Goal: Task Accomplishment & Management: Use online tool/utility

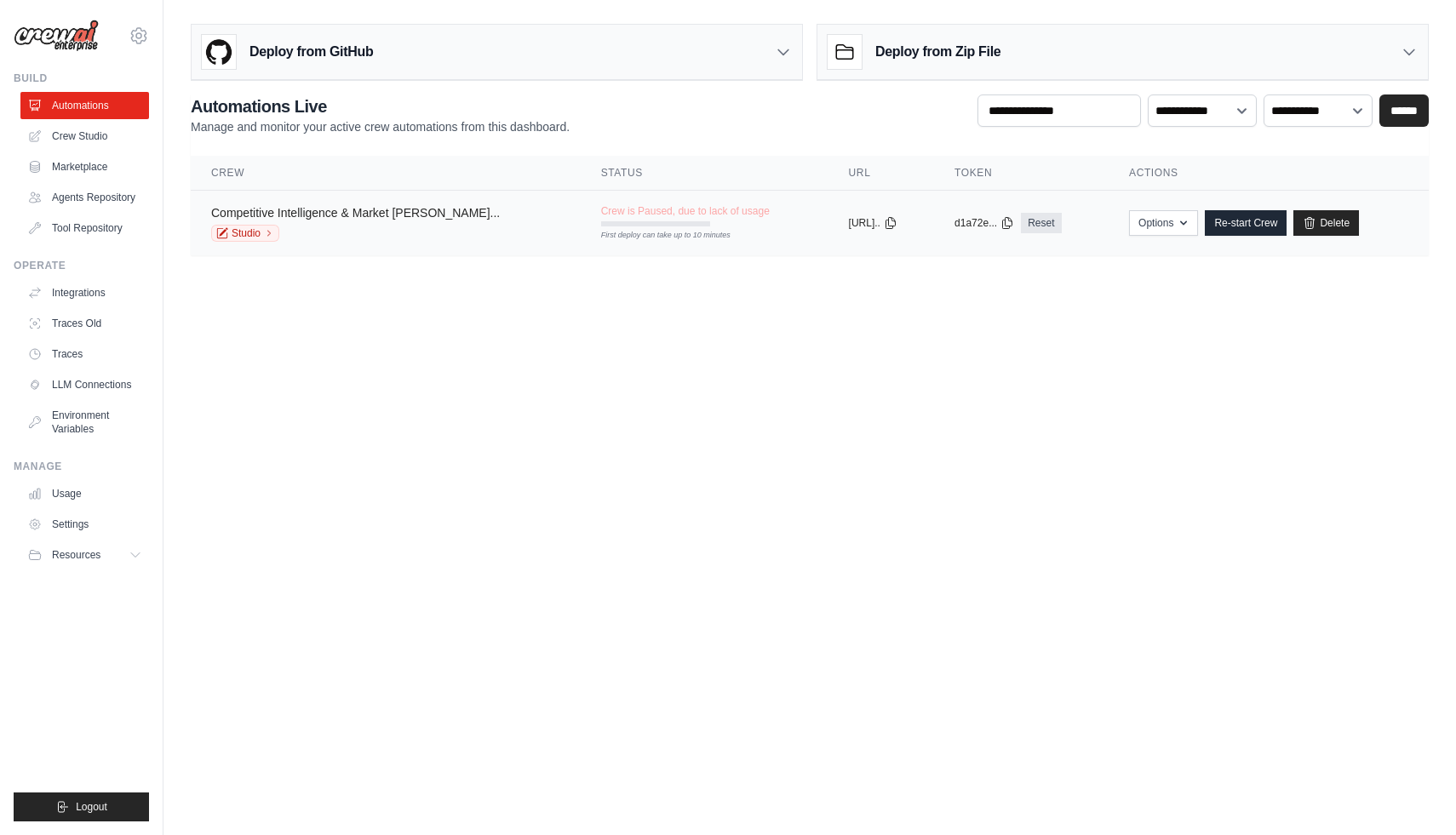
click at [325, 213] on link "Competitive Intelligence & Market [PERSON_NAME]..." at bounding box center [355, 213] width 289 height 13
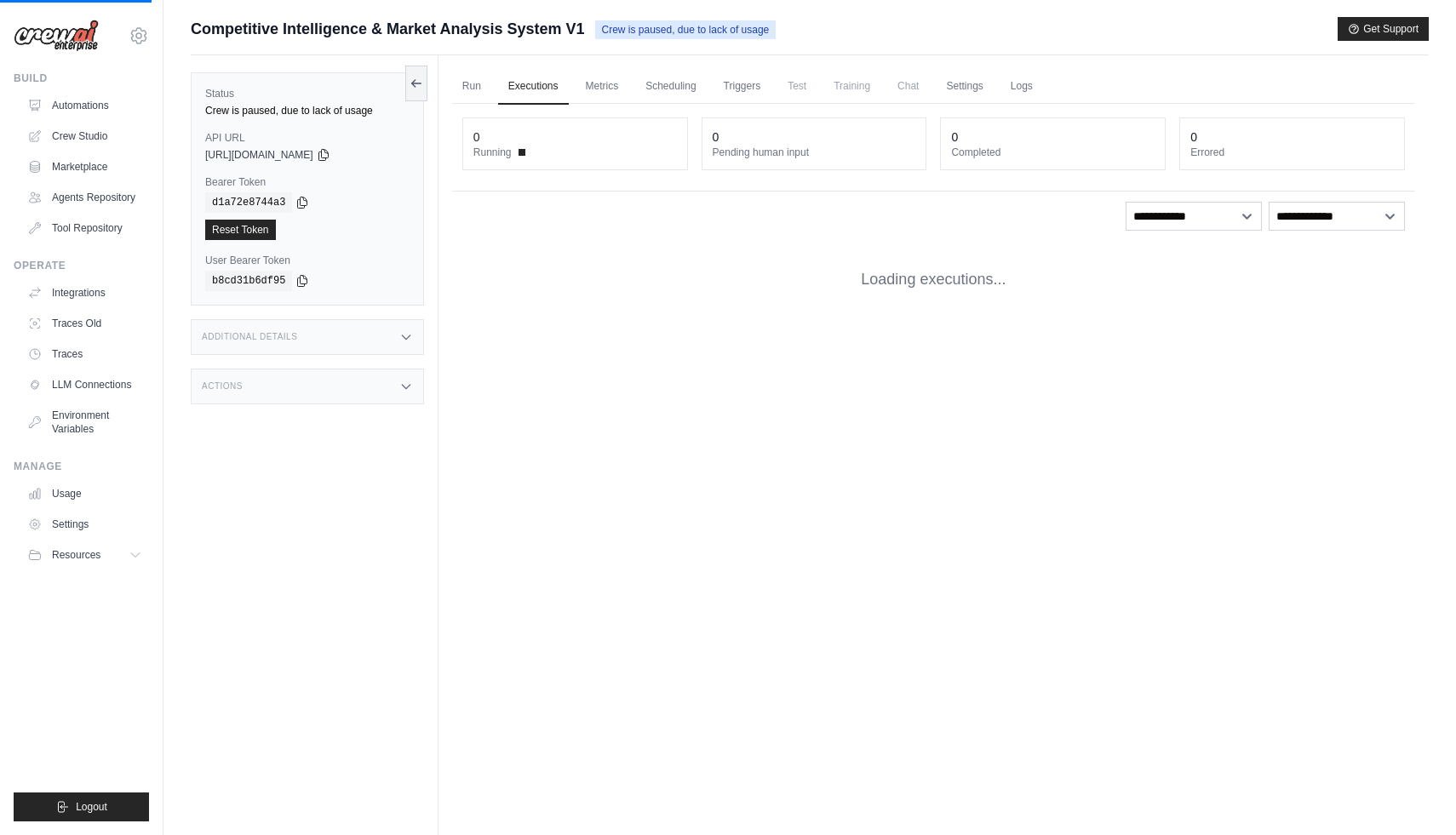
click at [325, 213] on div "copied d1a72e8744a3 Reset Token" at bounding box center [307, 216] width 204 height 47
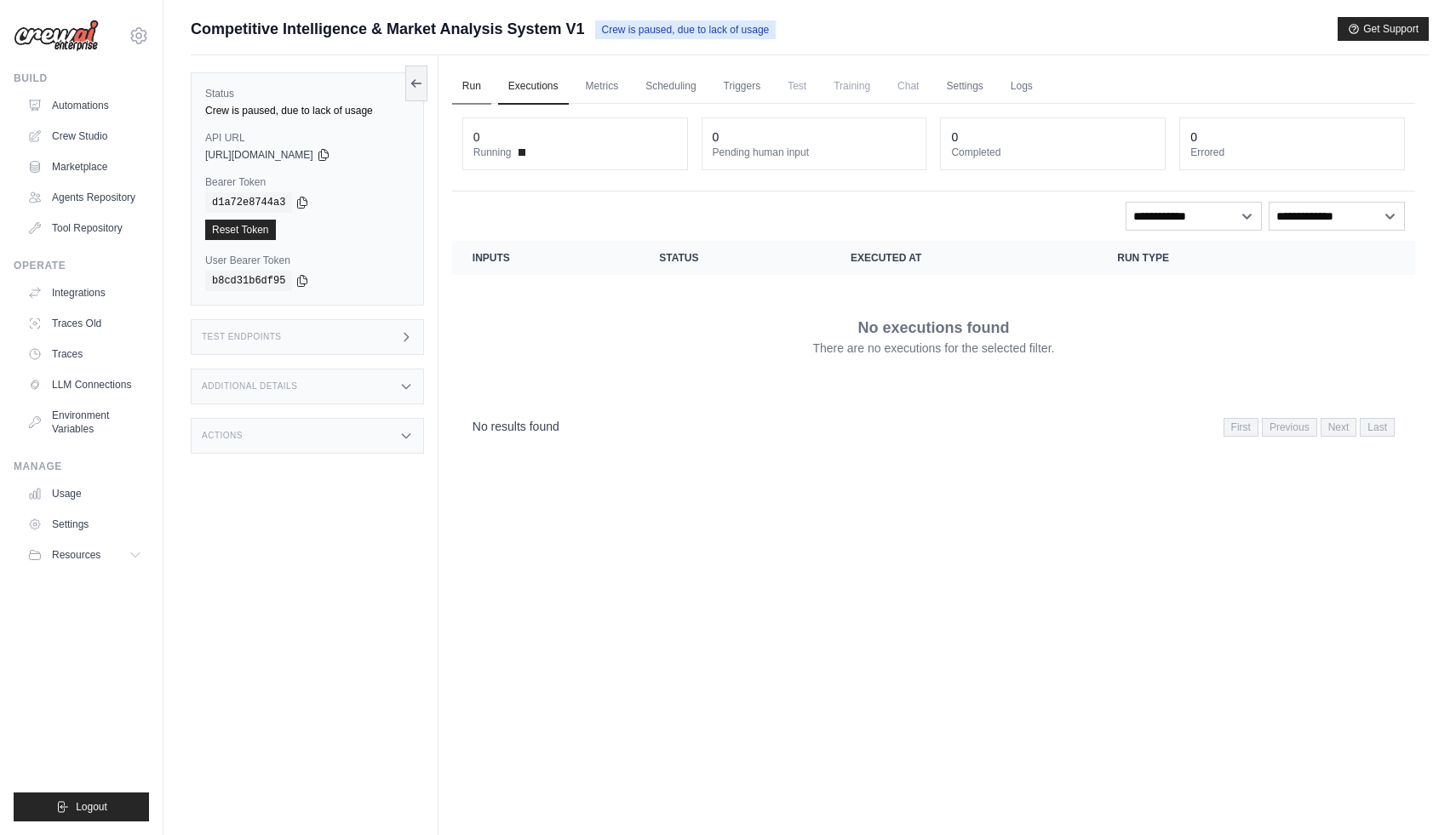
click at [484, 84] on link "Run" at bounding box center [471, 87] width 39 height 36
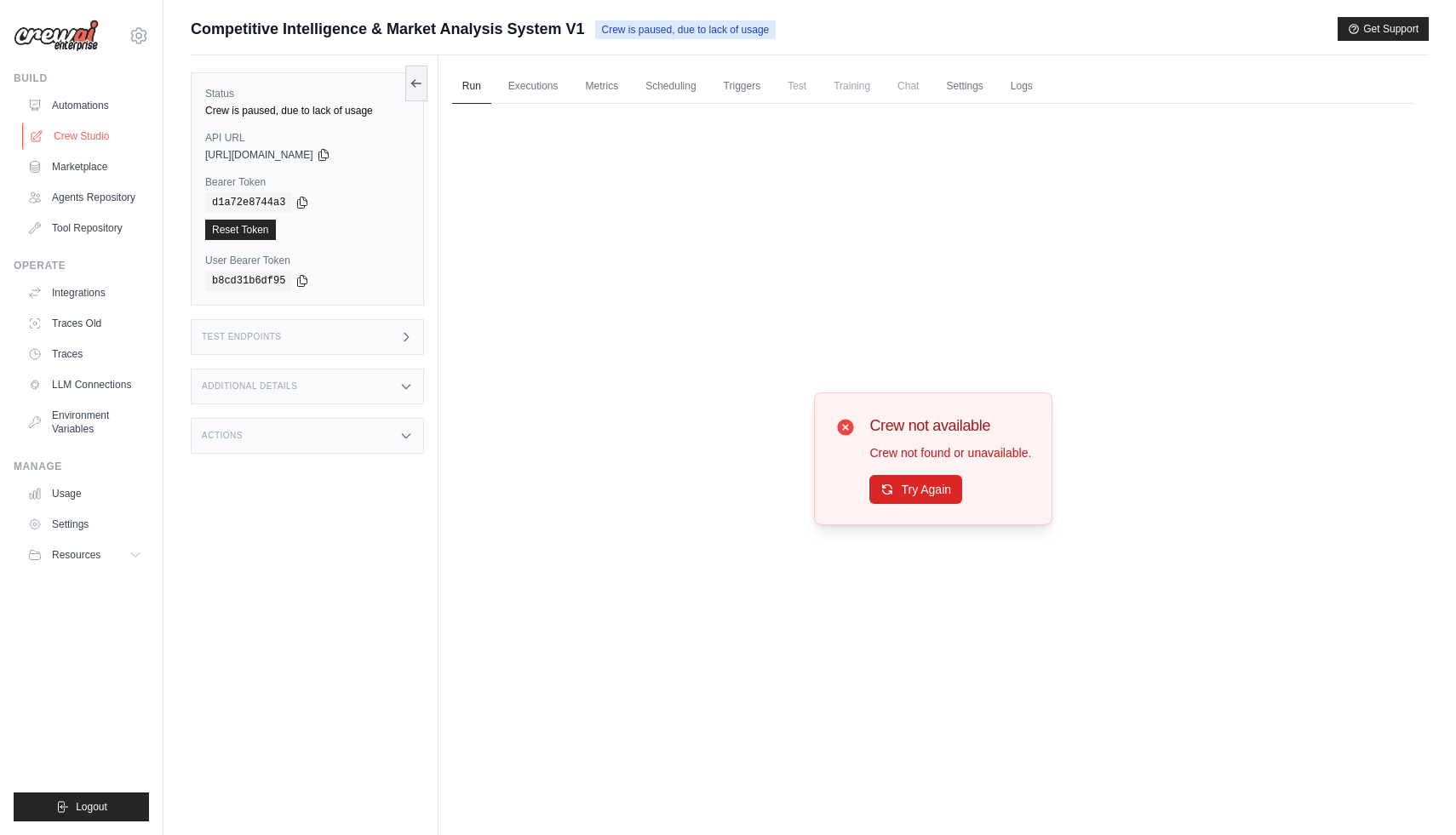
click at [102, 128] on link "Crew Studio" at bounding box center [85, 136] width 128 height 28
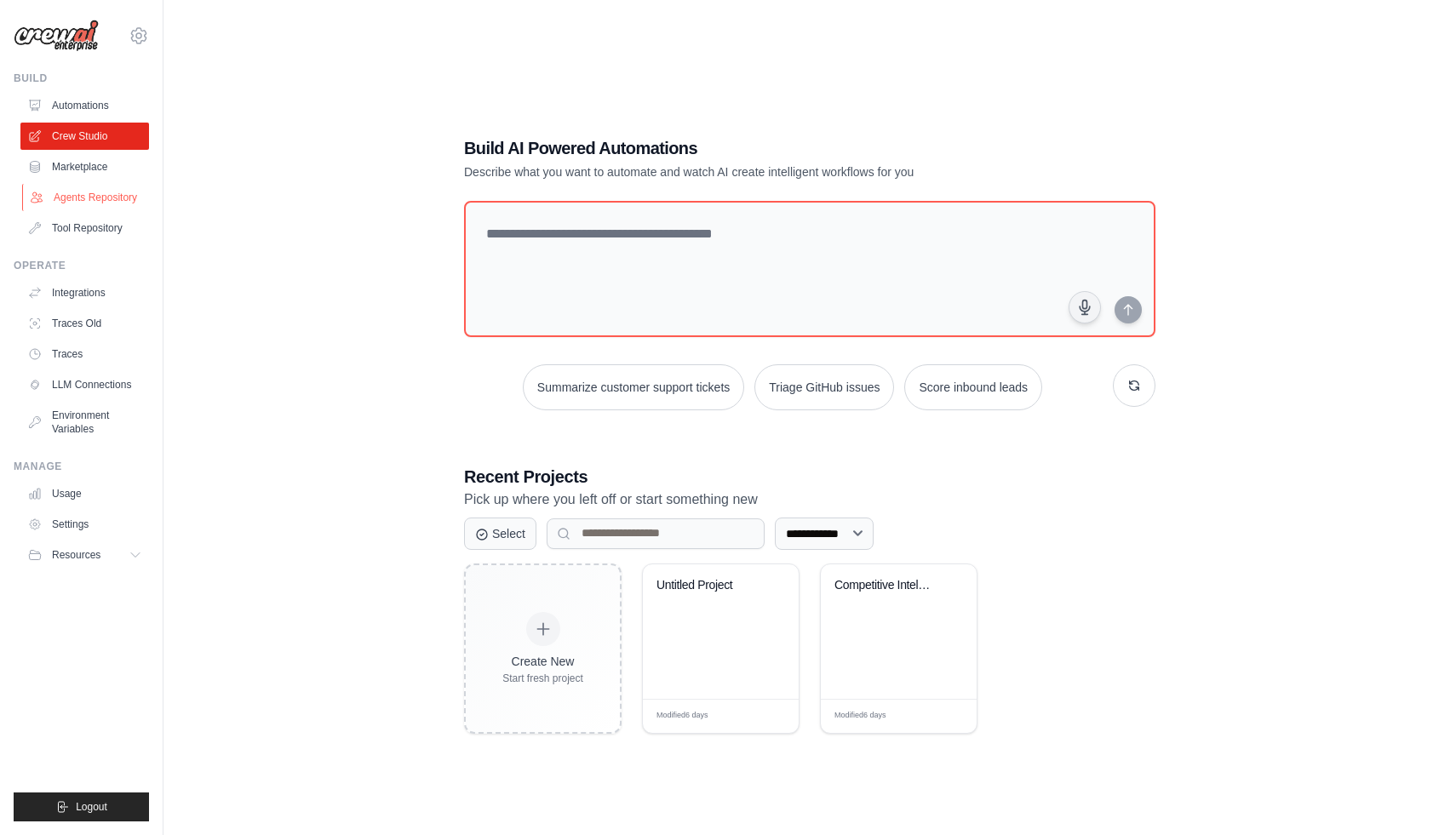
click at [58, 205] on link "Agents Repository" at bounding box center [85, 197] width 128 height 28
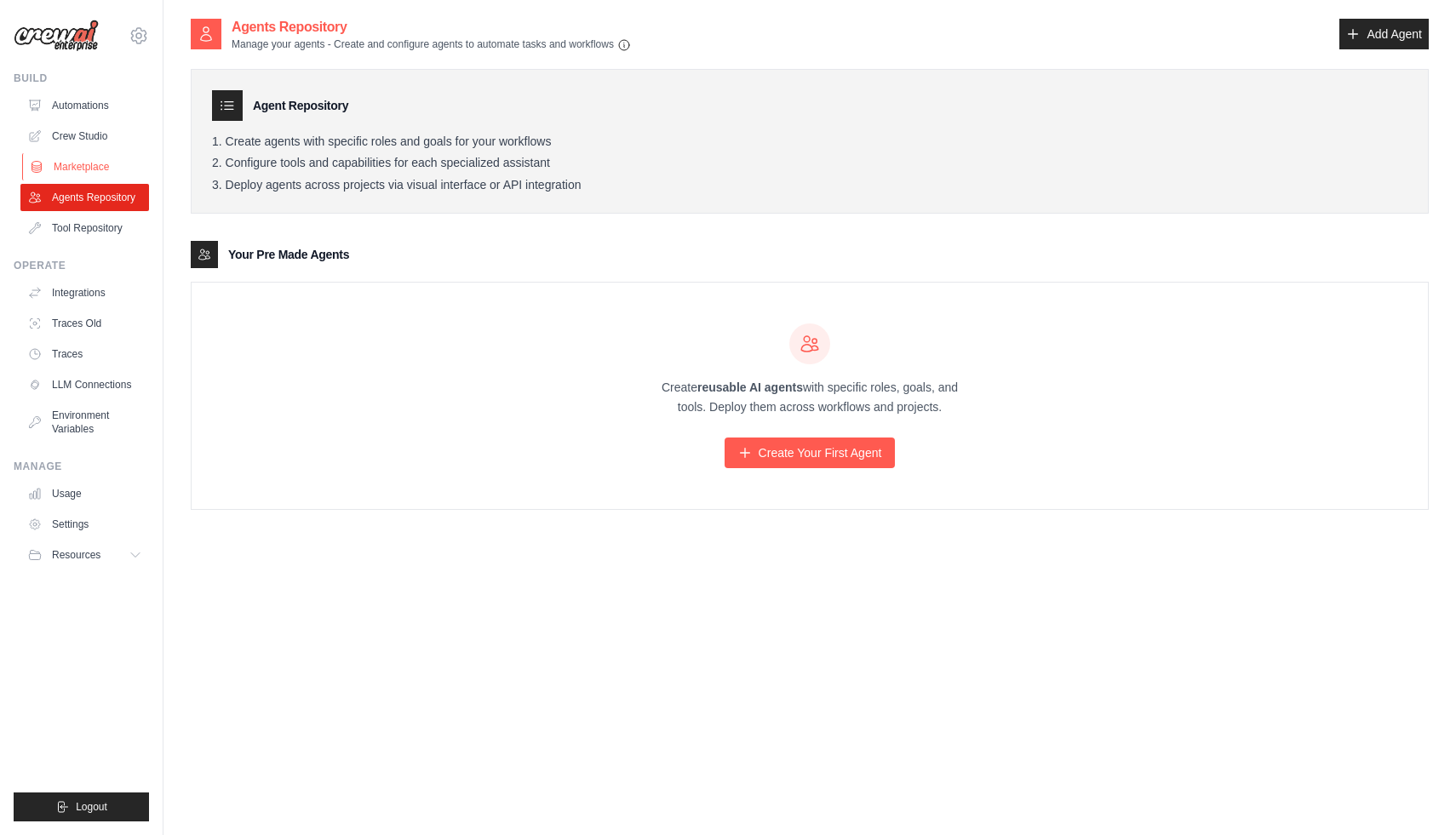
click at [61, 173] on link "Marketplace" at bounding box center [85, 166] width 128 height 28
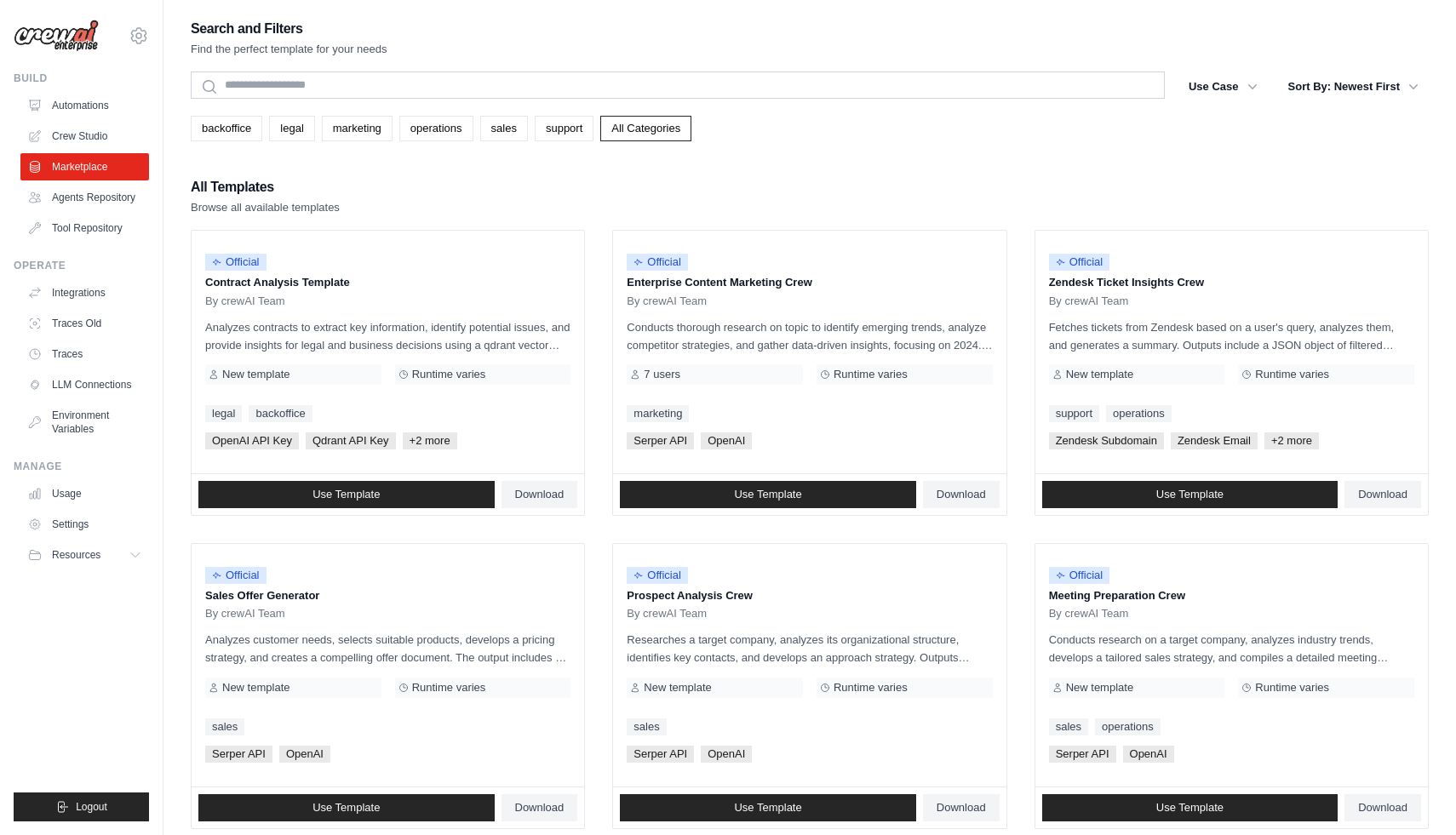
click at [57, 121] on ul "Automations Crew Studio Marketplace Agents Repository Tool Repository" at bounding box center [84, 167] width 128 height 150
click at [61, 108] on link "Automations" at bounding box center [85, 105] width 128 height 28
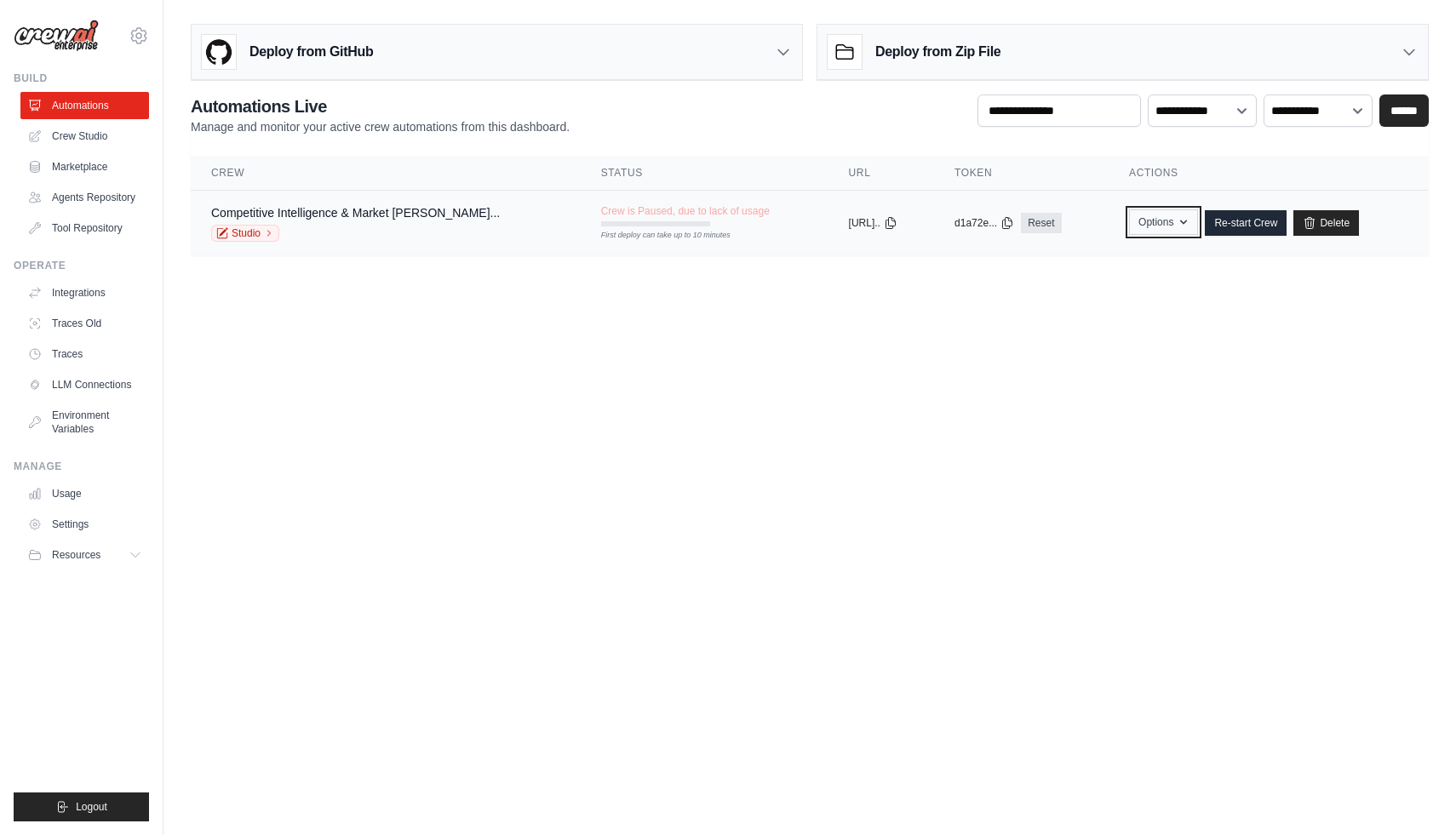
click at [1150, 232] on button "Options" at bounding box center [1164, 222] width 69 height 26
click at [601, 218] on div "Crew is Paused, due to lack of usage First deploy can take up to 10 minutes" at bounding box center [685, 214] width 169 height 22
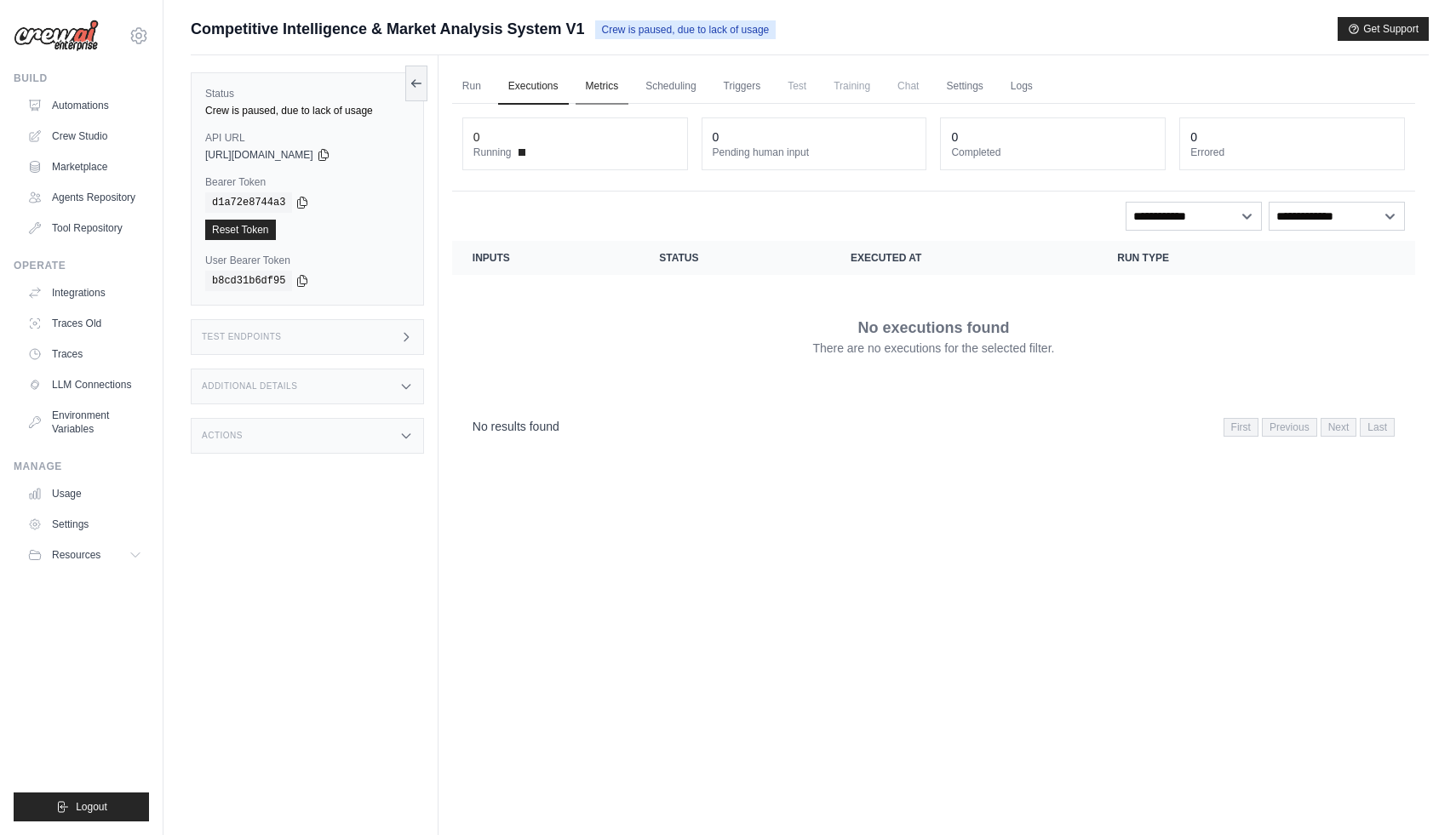
click at [593, 84] on link "Metrics" at bounding box center [602, 87] width 54 height 36
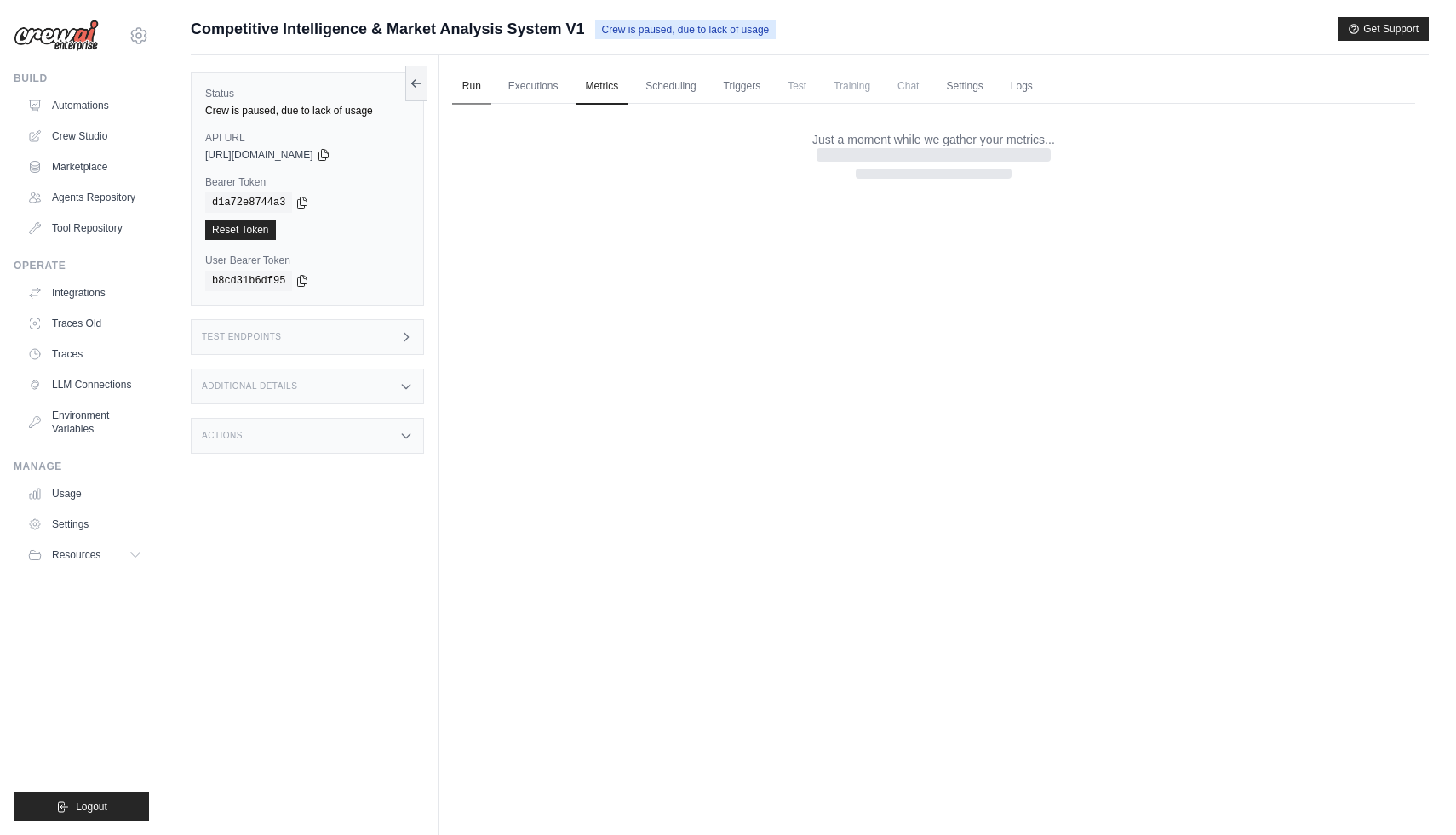
click at [470, 86] on link "Run" at bounding box center [471, 87] width 39 height 36
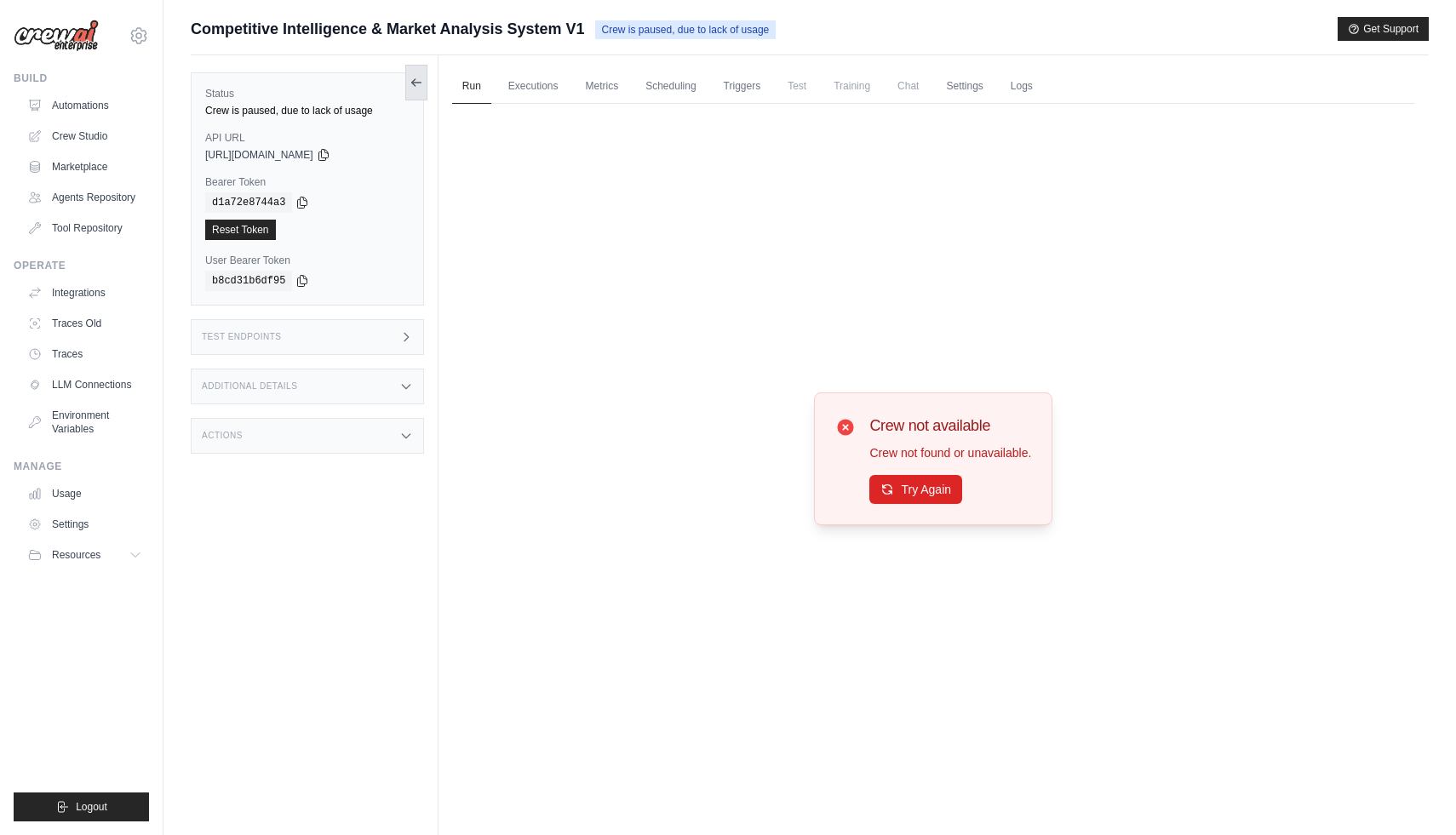
click at [419, 87] on icon at bounding box center [417, 83] width 13 height 13
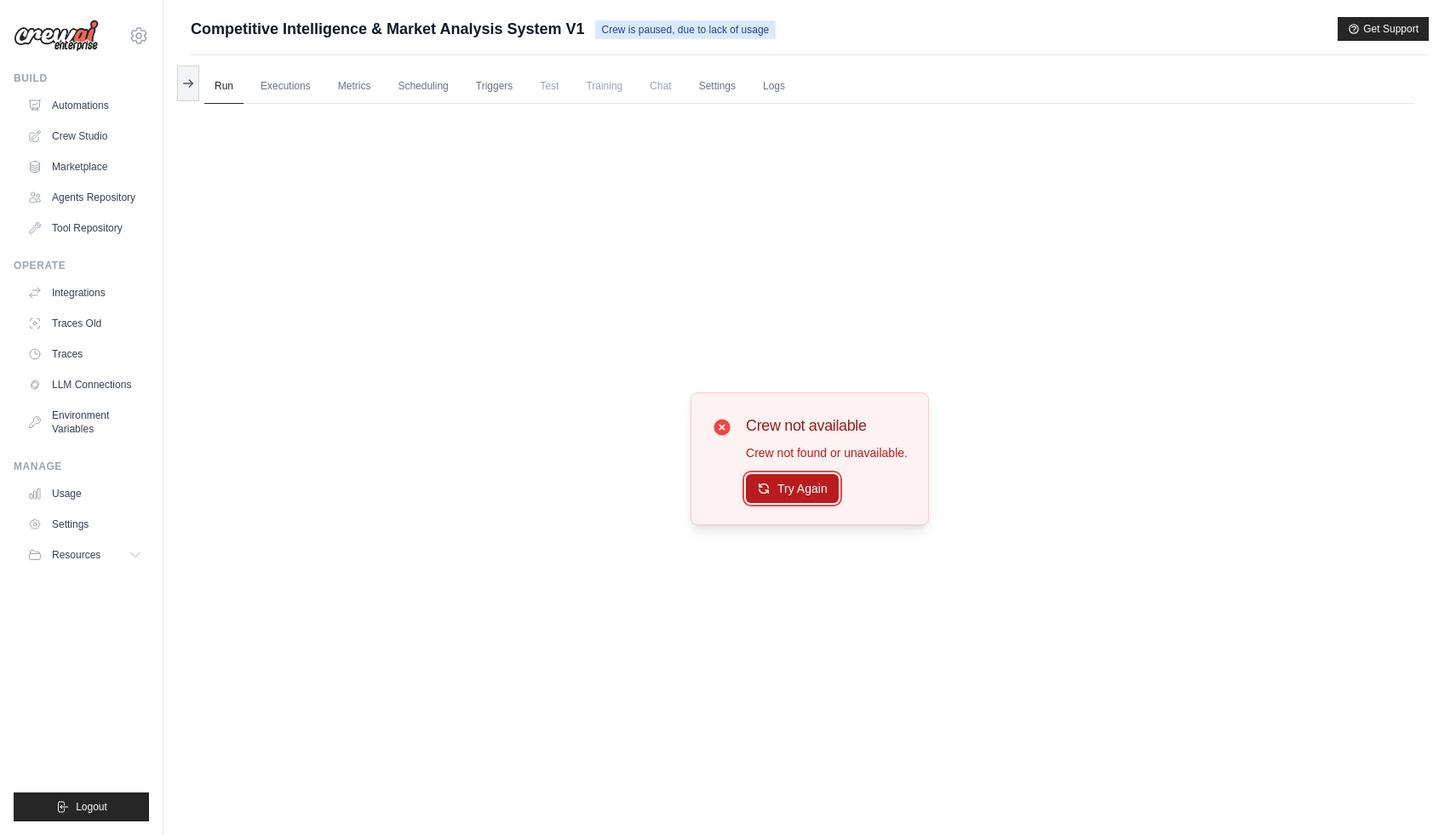
click at [779, 478] on button "Try Again" at bounding box center [793, 489] width 93 height 29
click at [779, 478] on button "Try Again" at bounding box center [793, 490] width 93 height 29
click at [614, 74] on span "Training" at bounding box center [604, 86] width 57 height 34
click at [194, 75] on button at bounding box center [188, 83] width 22 height 36
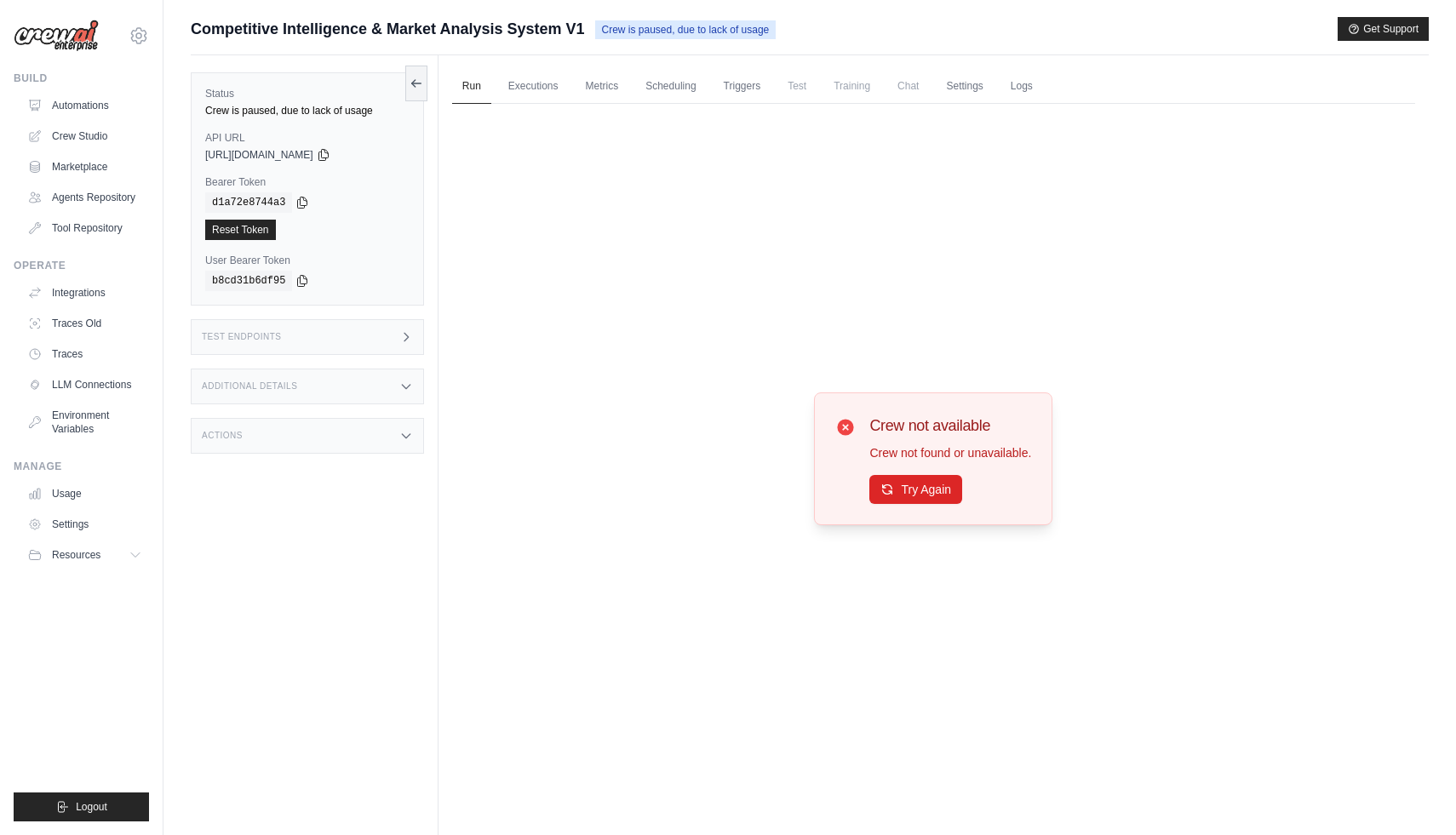
click at [678, 33] on span "Crew is paused, due to lack of usage" at bounding box center [685, 30] width 181 height 19
click at [103, 106] on link "Automations" at bounding box center [85, 105] width 128 height 28
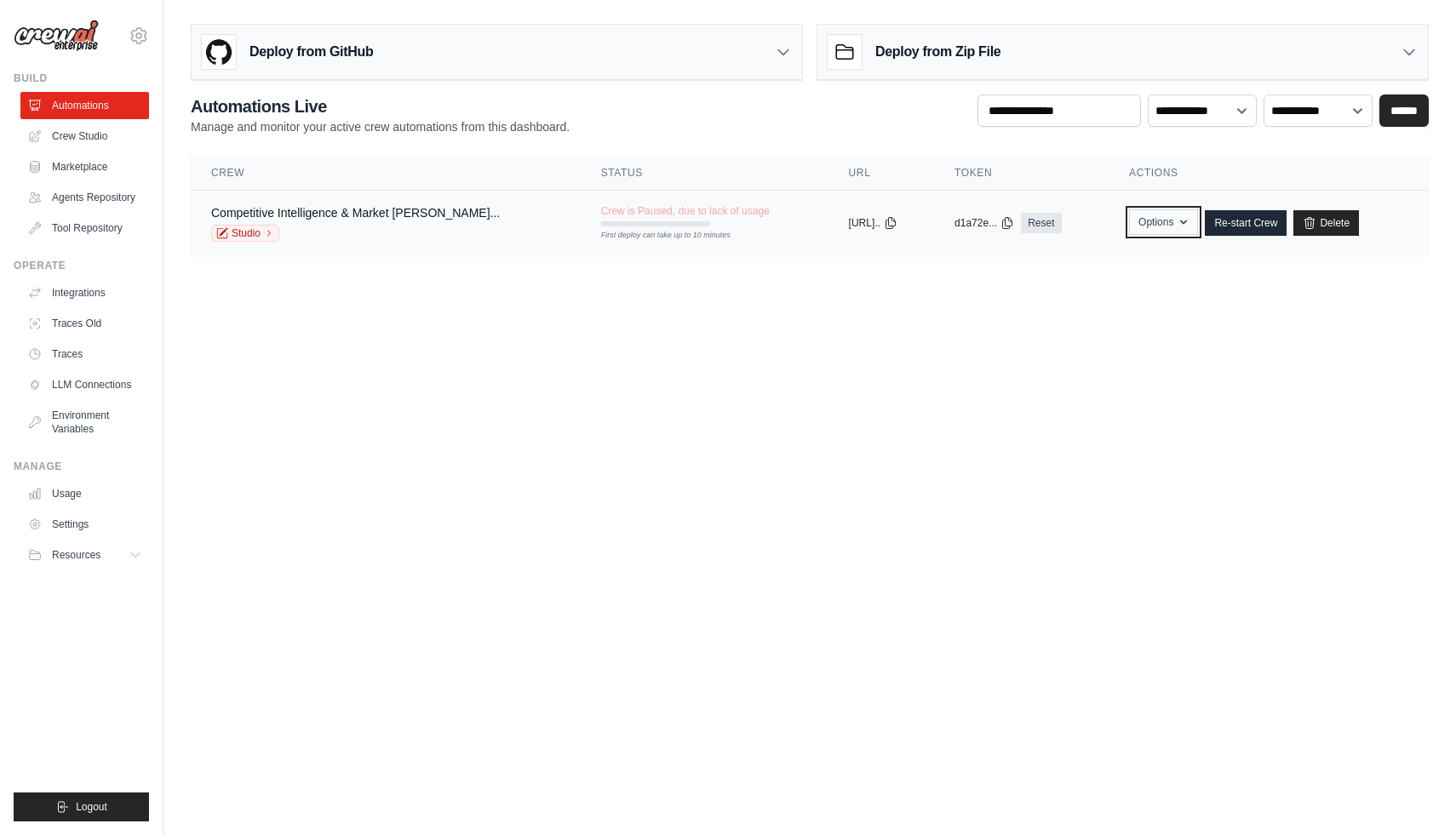
click at [1129, 225] on button "Options" at bounding box center [1164, 222] width 69 height 26
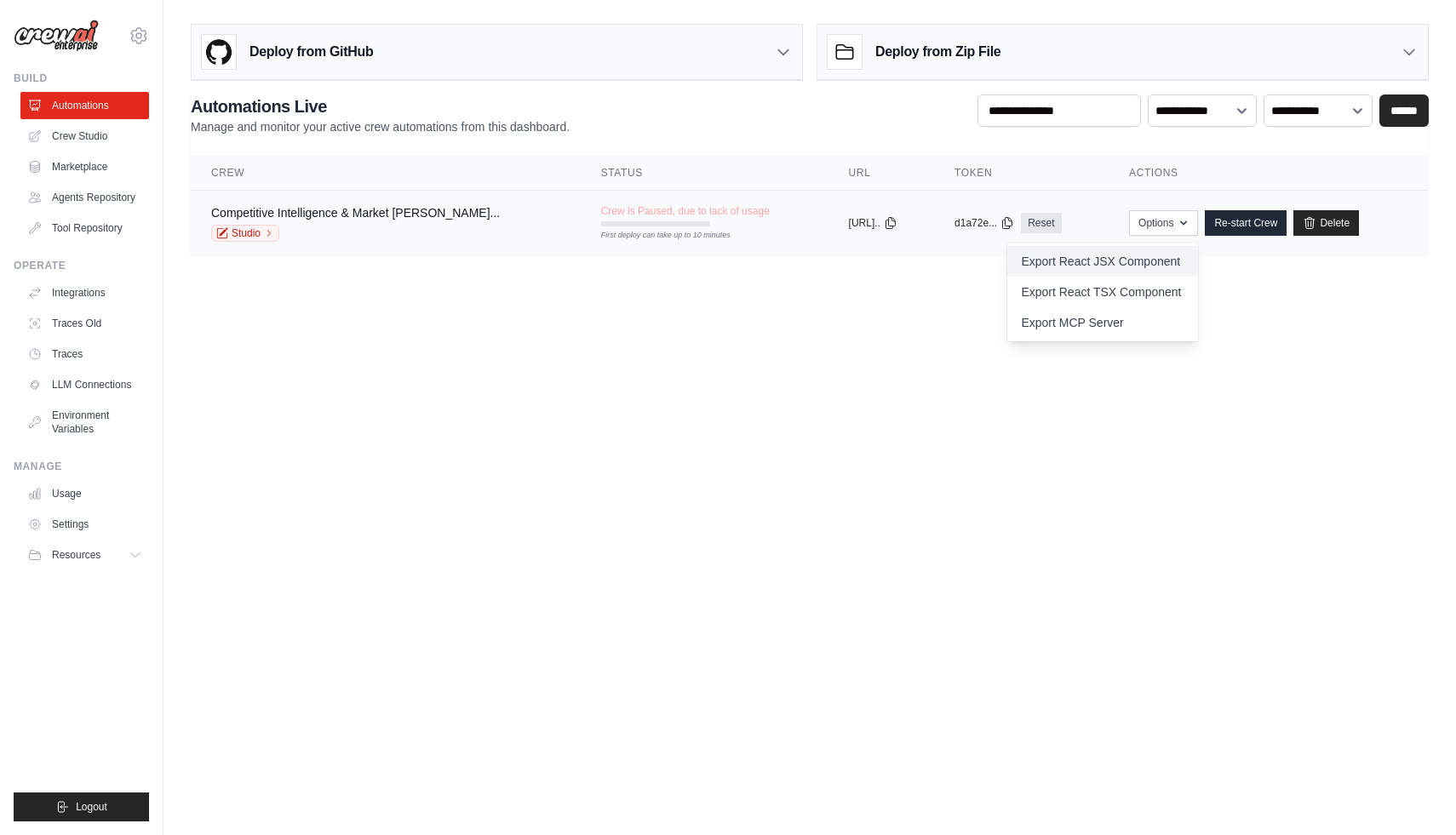
click at [1084, 260] on link "Export React JSX Component" at bounding box center [1102, 261] width 191 height 30
click at [252, 234] on link "Studio" at bounding box center [245, 233] width 68 height 17
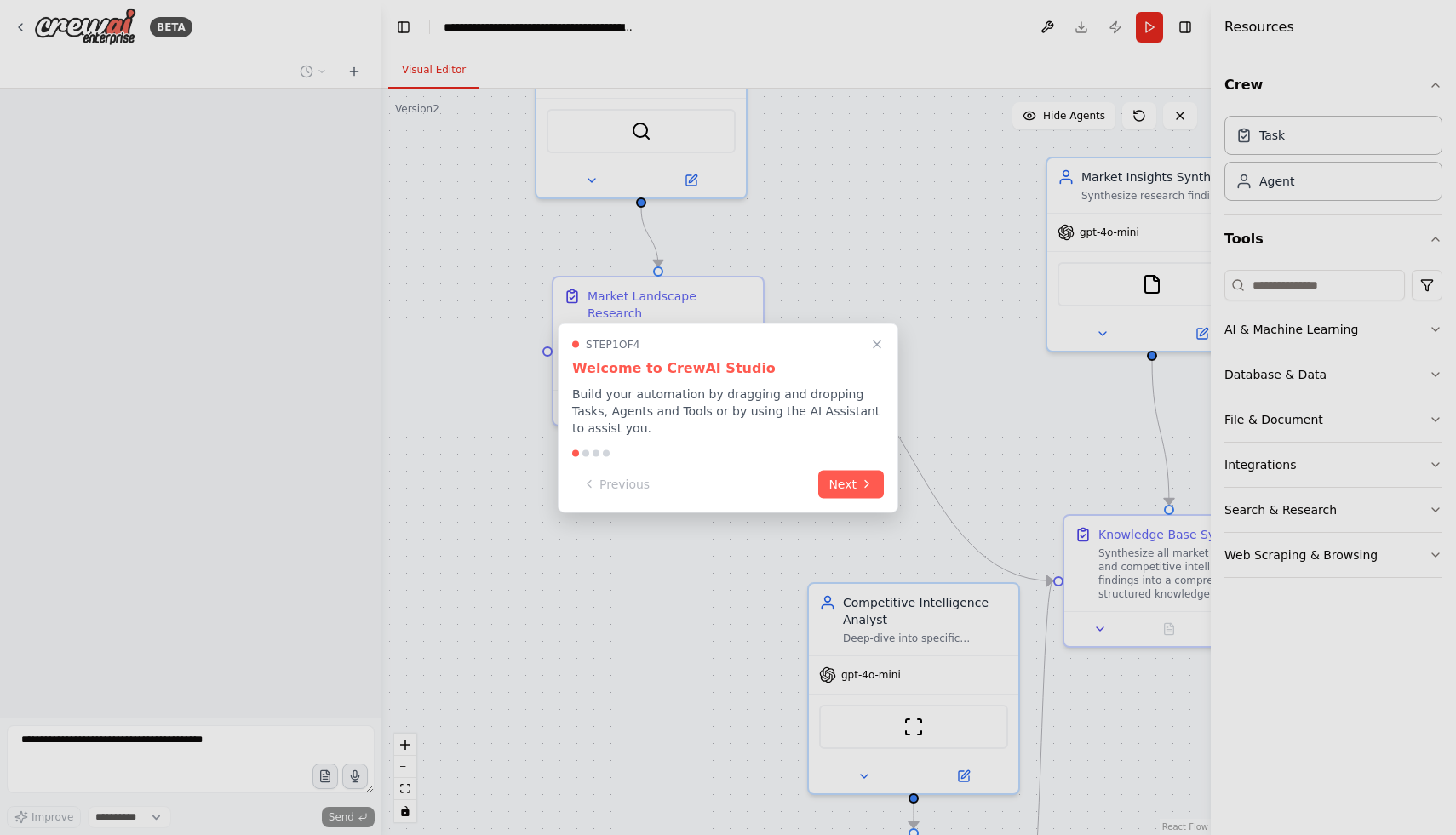
select select "****"
click at [875, 339] on icon "Close walkthrough" at bounding box center [877, 343] width 15 height 15
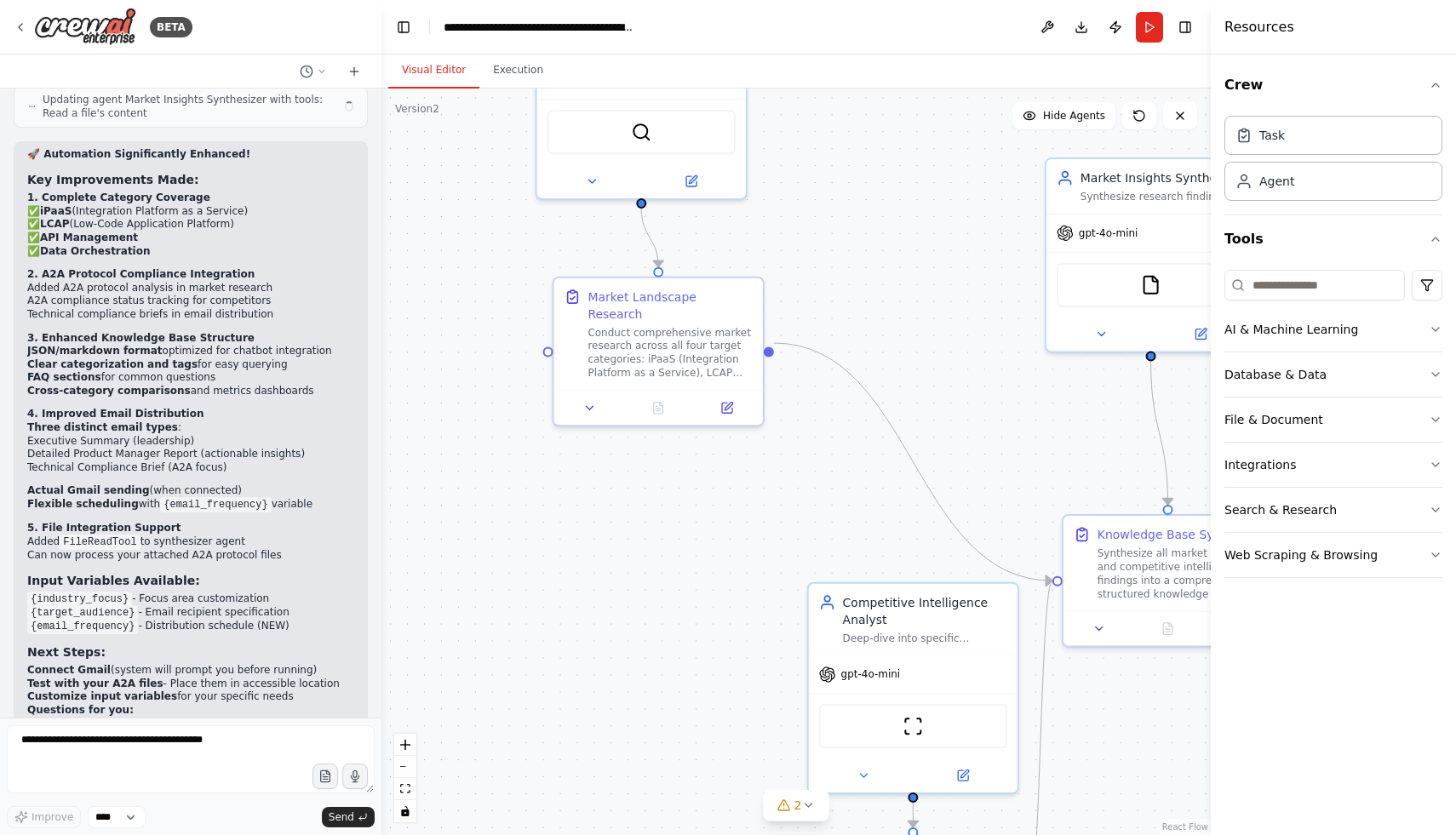
scroll to position [3717, 0]
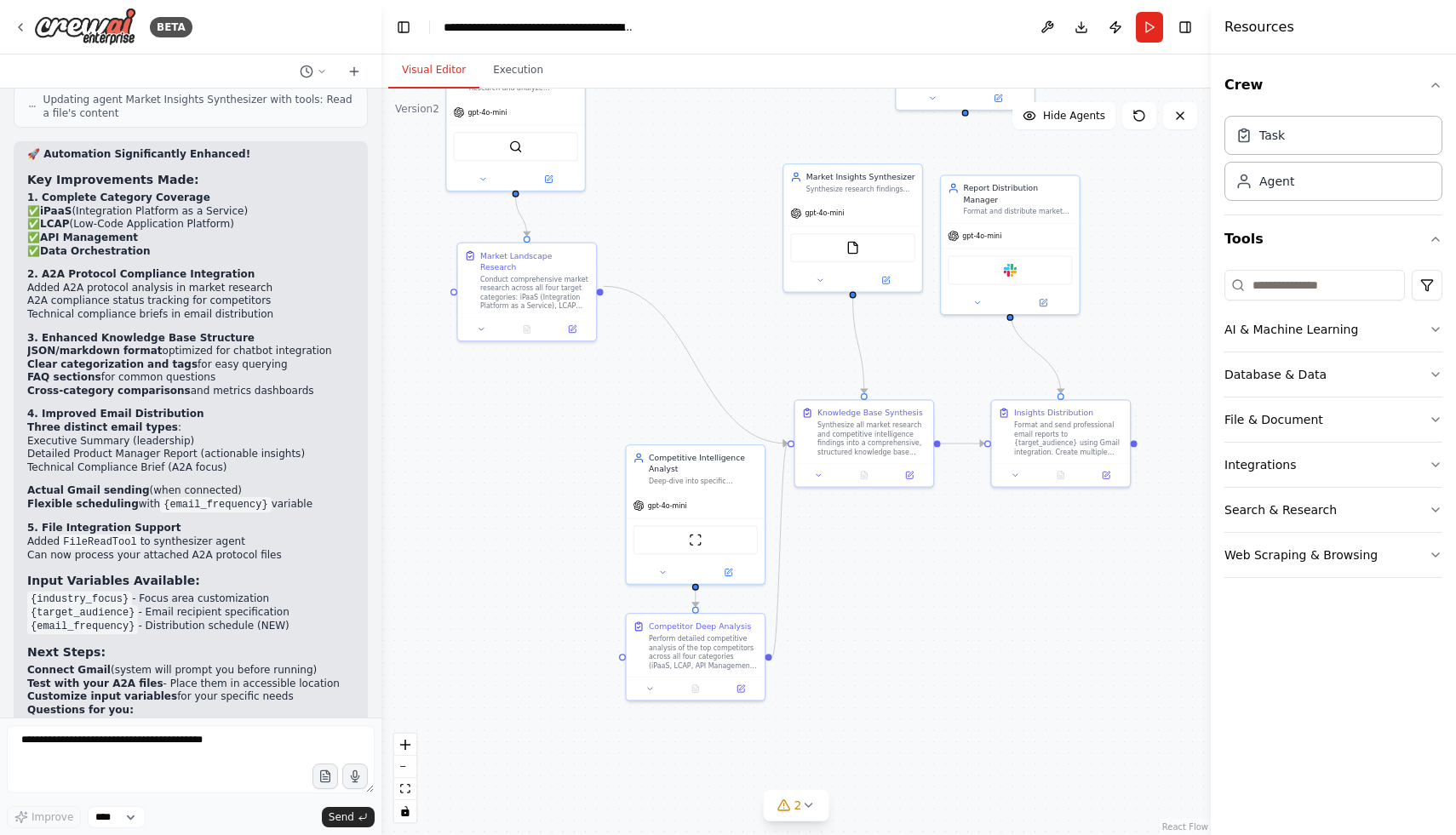
drag, startPoint x: 838, startPoint y: 501, endPoint x: 686, endPoint y: 391, distance: 187.6
click at [686, 391] on div ".deletable-edge-delete-btn { width: 20px; height: 20px; border: 0px solid #ffff…" at bounding box center [796, 461] width 830 height 747
click at [518, 280] on div "Conduct comprehensive market research across all four target categories: iPaaS …" at bounding box center [534, 290] width 109 height 36
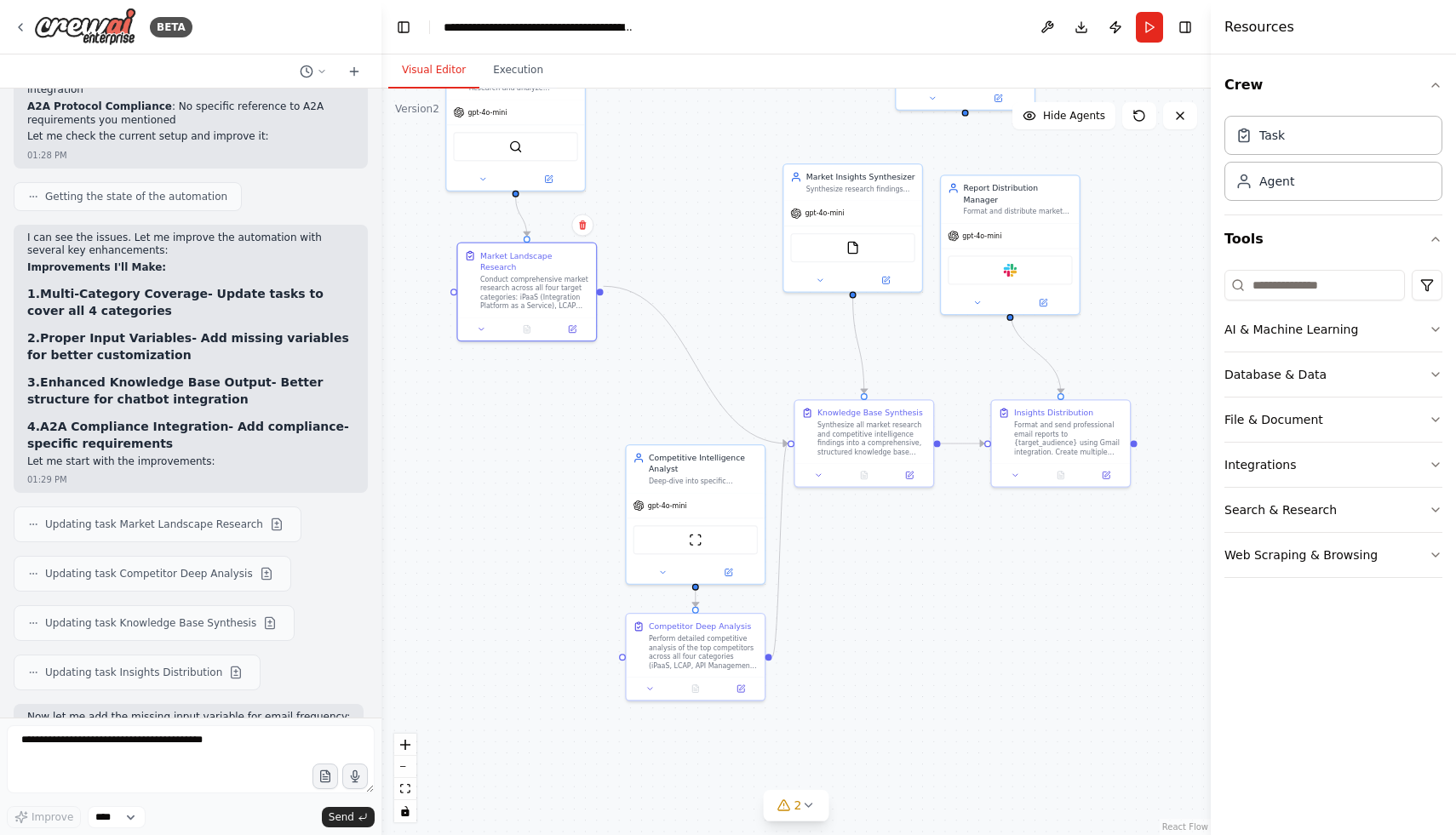
scroll to position [2814, 0]
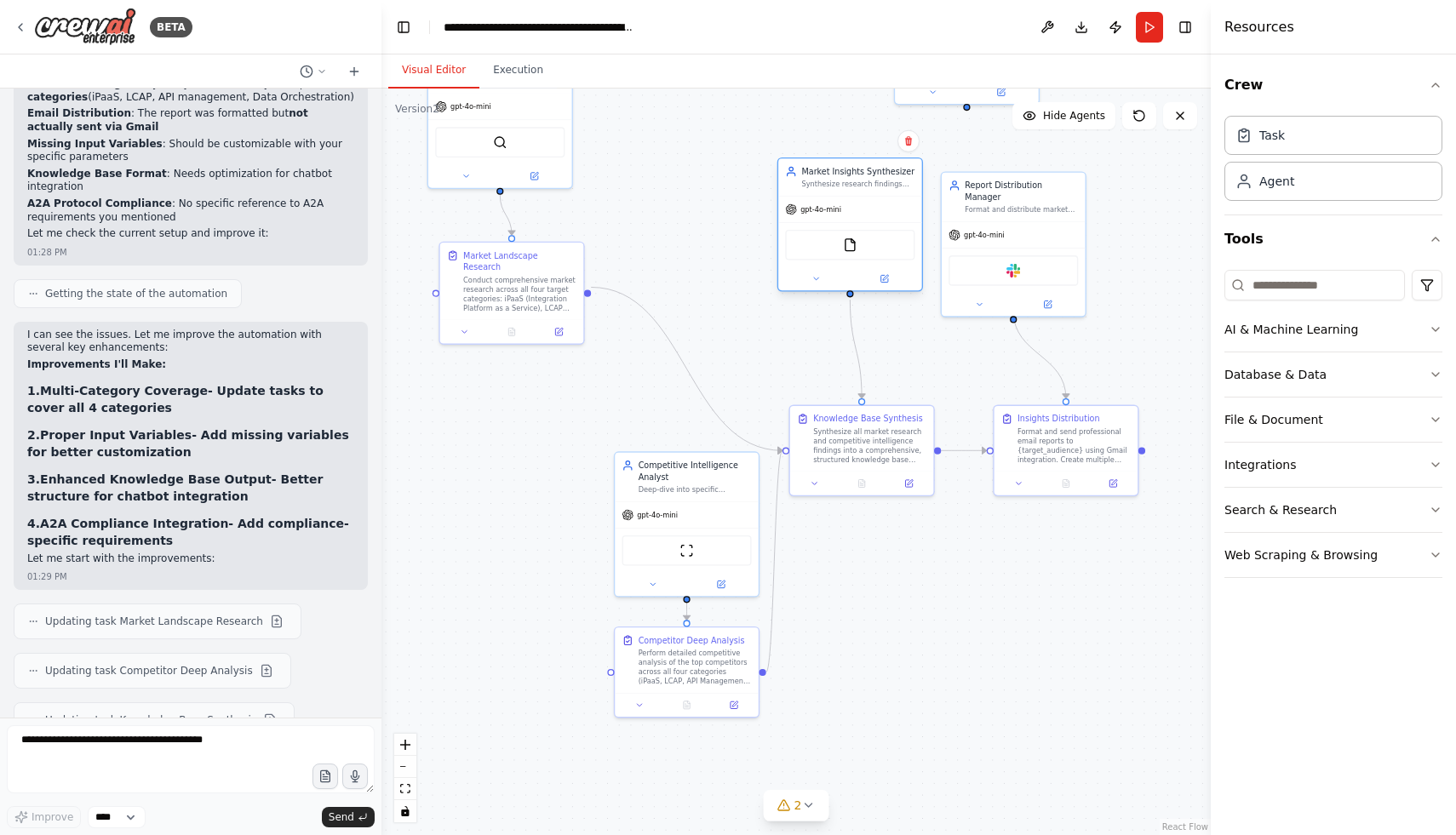
click at [868, 253] on div "FileReadTool" at bounding box center [849, 245] width 129 height 30
click at [860, 244] on div "FileReadTool" at bounding box center [849, 245] width 129 height 30
click at [1269, 277] on input at bounding box center [1315, 285] width 180 height 30
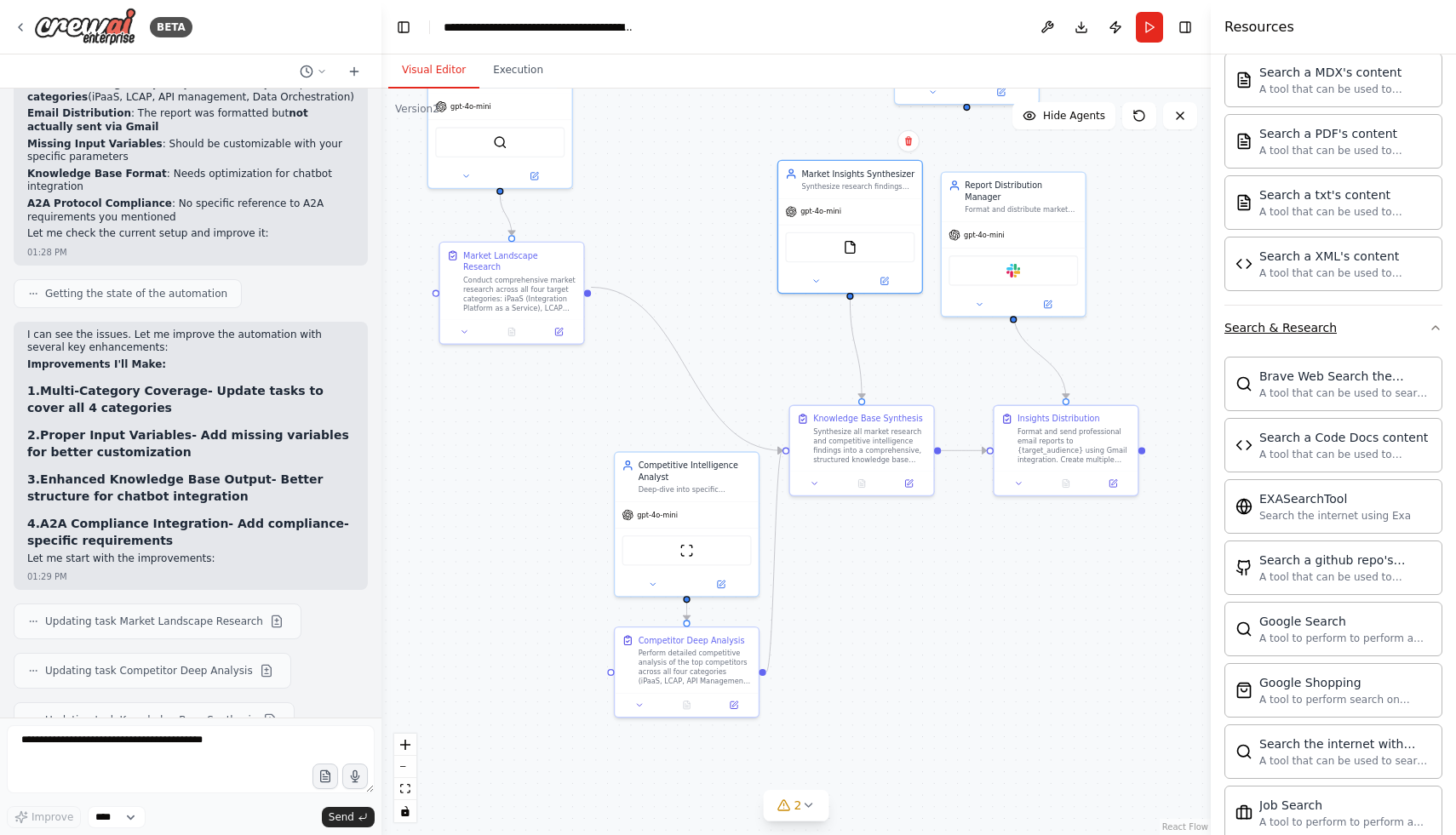
scroll to position [733, 0]
type input "******"
click at [526, 279] on div "Conduct comprehensive market research across all four target categories: iPaaS …" at bounding box center [519, 291] width 113 height 37
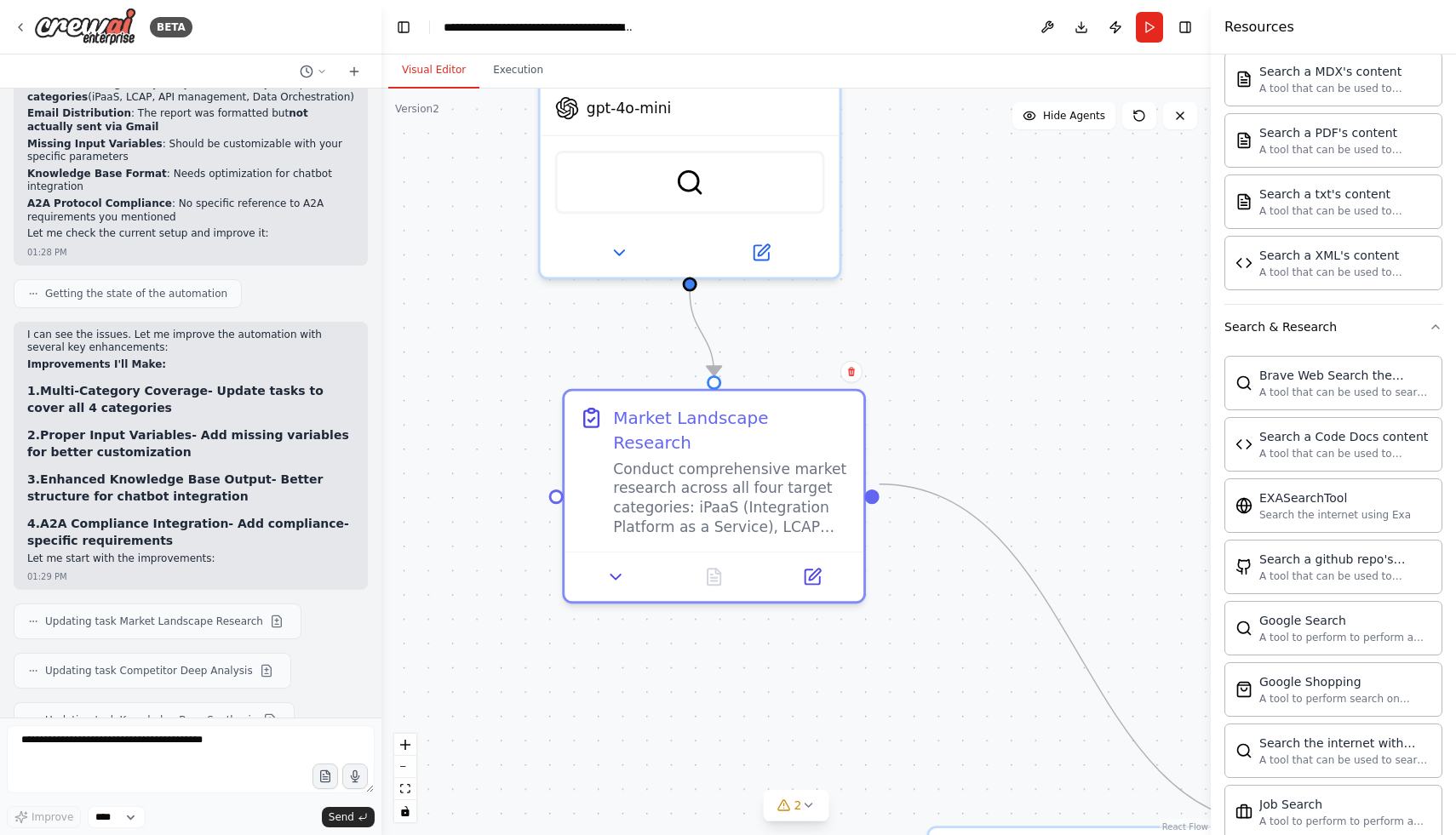
drag, startPoint x: 495, startPoint y: 480, endPoint x: 730, endPoint y: 682, distance: 309.9
click at [730, 682] on div ".deletable-edge-delete-btn { width: 20px; height: 20px; border: 0px solid #ffff…" at bounding box center [796, 461] width 830 height 747
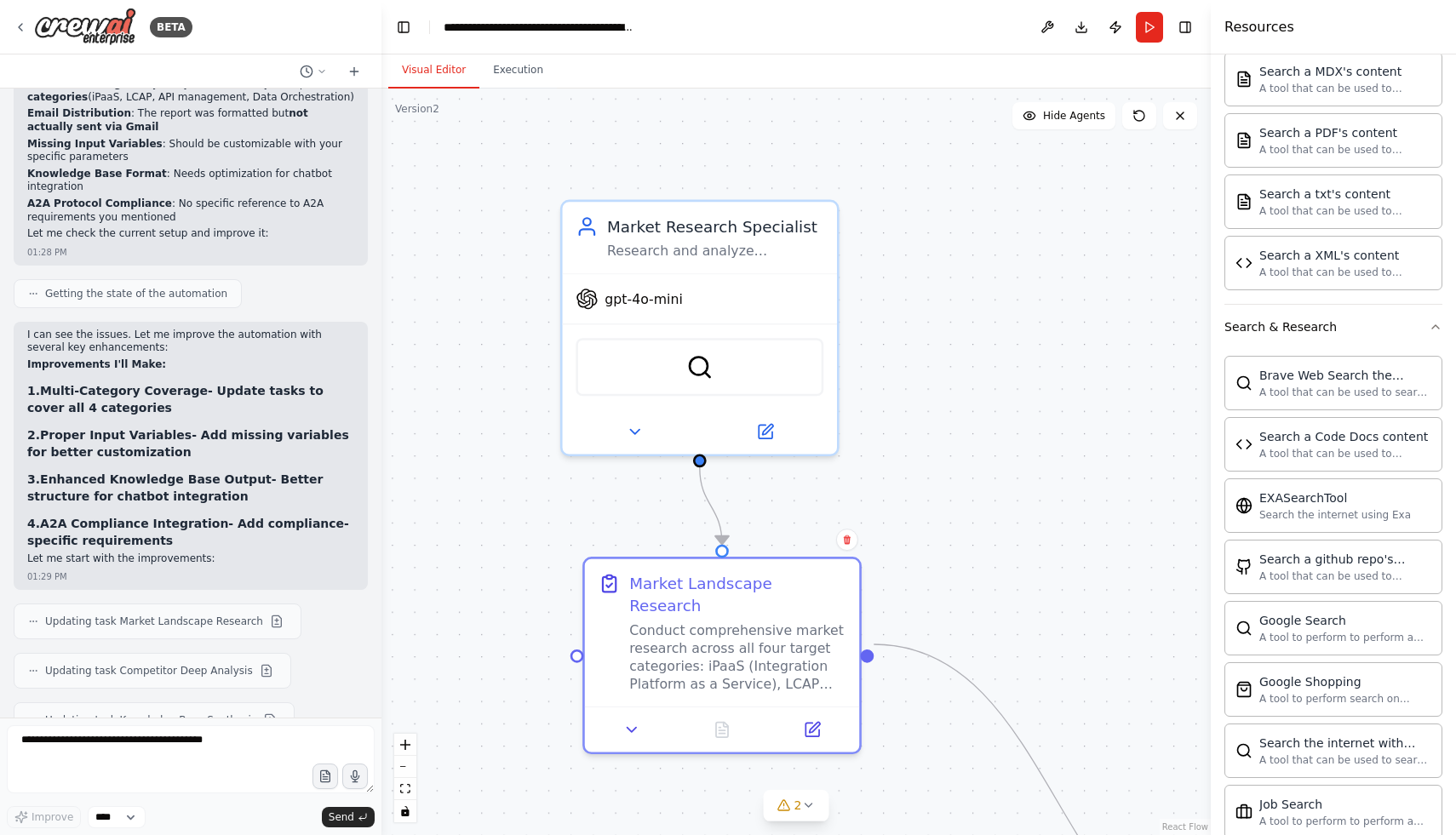
drag, startPoint x: 570, startPoint y: 320, endPoint x: 561, endPoint y: 479, distance: 159.3
click at [561, 479] on div ".deletable-edge-delete-btn { width: 20px; height: 20px; border: 0px solid #ffff…" at bounding box center [796, 461] width 830 height 747
click at [761, 444] on div at bounding box center [697, 428] width 274 height 45
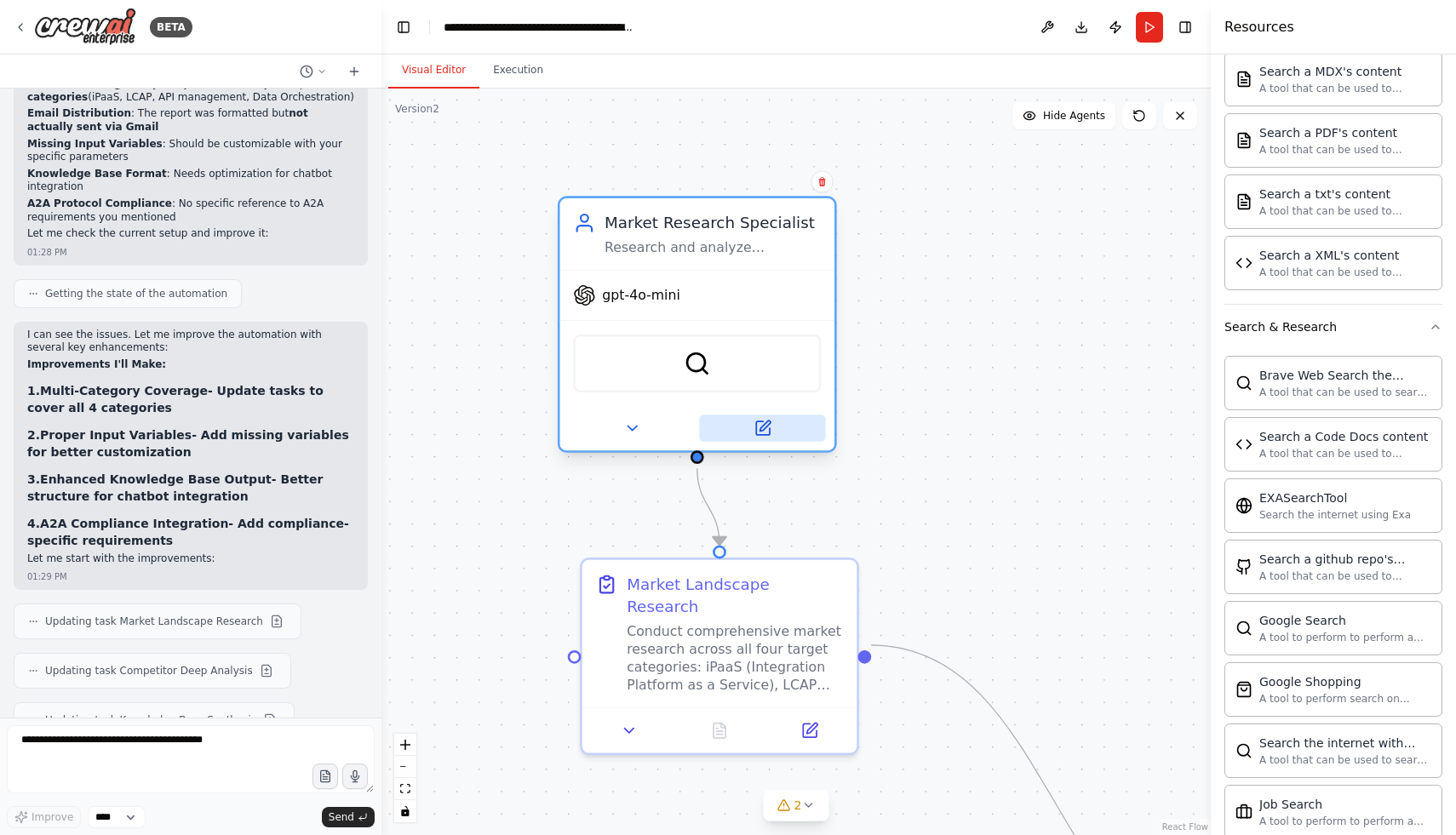
click at [760, 428] on icon at bounding box center [764, 425] width 10 height 10
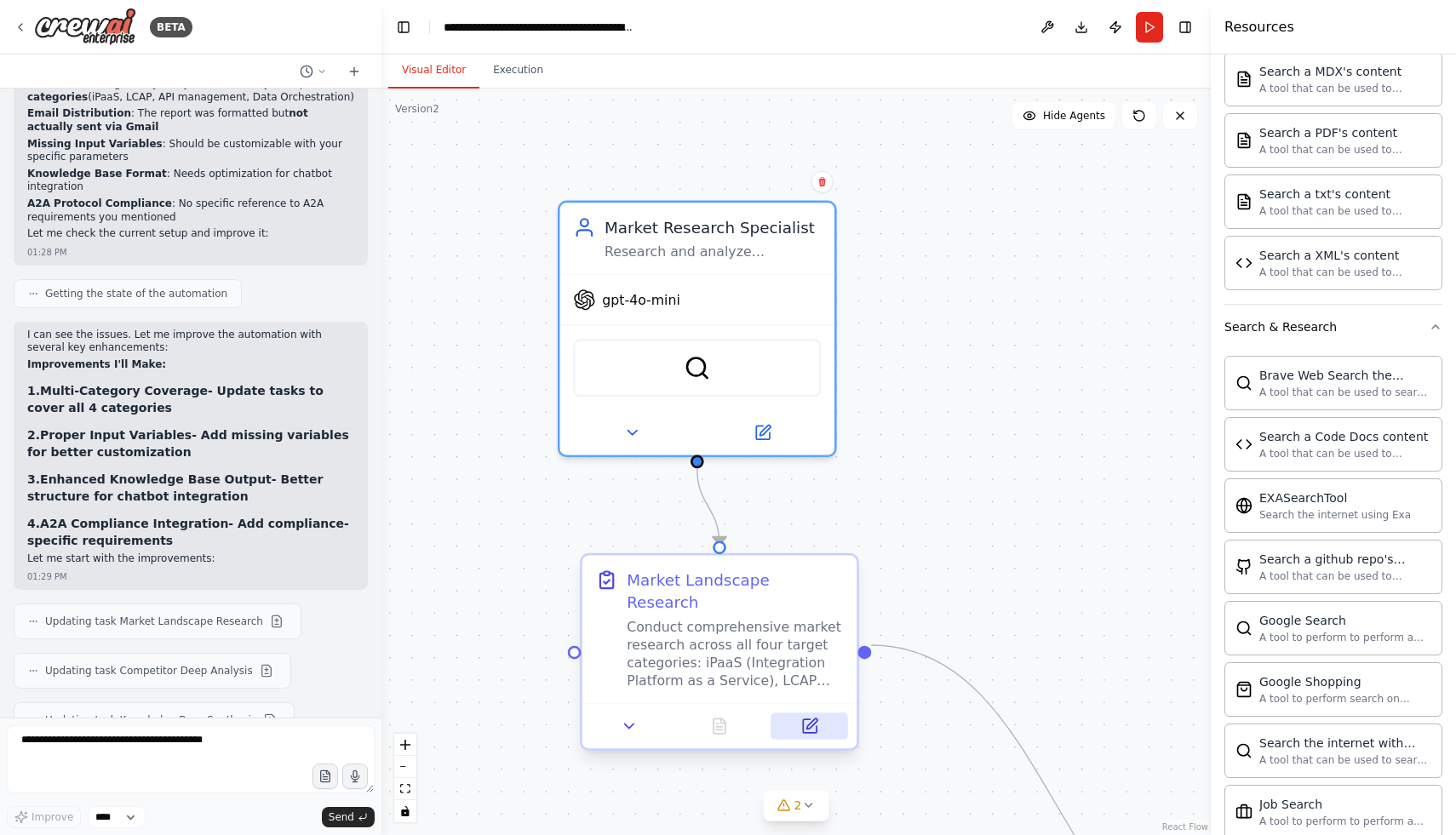
click at [813, 719] on icon at bounding box center [810, 726] width 13 height 13
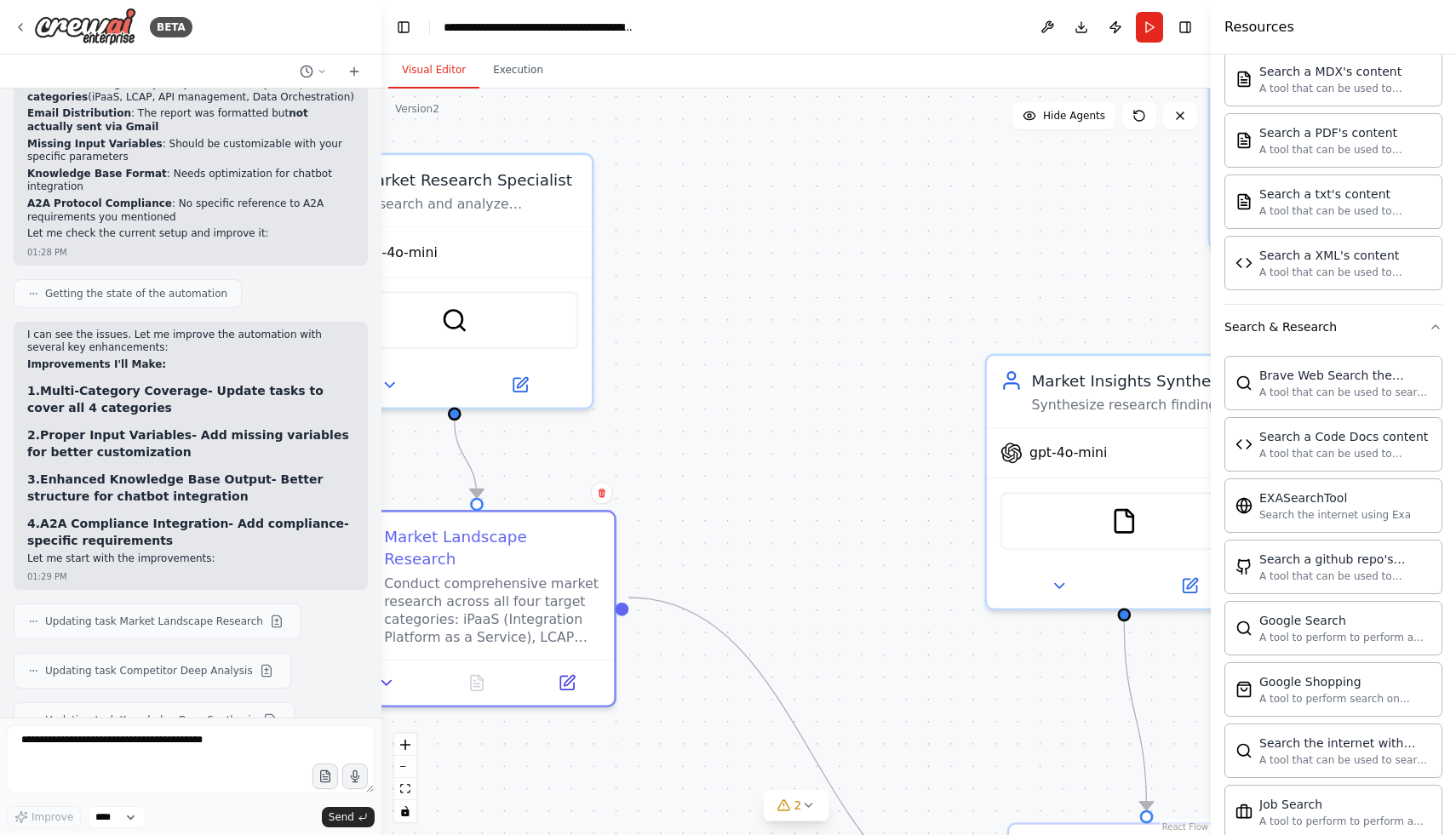
drag, startPoint x: 1022, startPoint y: 410, endPoint x: 781, endPoint y: 361, distance: 245.9
click at [781, 361] on div ".deletable-edge-delete-btn { width: 20px; height: 20px; border: 0px solid #ffff…" at bounding box center [796, 461] width 830 height 747
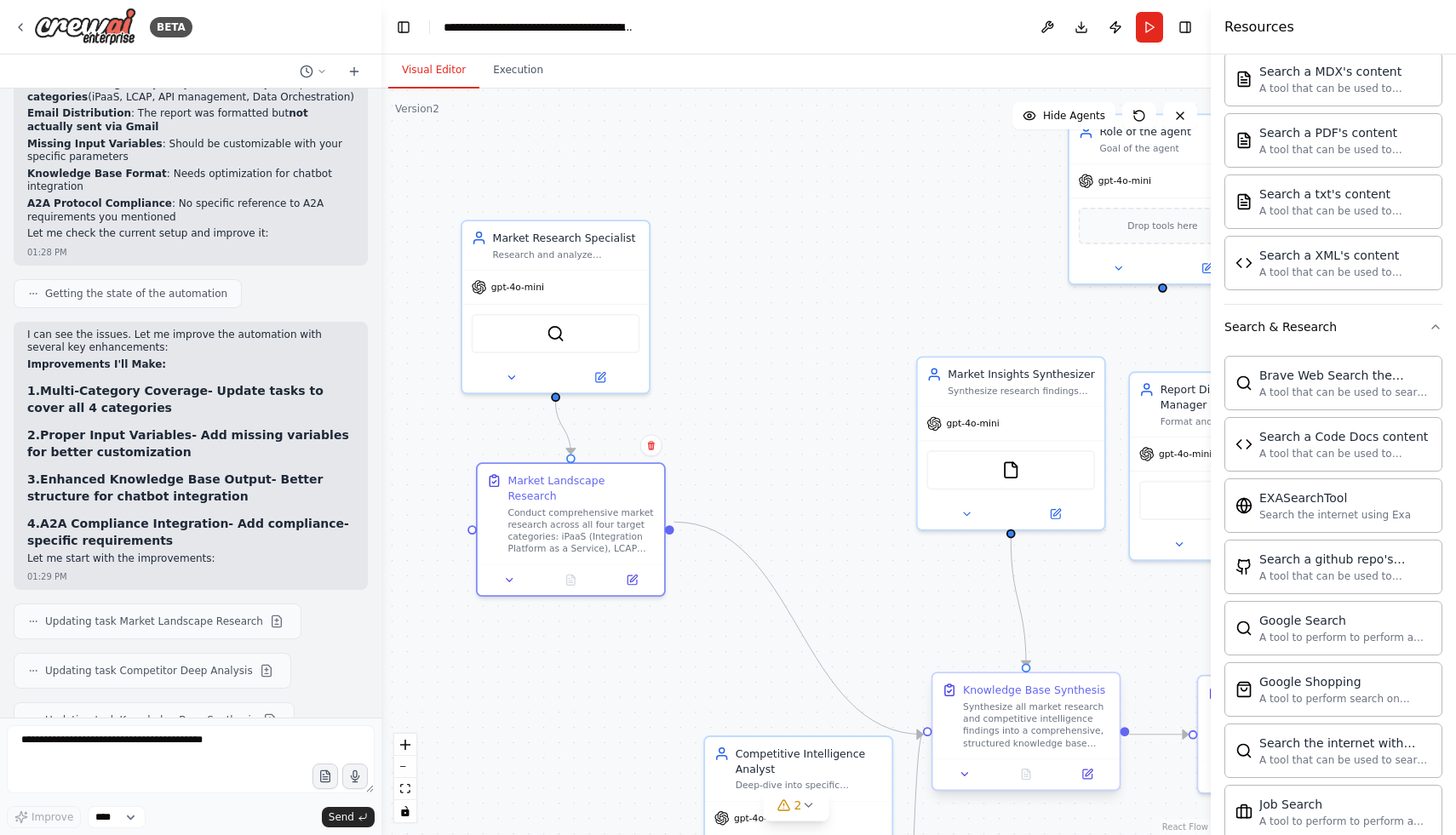
click at [990, 716] on div "Synthesize all market research and competitive intelligence findings into a com…" at bounding box center [1036, 724] width 147 height 48
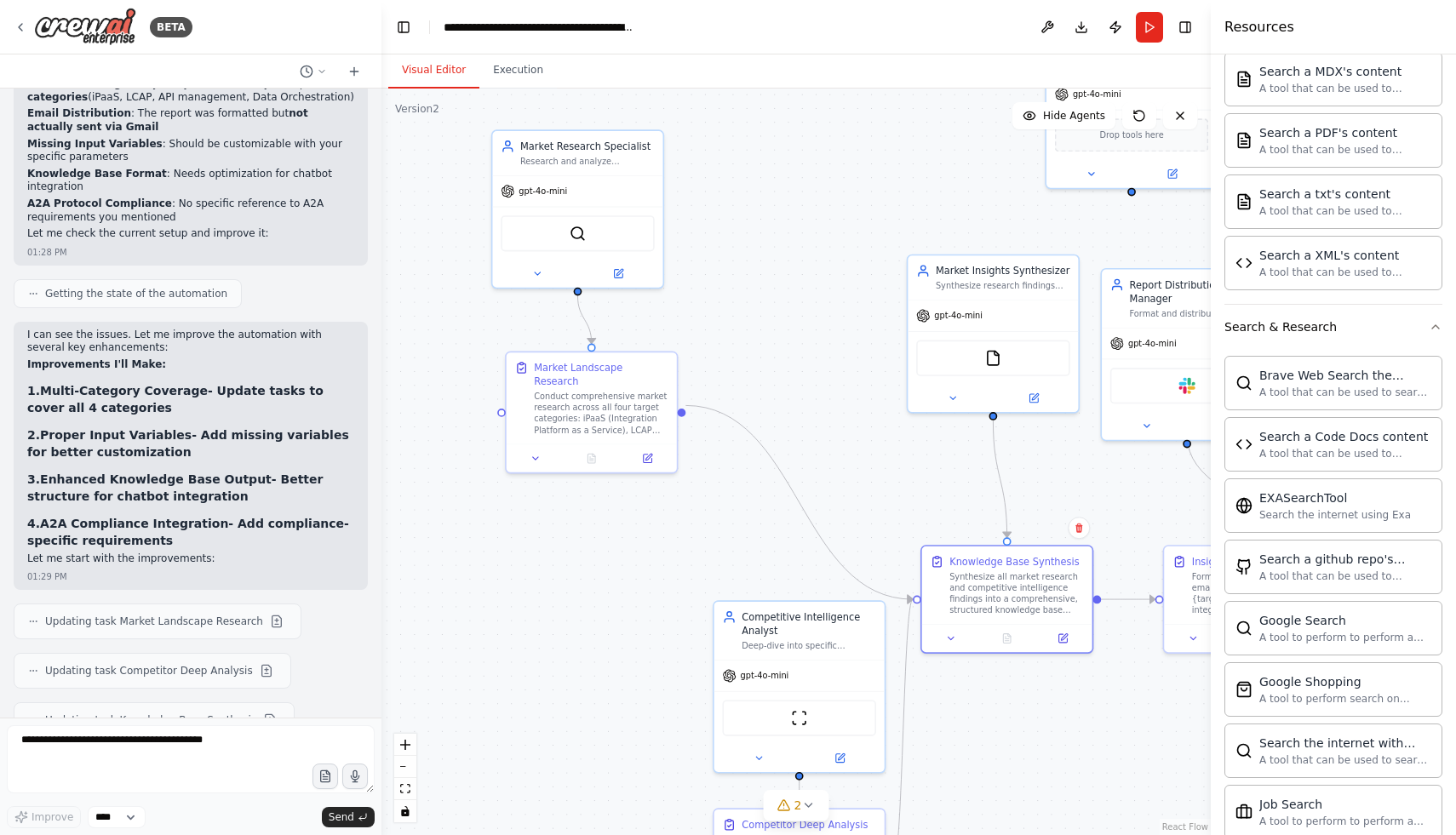
drag, startPoint x: 781, startPoint y: 708, endPoint x: 783, endPoint y: 575, distance: 133.0
click at [783, 575] on div ".deletable-edge-delete-btn { width: 20px; height: 20px; border: 0px solid #ffff…" at bounding box center [796, 461] width 830 height 747
click at [809, 643] on div "Deep-dive into specific competitors in {industry_focus}, analyzing their produc…" at bounding box center [809, 643] width 135 height 11
drag, startPoint x: 955, startPoint y: 410, endPoint x: 949, endPoint y: 321, distance: 89.2
click at [949, 321] on div "Market Insights Synthesizer Synthesize research findings and competitive analys…" at bounding box center [993, 331] width 173 height 159
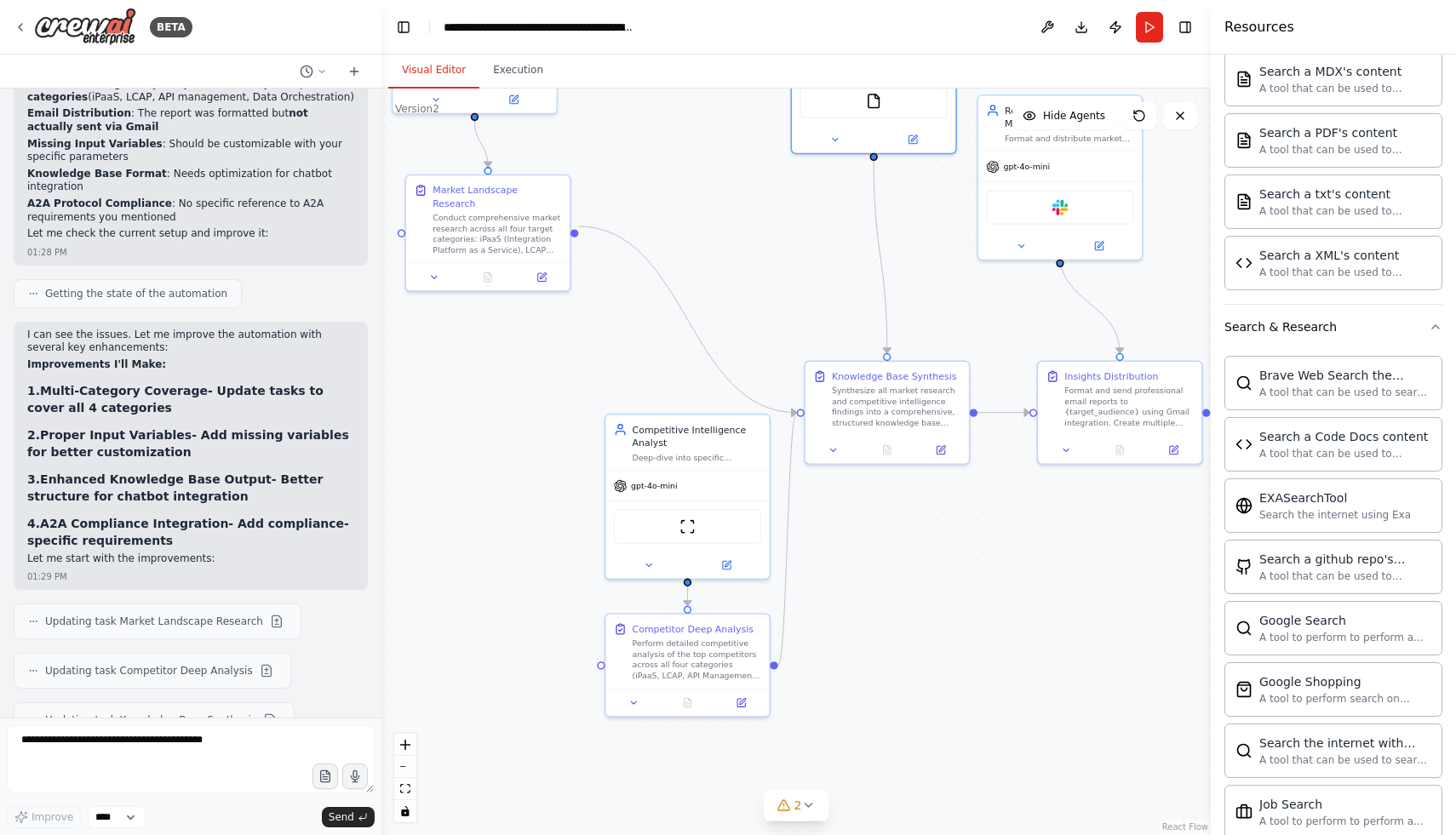
drag, startPoint x: 903, startPoint y: 401, endPoint x: 787, endPoint y: 223, distance: 212.5
click at [787, 223] on div ".deletable-edge-delete-btn { width: 20px; height: 20px; border: 0px solid #ffff…" at bounding box center [796, 461] width 830 height 747
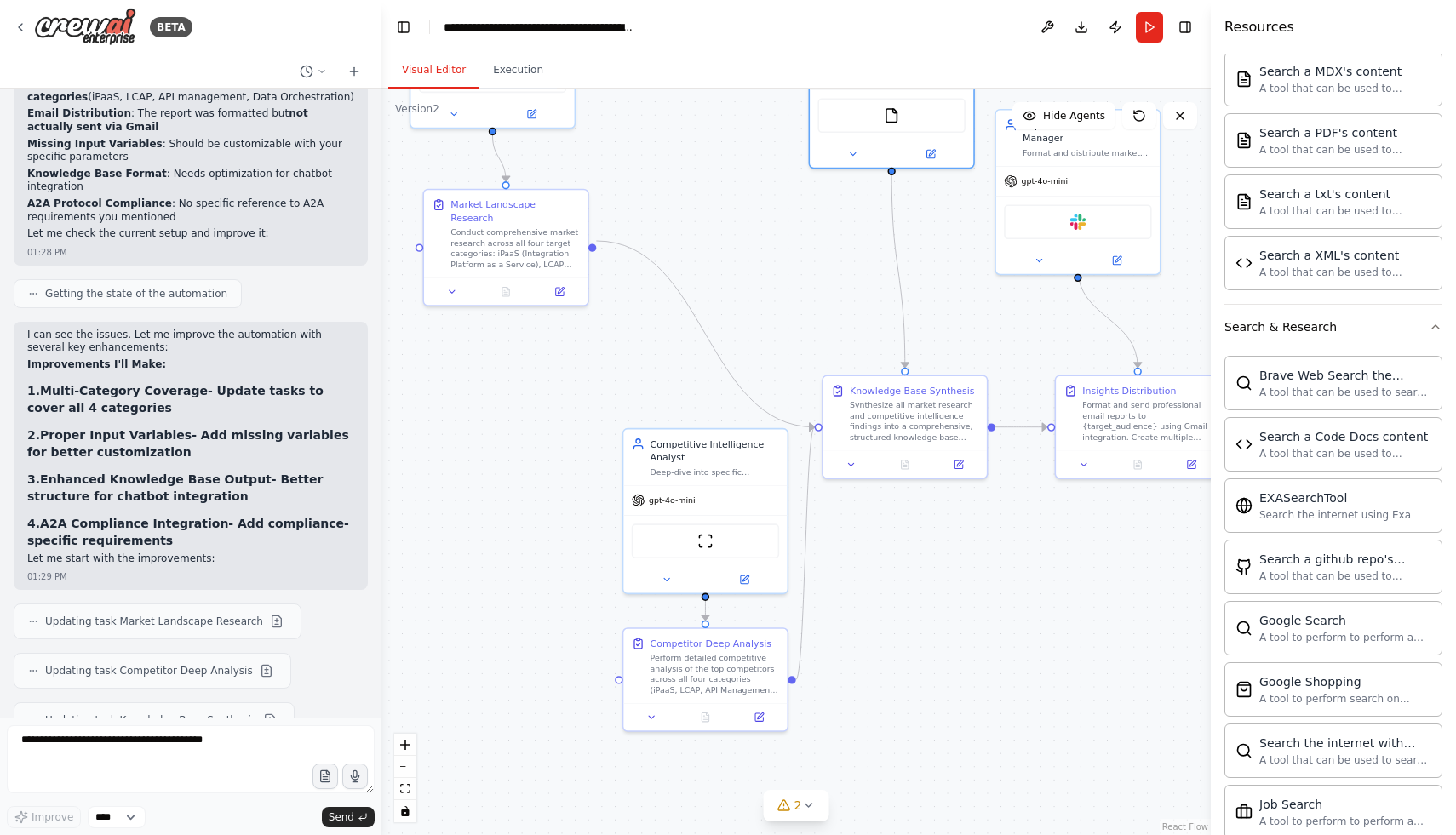
drag, startPoint x: 932, startPoint y: 543, endPoint x: 981, endPoint y: 563, distance: 52.9
click at [981, 563] on div ".deletable-edge-delete-btn { width: 20px; height: 20px; border: 0px solid #ffff…" at bounding box center [796, 461] width 830 height 747
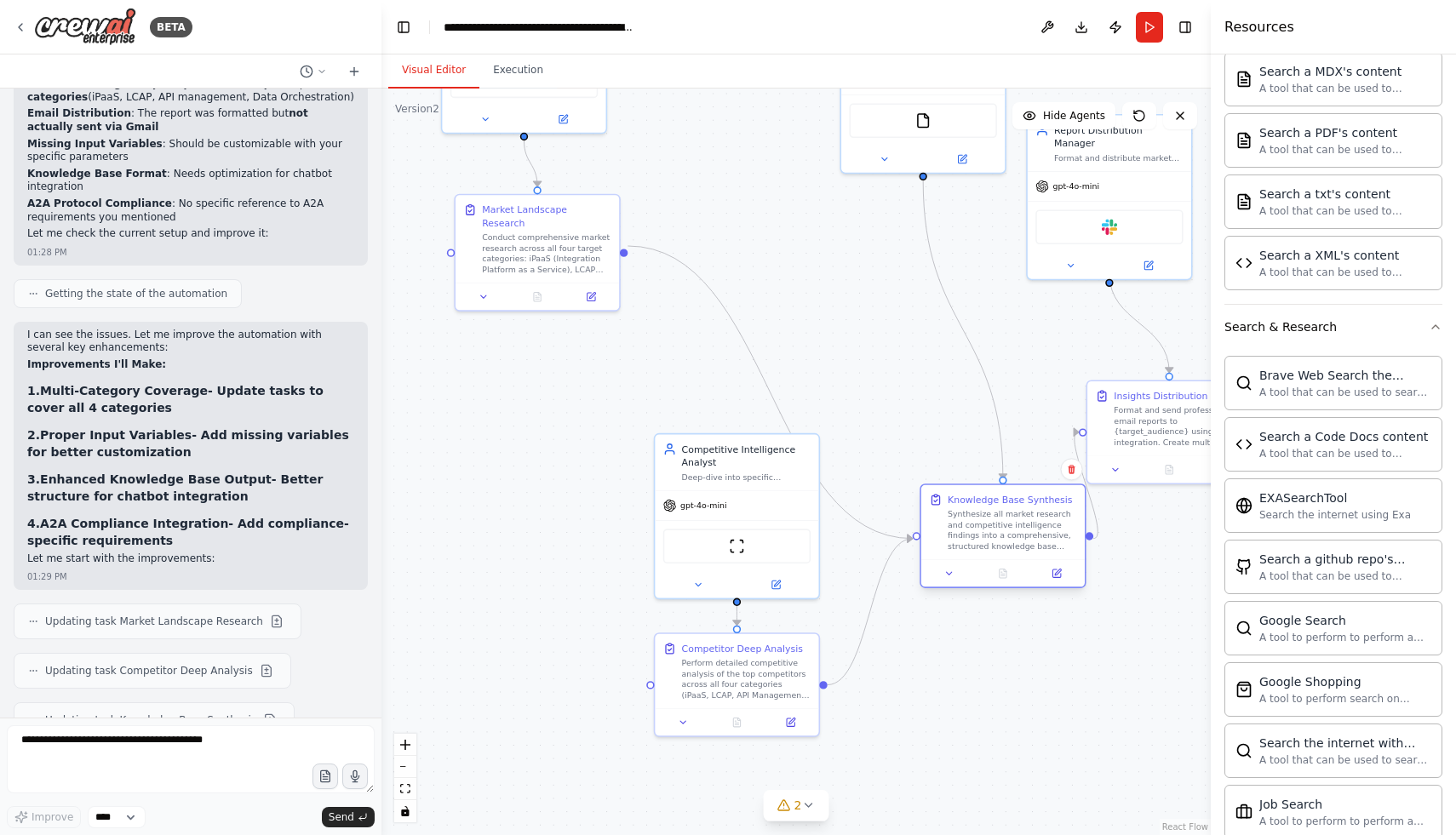
drag, startPoint x: 894, startPoint y: 426, endPoint x: 960, endPoint y: 529, distance: 122.3
click at [960, 529] on div "Synthesize all market research and competitive intelligence findings into a com…" at bounding box center [1013, 530] width 129 height 43
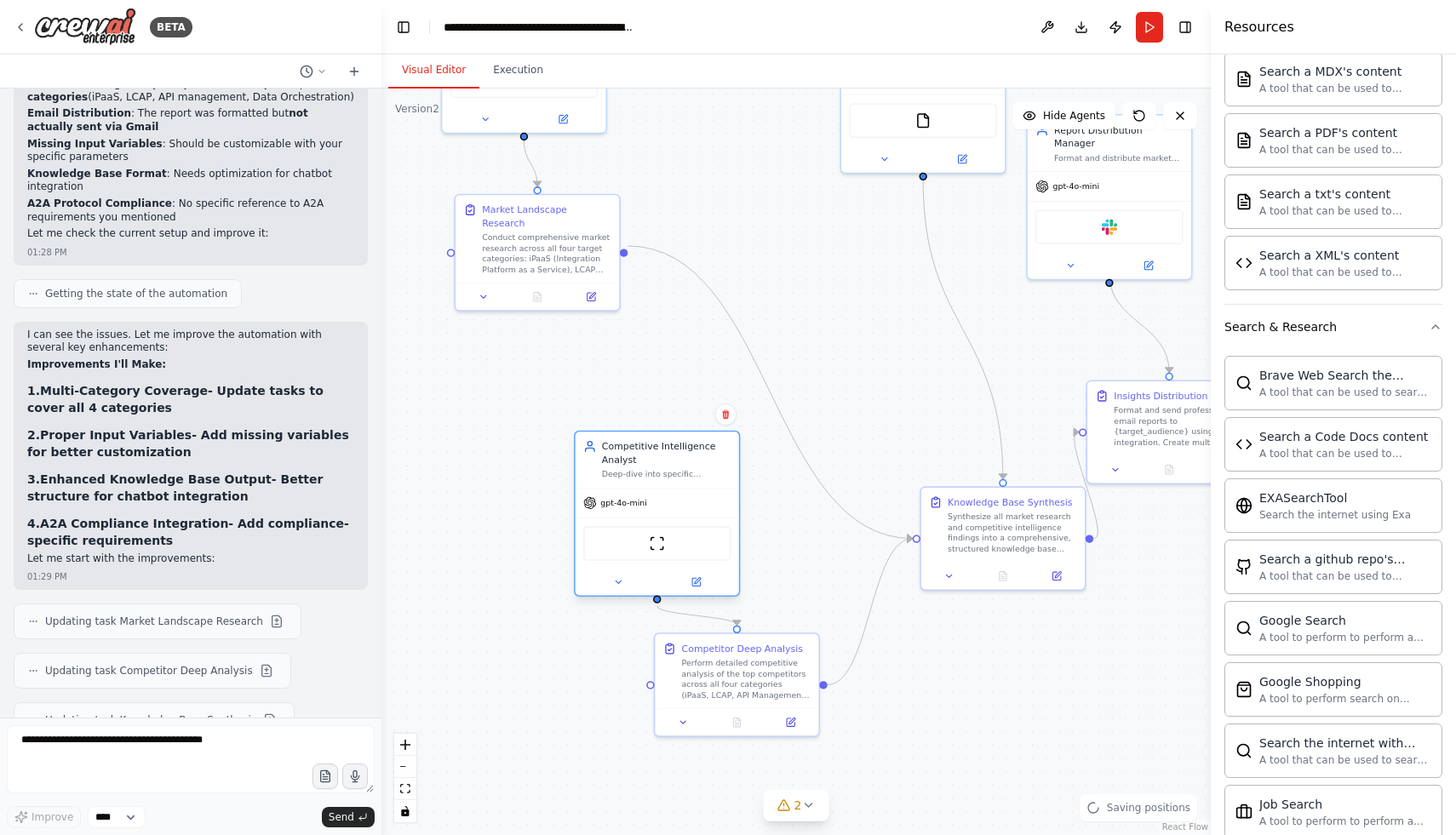
drag, startPoint x: 743, startPoint y: 445, endPoint x: 624, endPoint y: 440, distance: 119.1
click at [624, 440] on div "Competitive Intelligence Analyst" at bounding box center [666, 454] width 129 height 27
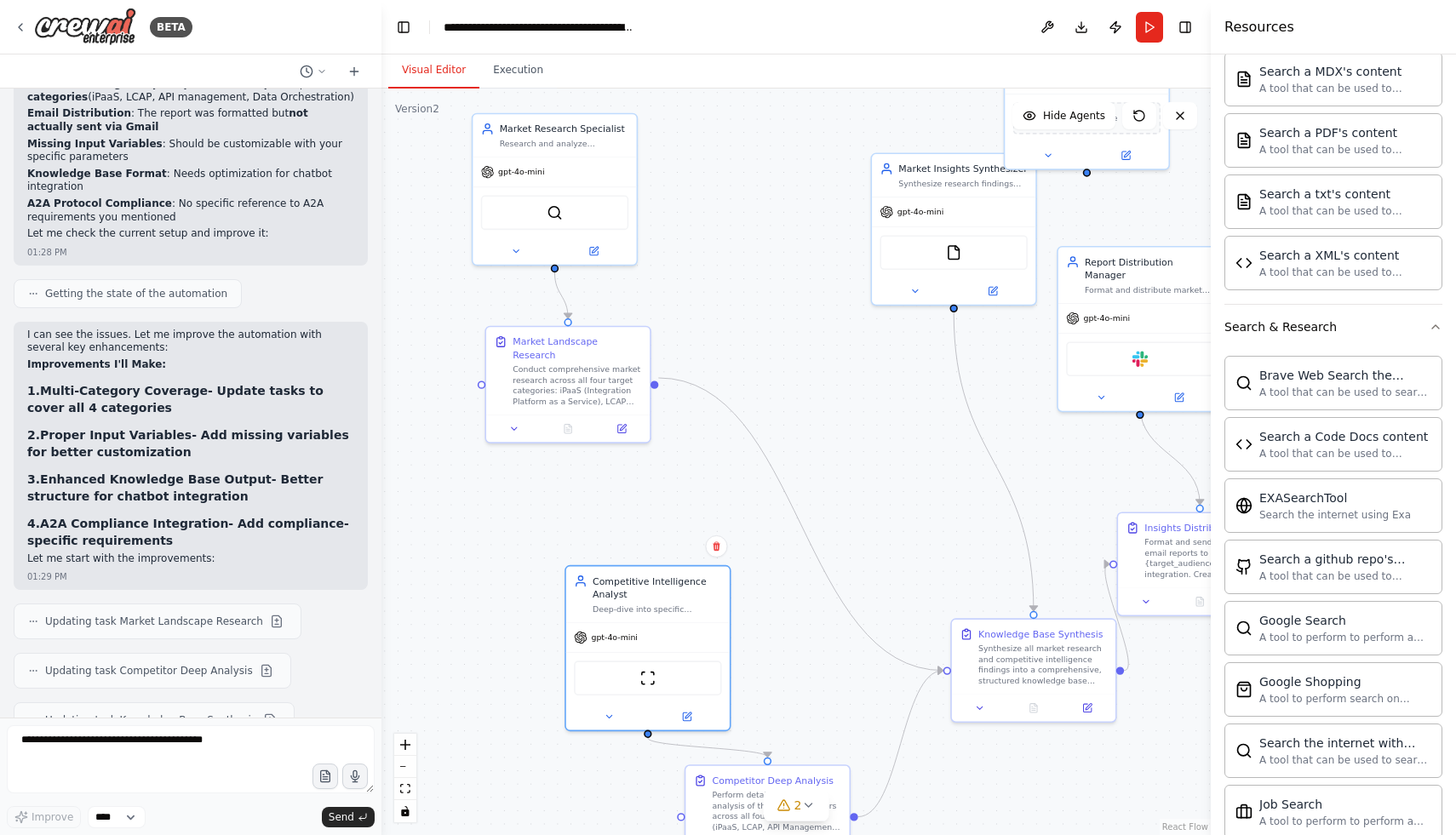
drag, startPoint x: 873, startPoint y: 286, endPoint x: 904, endPoint y: 418, distance: 135.6
click at [904, 418] on div ".deletable-edge-delete-btn { width: 20px; height: 20px; border: 0px solid #ffff…" at bounding box center [796, 461] width 830 height 747
click at [1155, 29] on button "Run" at bounding box center [1149, 28] width 28 height 30
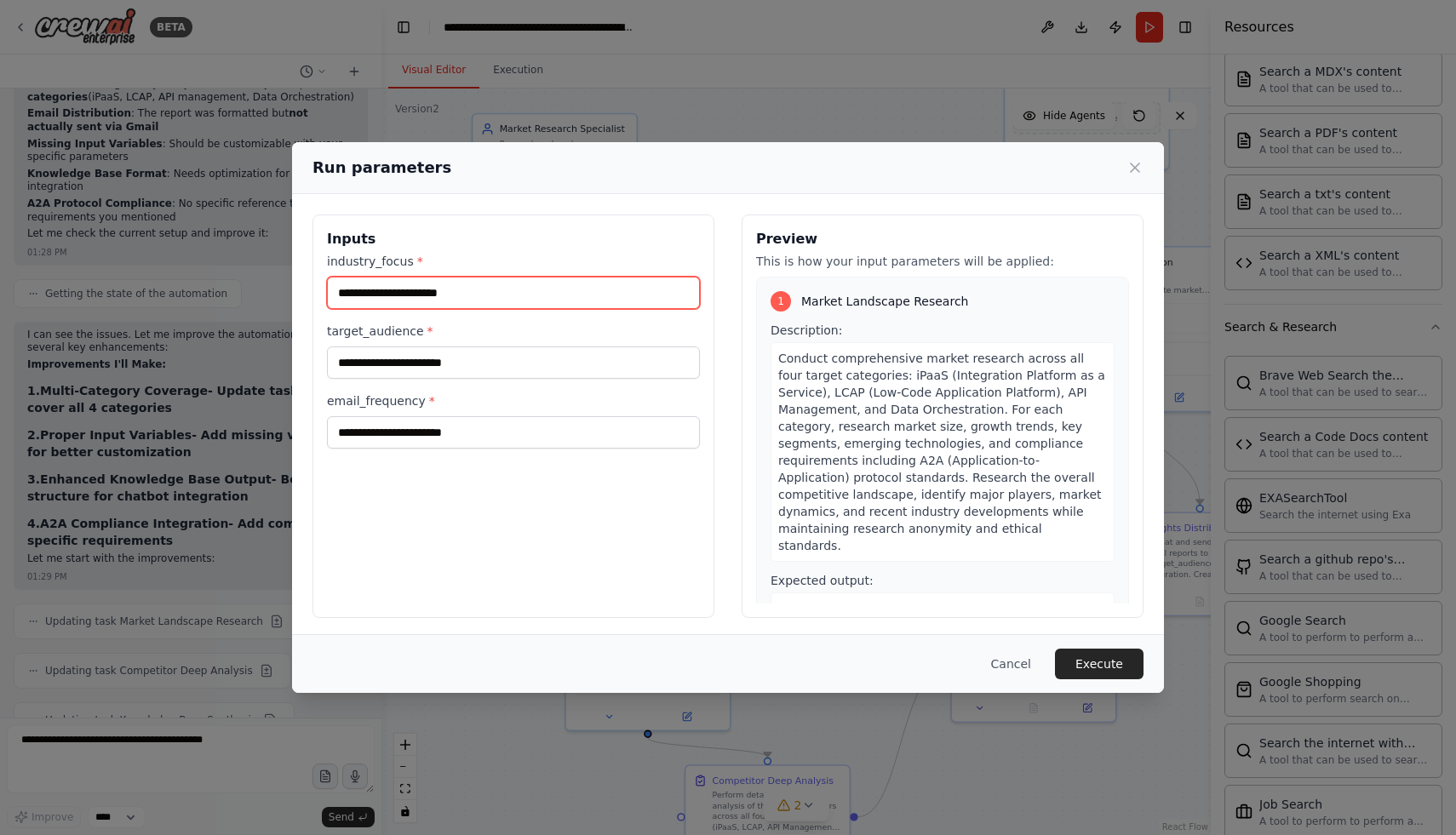
click at [439, 288] on input "industry_focus *" at bounding box center [513, 293] width 373 height 32
type input "****"
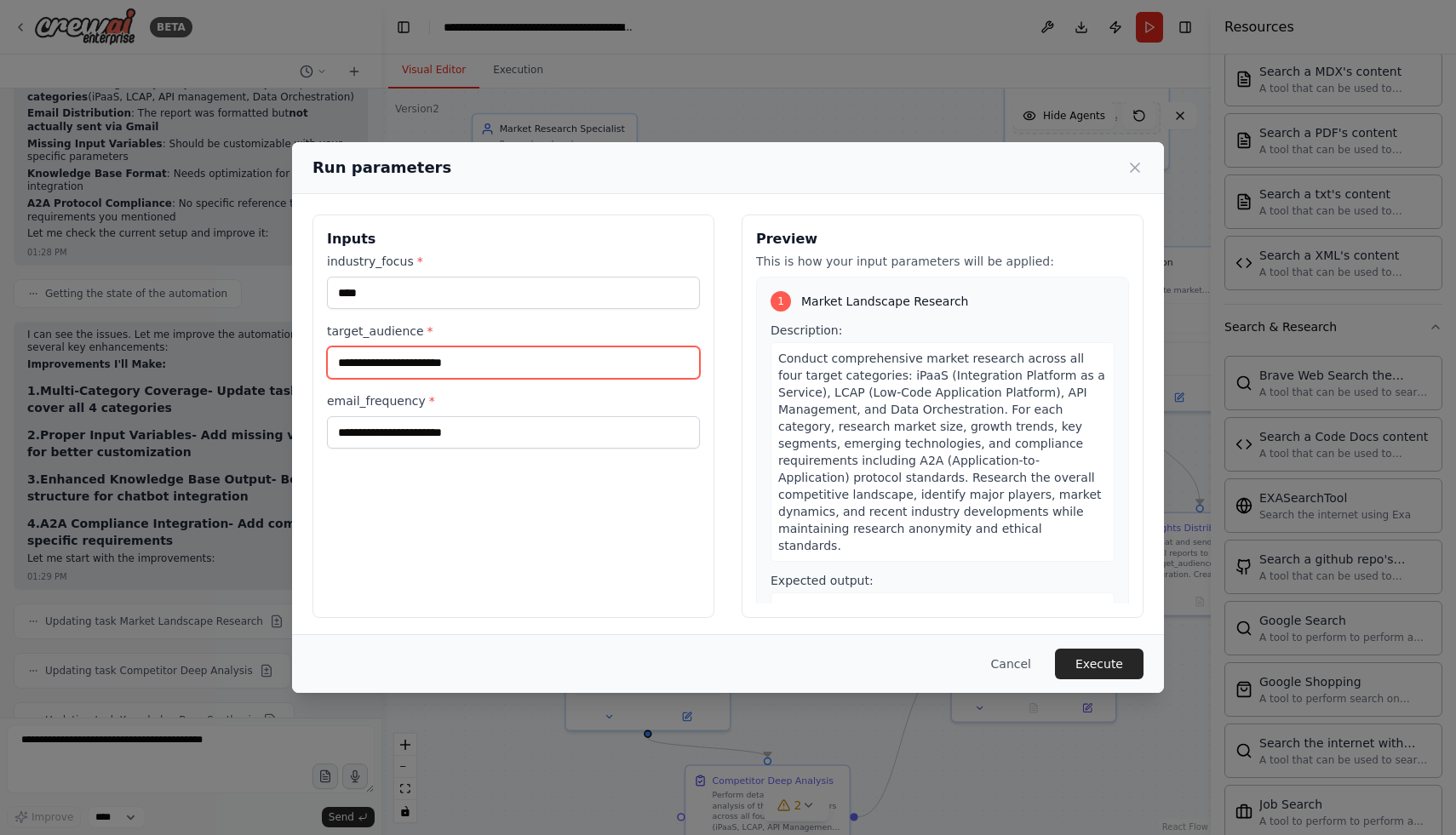
click at [430, 361] on input "target_audience *" at bounding box center [513, 362] width 373 height 32
type input "**********"
click at [591, 451] on div "**********" at bounding box center [513, 416] width 401 height 403
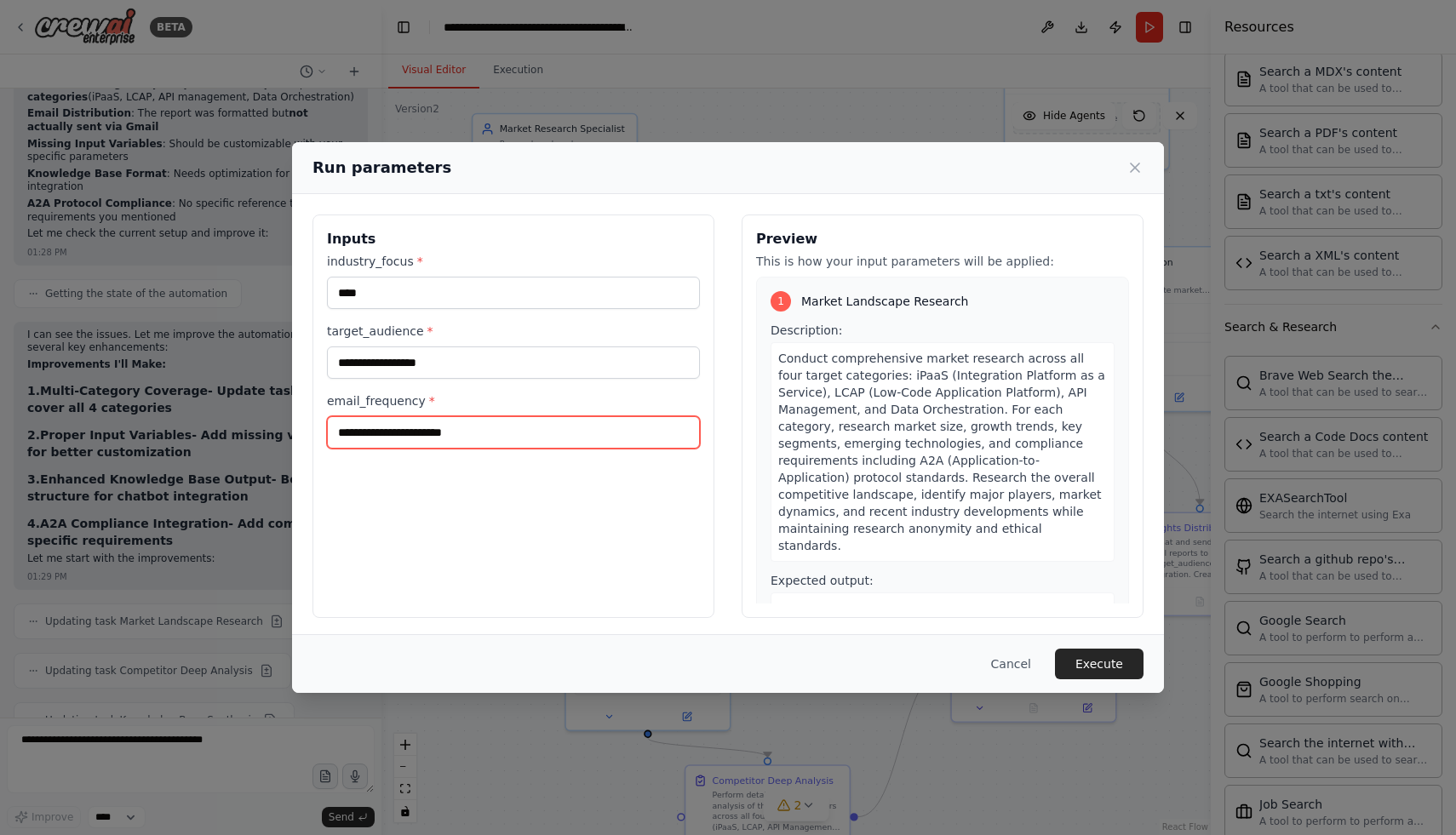
click at [580, 436] on input "email_frequency *" at bounding box center [513, 433] width 373 height 32
type input "**"
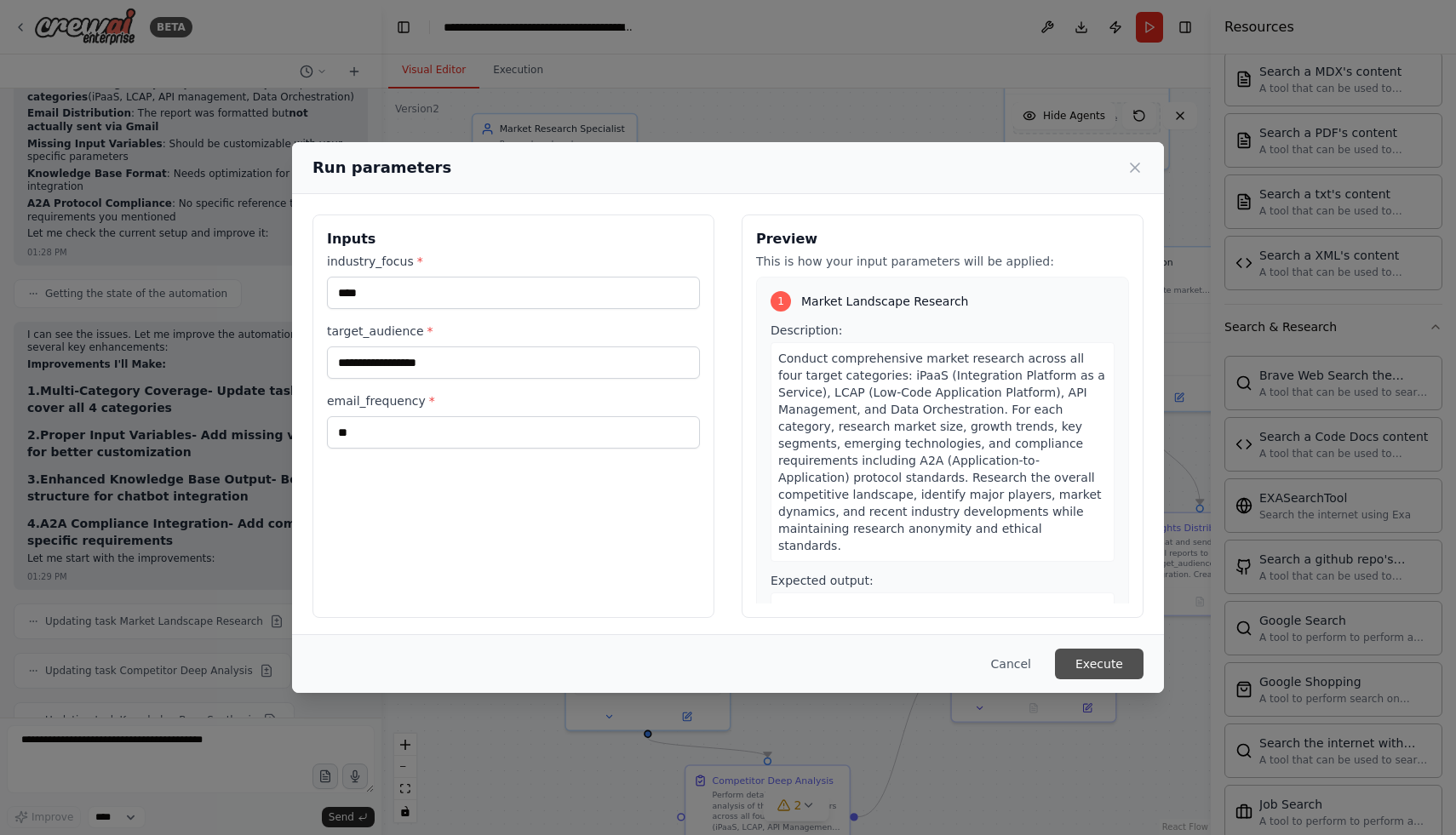
click at [1098, 664] on button "Execute" at bounding box center [1099, 664] width 88 height 30
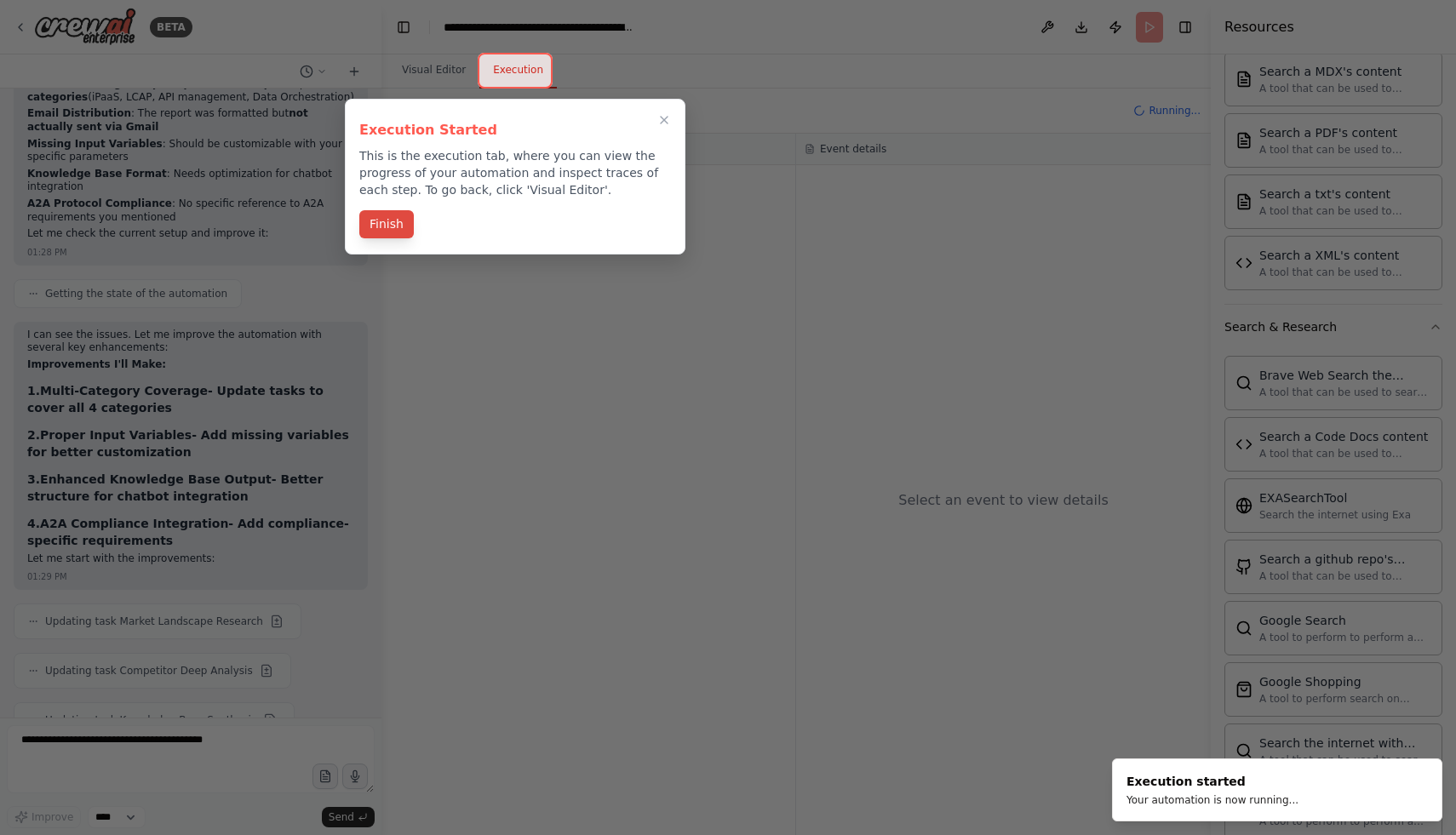
click at [368, 224] on button "Finish" at bounding box center [386, 225] width 54 height 28
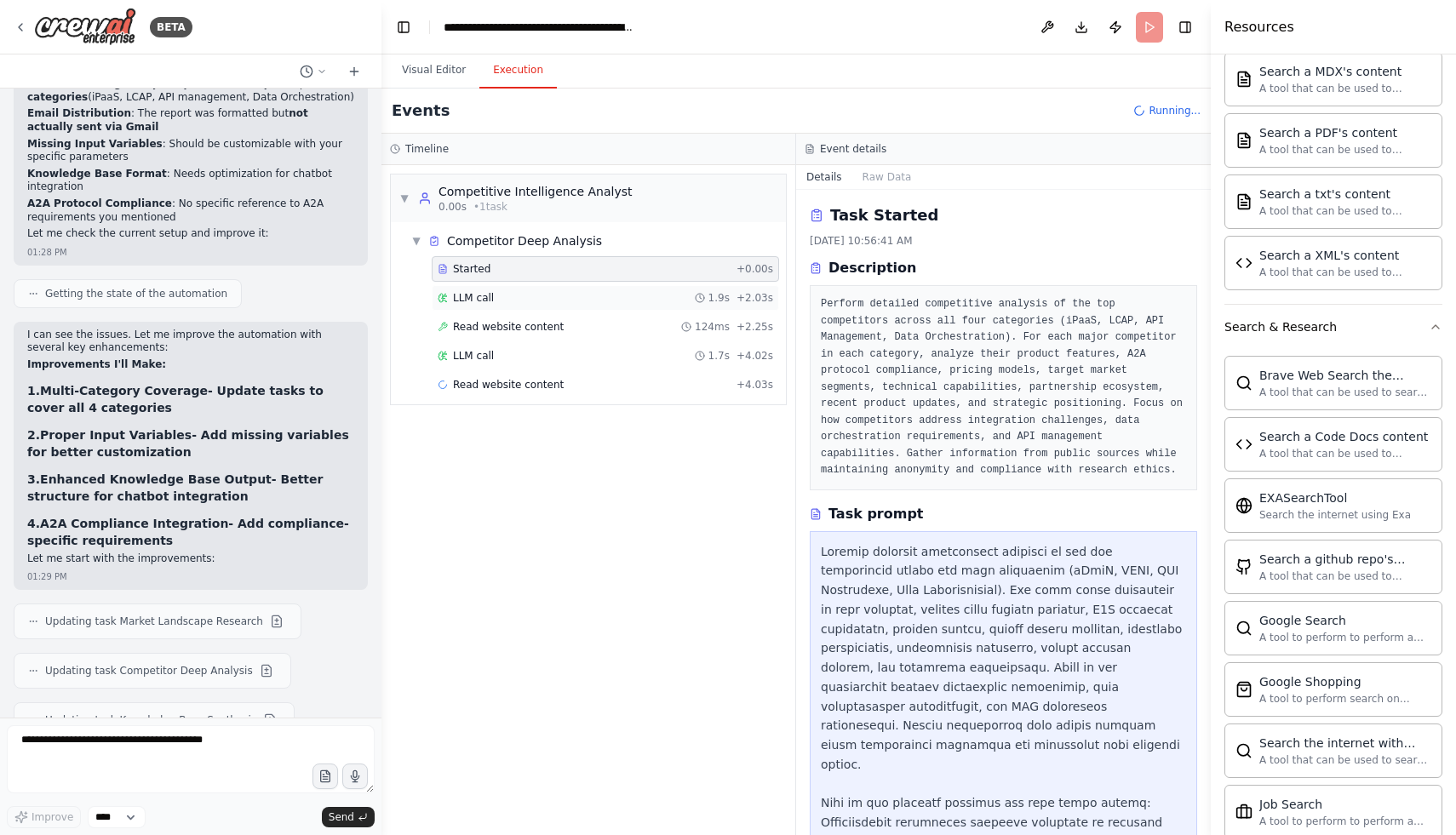
click at [566, 291] on div "LLM call 1.9s + 2.03s" at bounding box center [605, 298] width 335 height 13
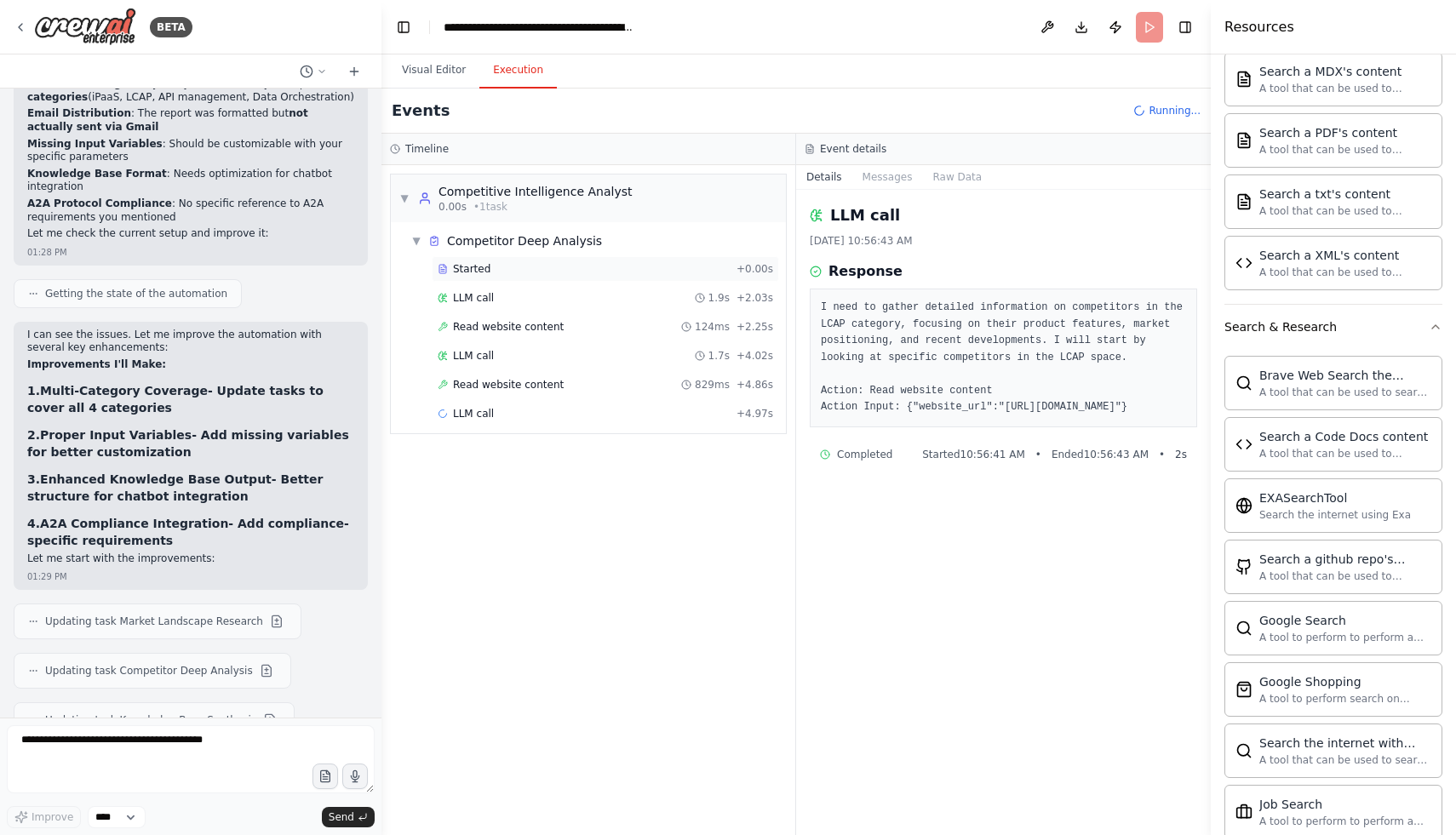
click at [560, 265] on div "Started" at bounding box center [584, 269] width 292 height 13
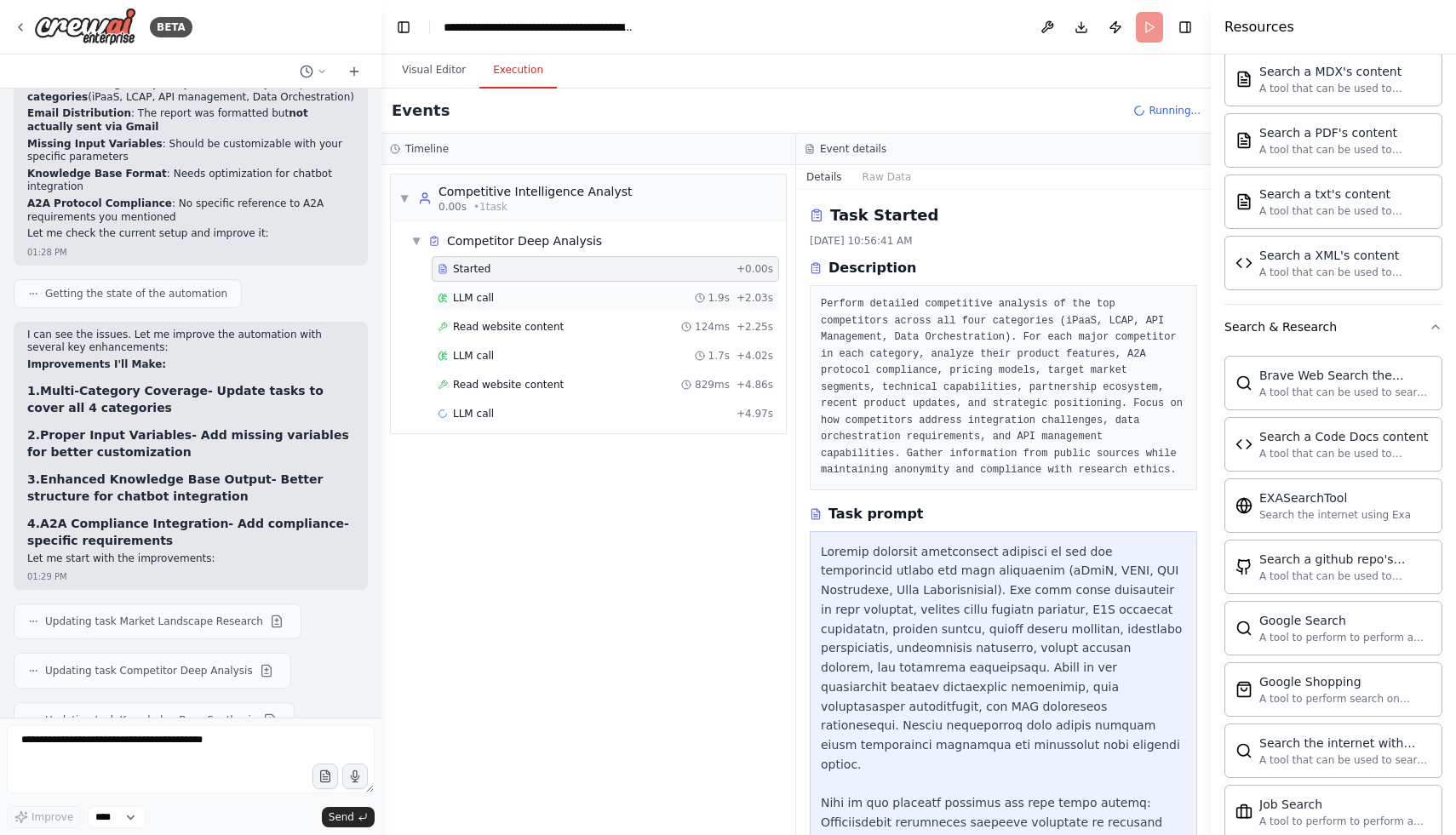
click at [557, 288] on div "LLM call 1.9s + 2.03s" at bounding box center [606, 298] width 347 height 26
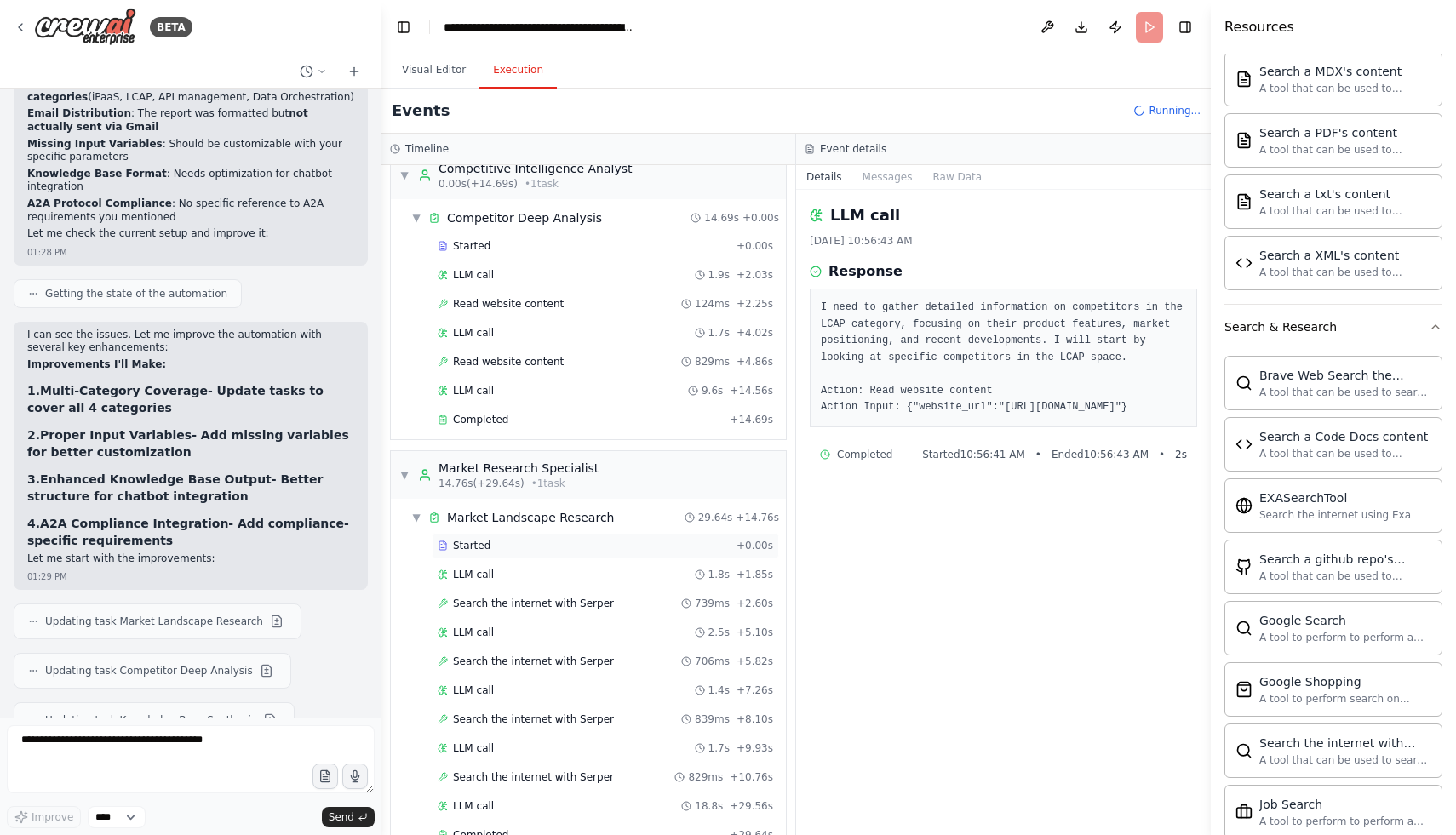
scroll to position [16, 0]
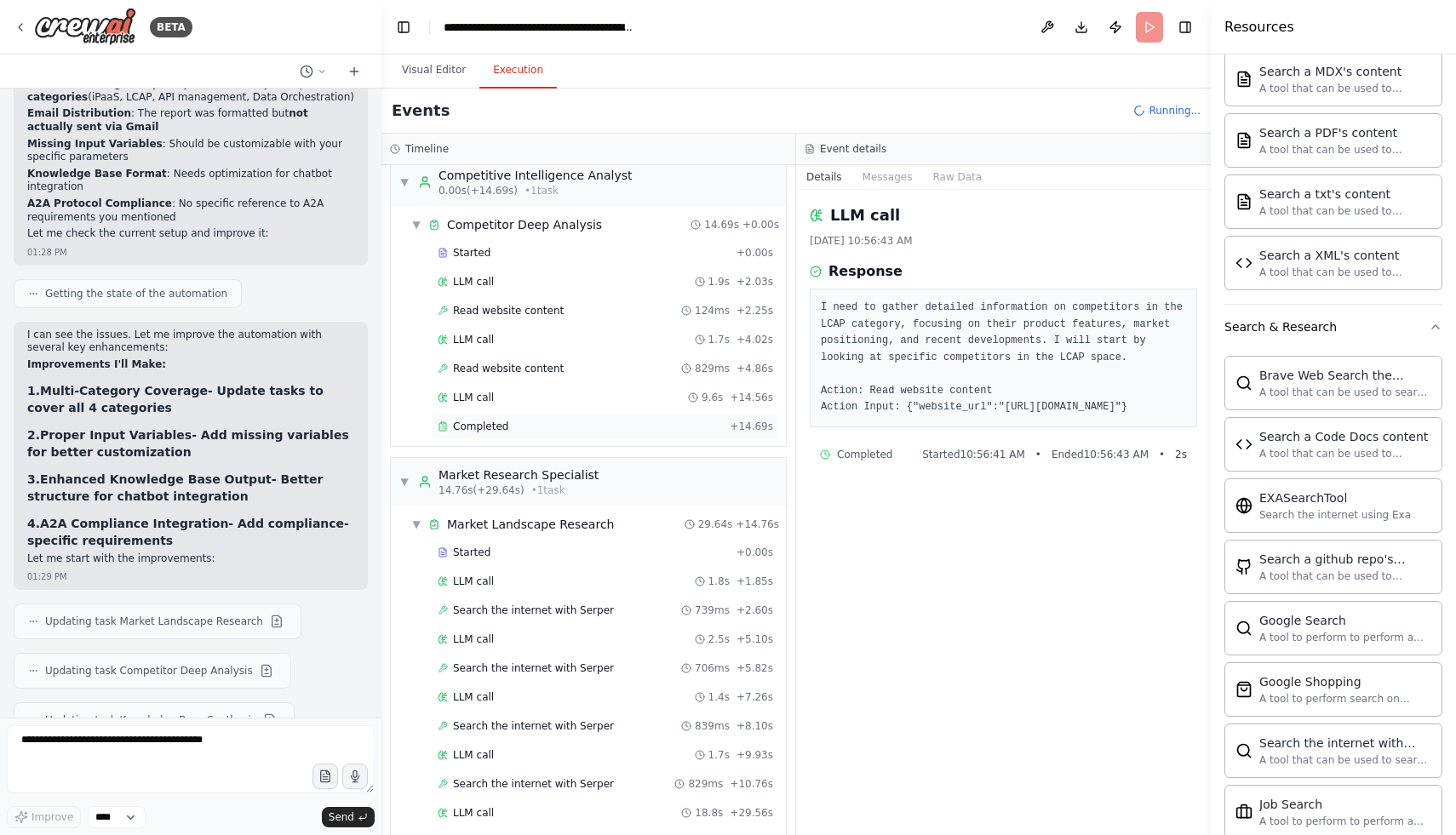
click at [528, 433] on div "Completed" at bounding box center [580, 426] width 286 height 13
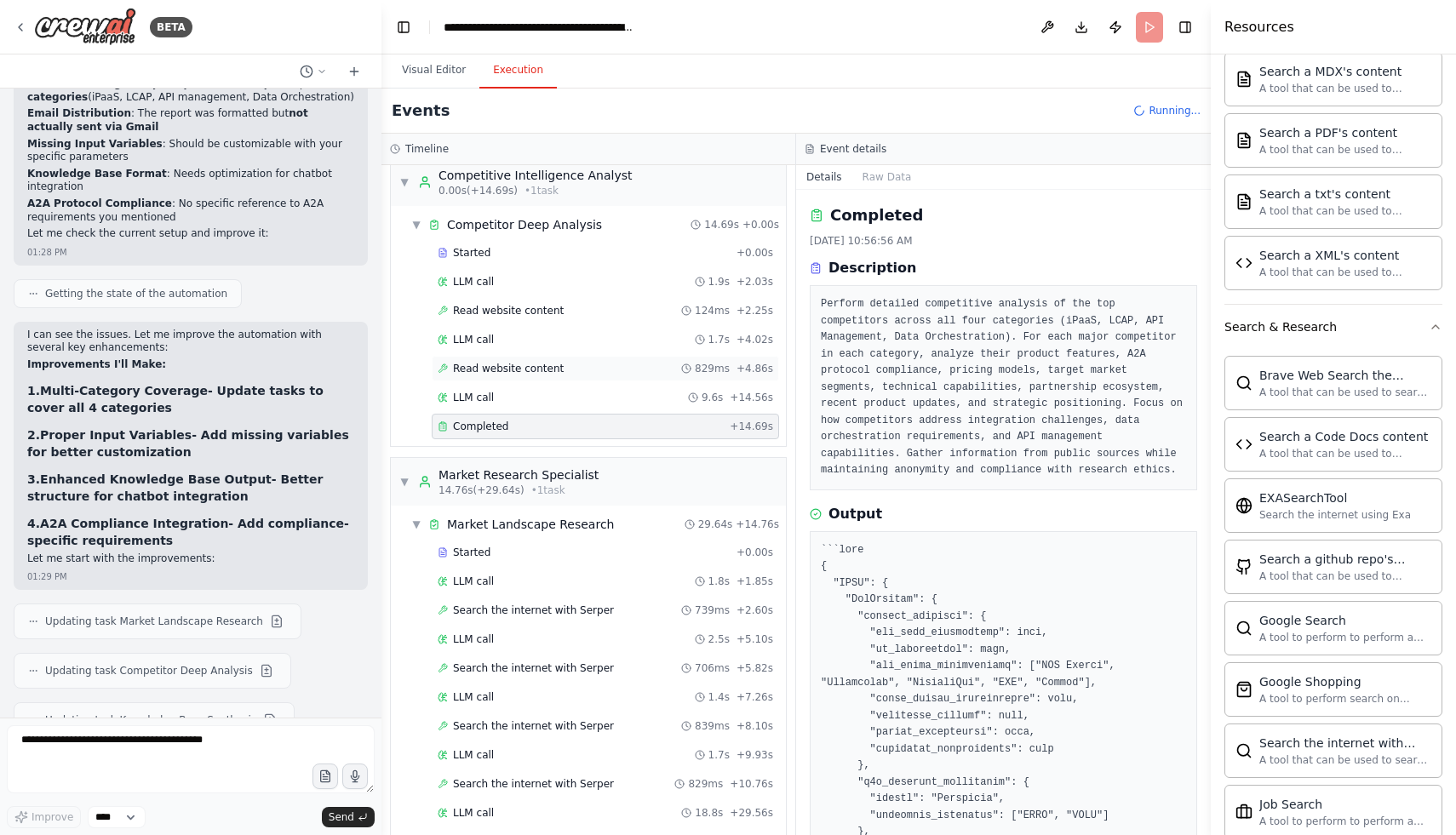
click at [566, 368] on div "Read website content 829ms + 4.86s" at bounding box center [605, 368] width 335 height 13
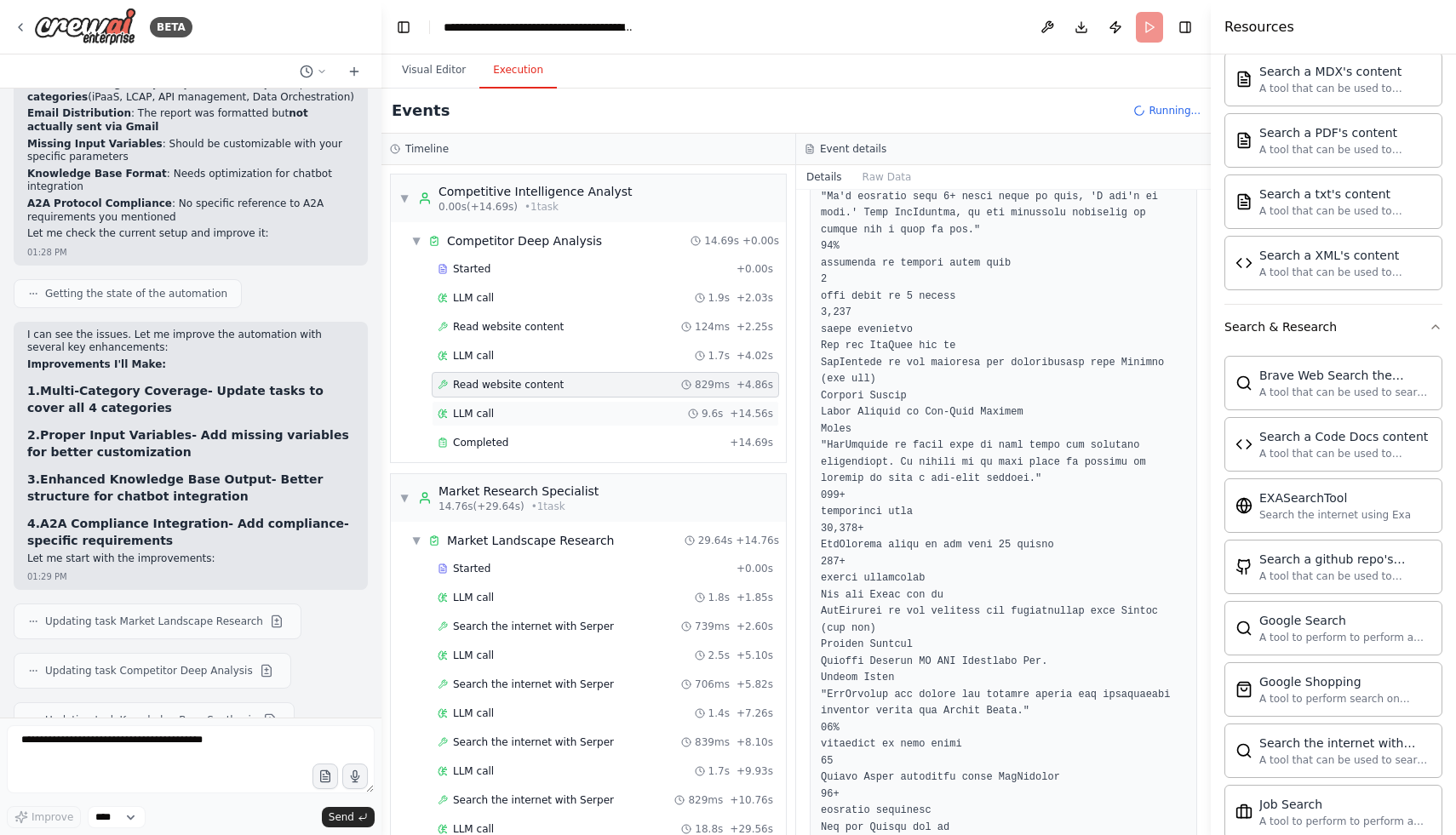
scroll to position [5437, 0]
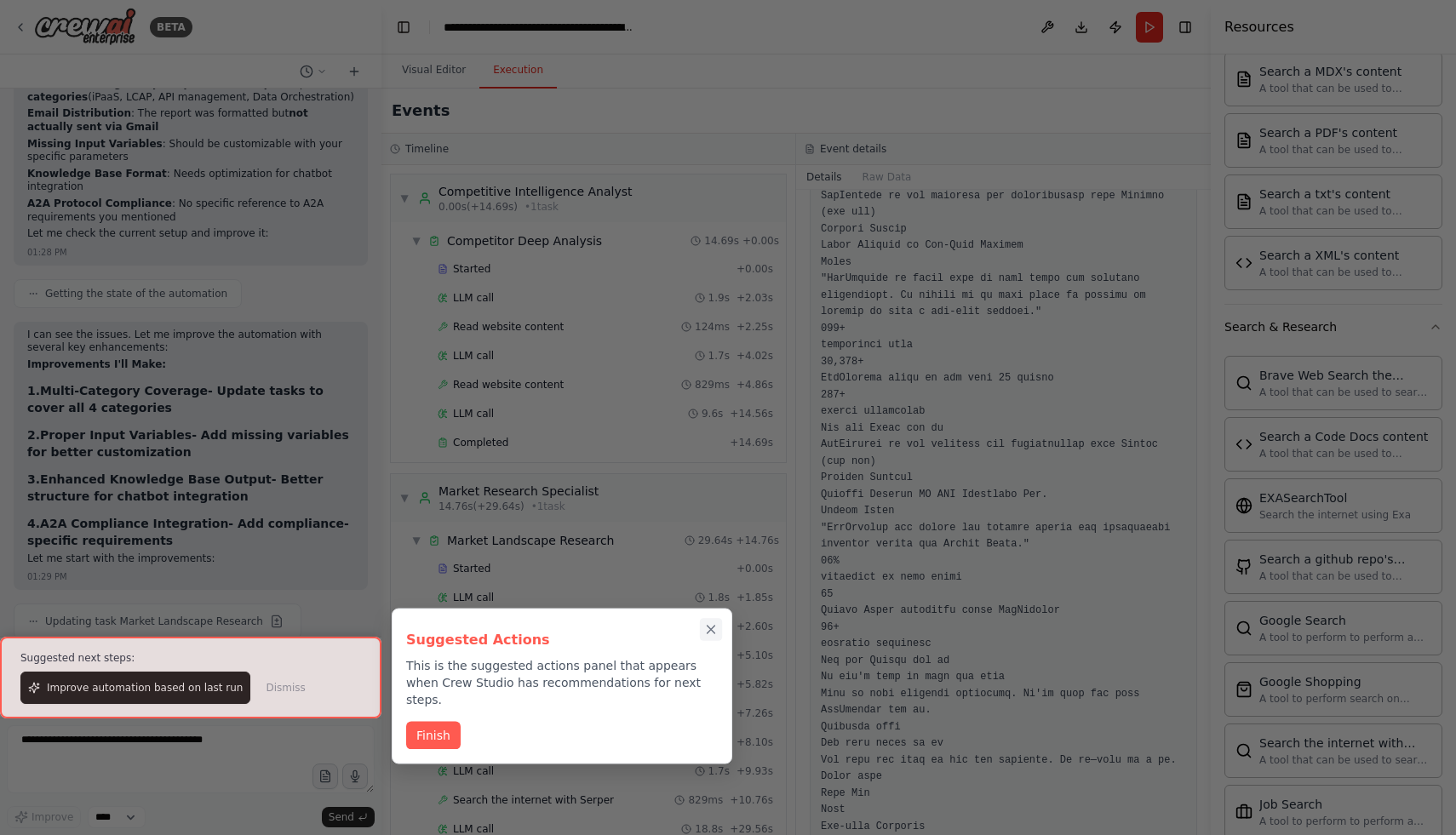
click at [711, 622] on icon "Close walkthrough" at bounding box center [711, 630] width 15 height 15
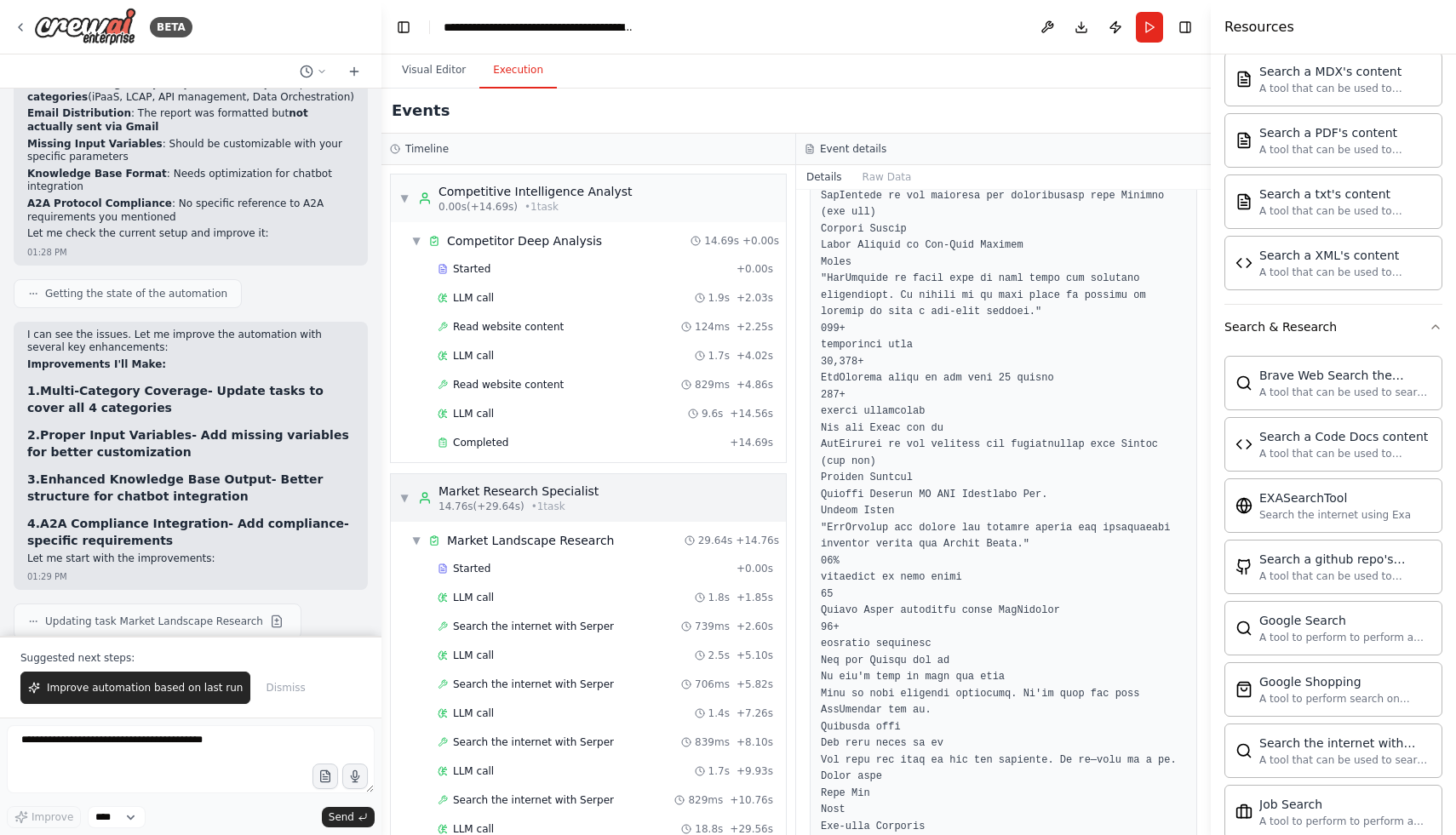
scroll to position [12, 0]
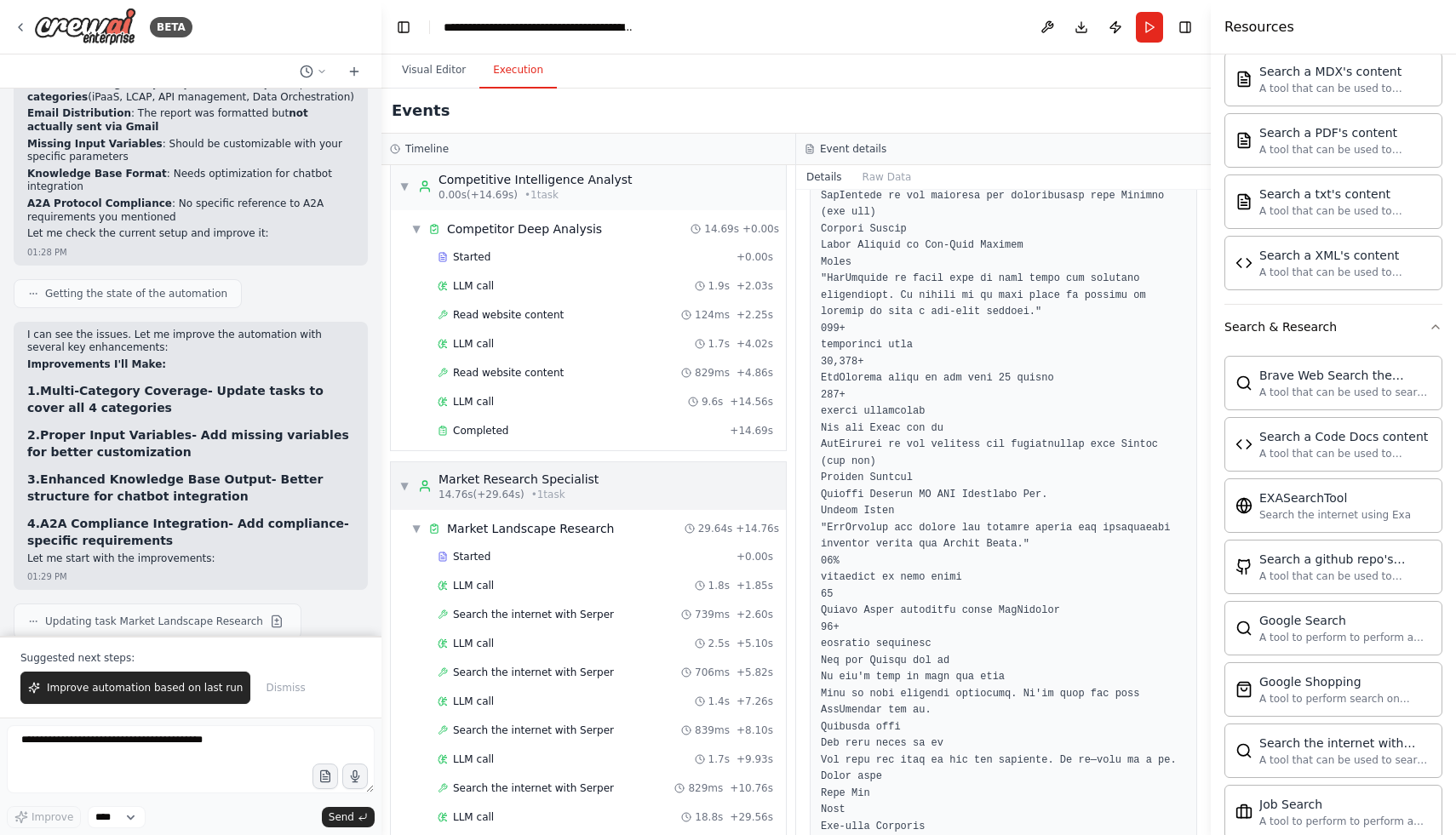
click at [632, 476] on div "▼ Market Research Specialist 14.76s (+29.64s) • 1 task" at bounding box center [588, 486] width 395 height 47
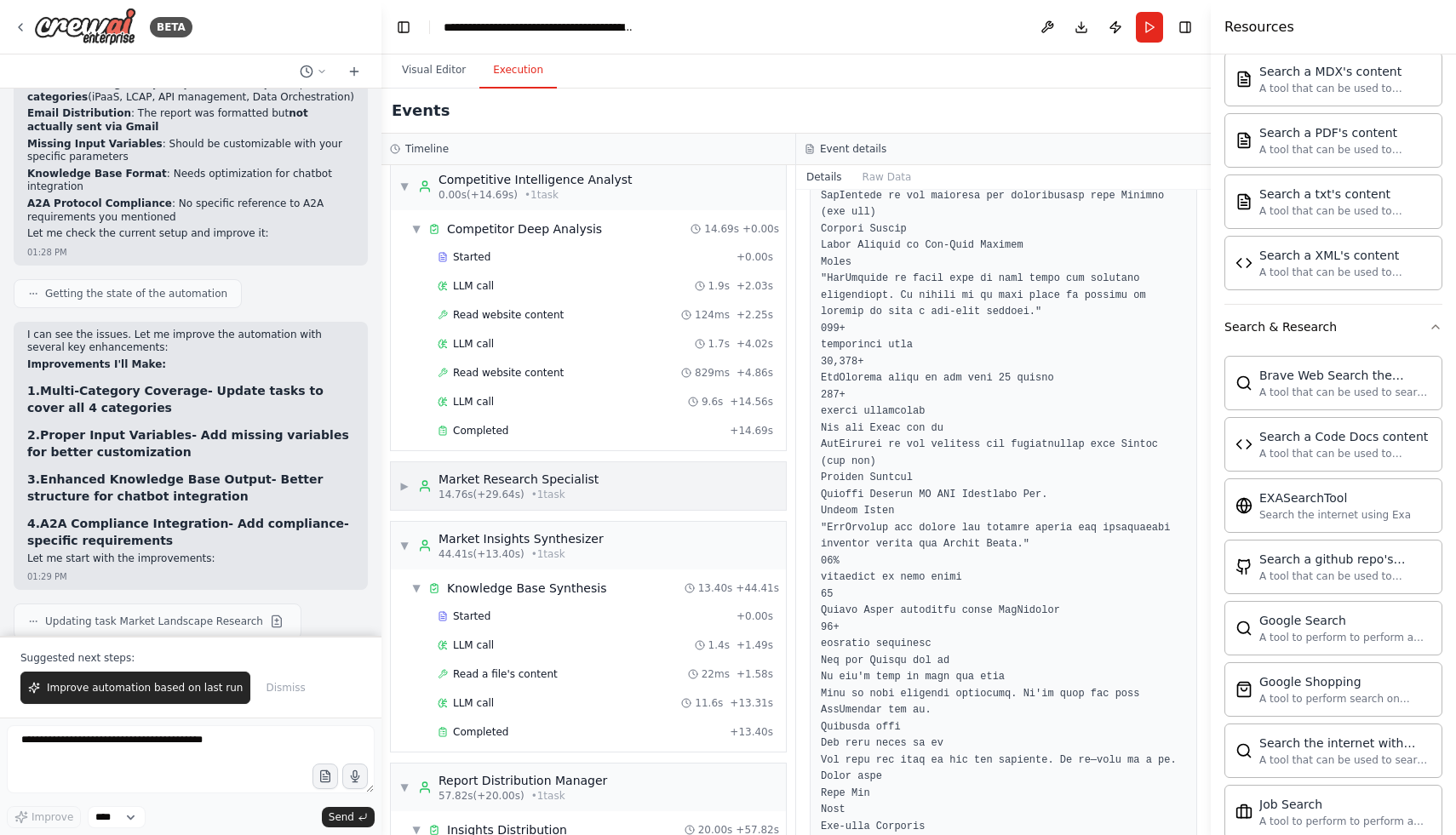
click at [575, 500] on div "14.76s (+29.64s) • 1 task" at bounding box center [518, 494] width 160 height 13
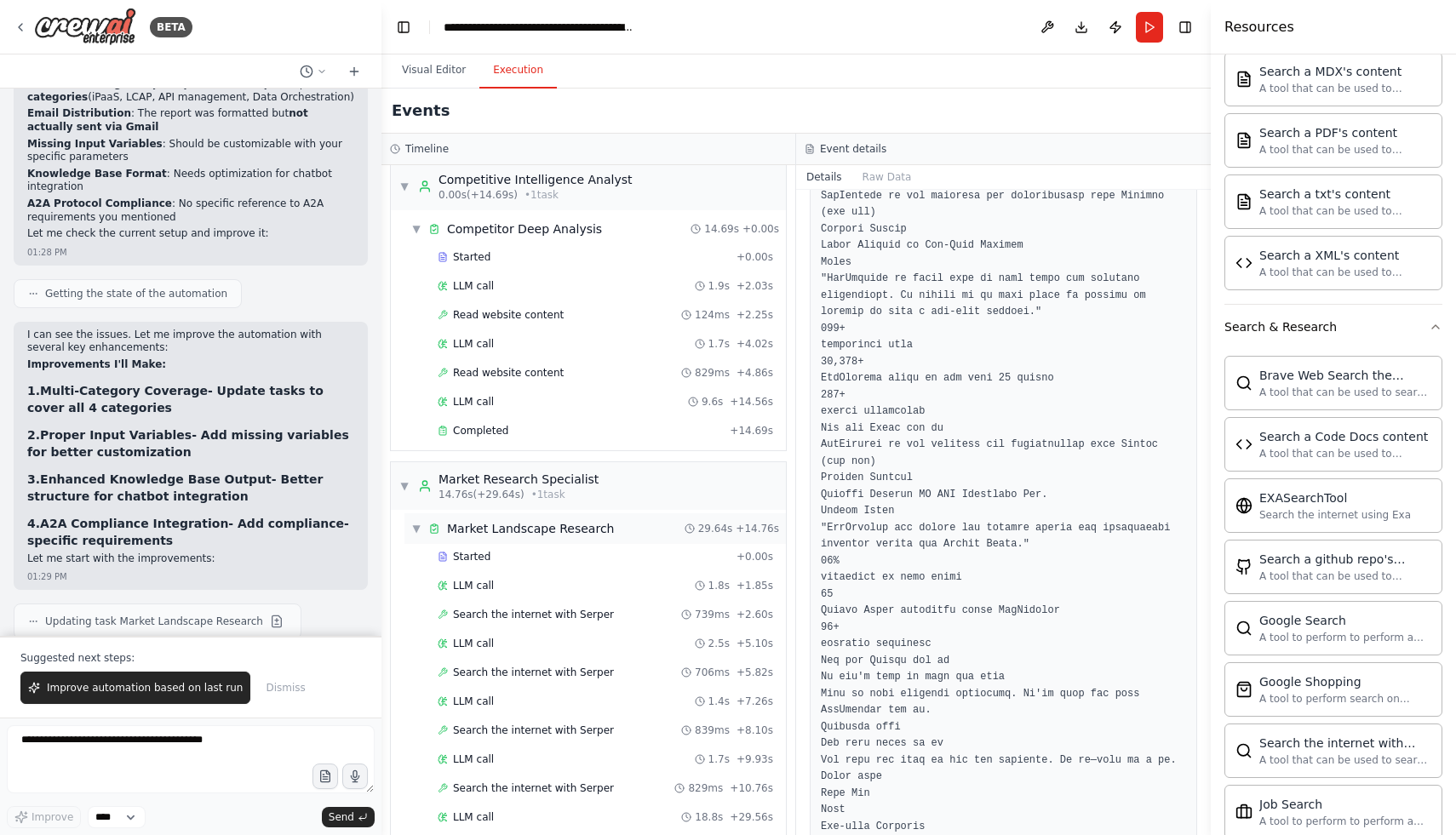
click at [573, 542] on div "▼ Market Landscape Research 29.64s + 14.76s" at bounding box center [595, 529] width 382 height 30
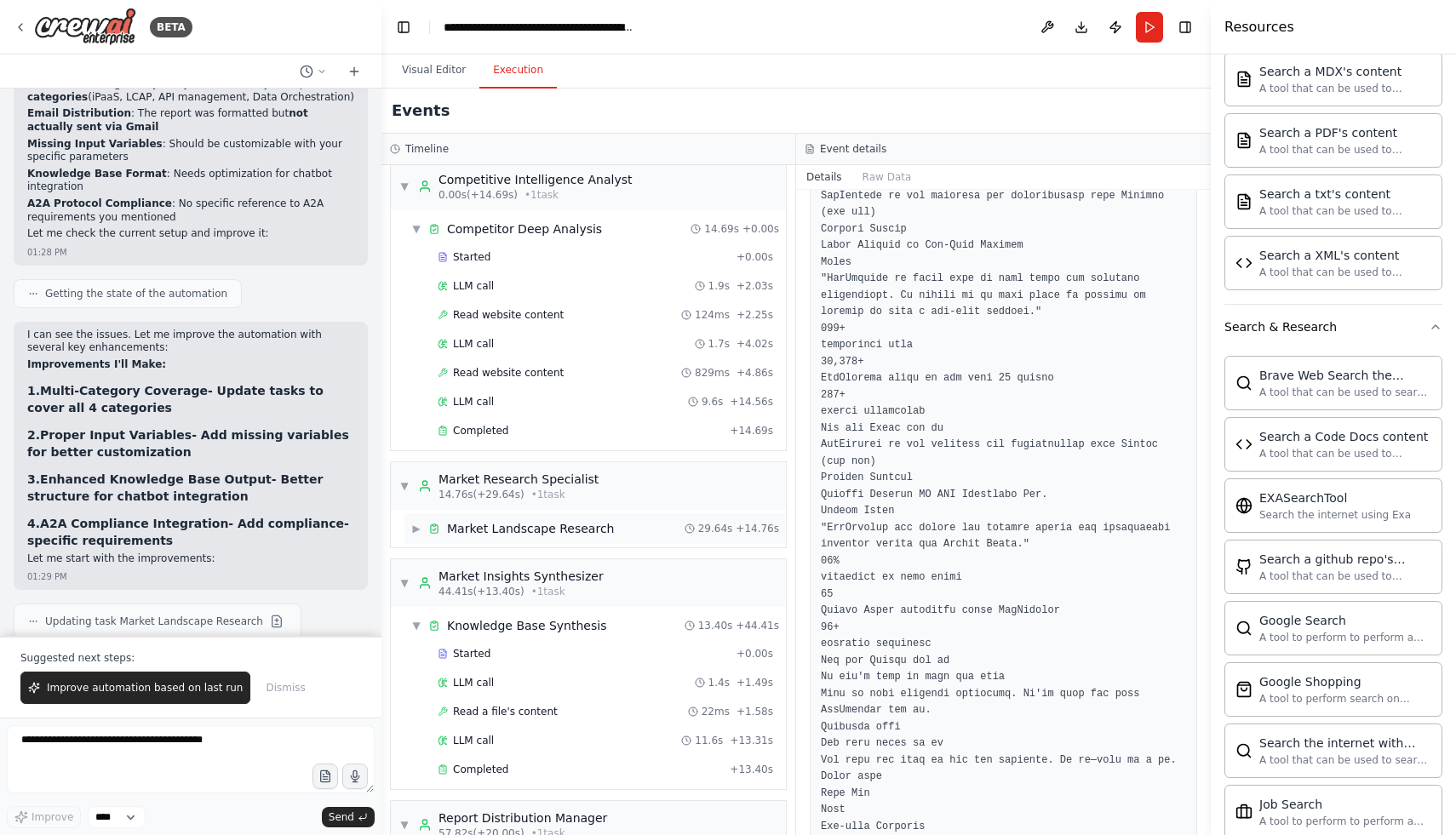
click at [584, 534] on div "Market Landscape Research" at bounding box center [531, 529] width 167 height 17
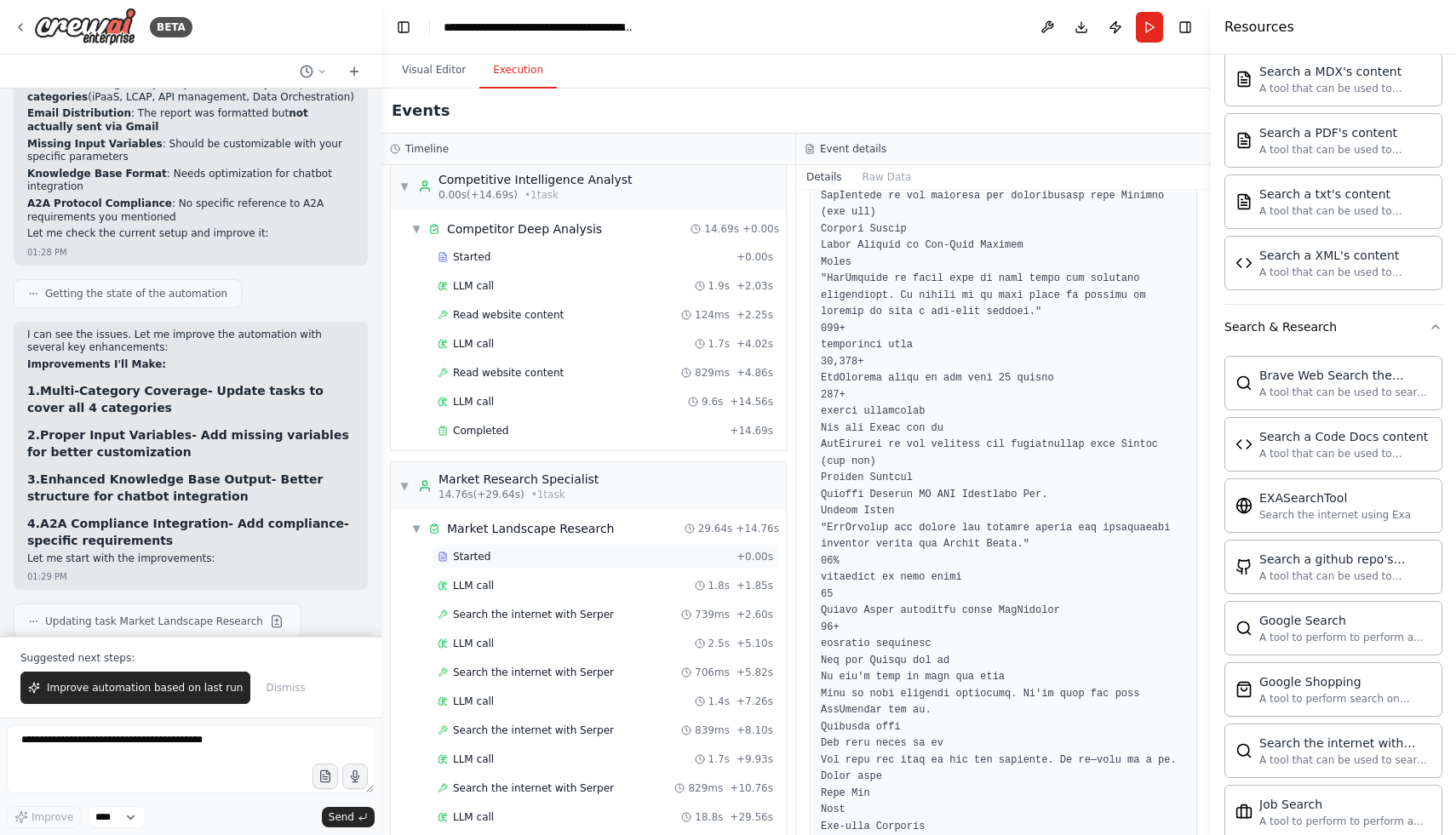
click at [498, 550] on div "Started" at bounding box center [584, 557] width 292 height 13
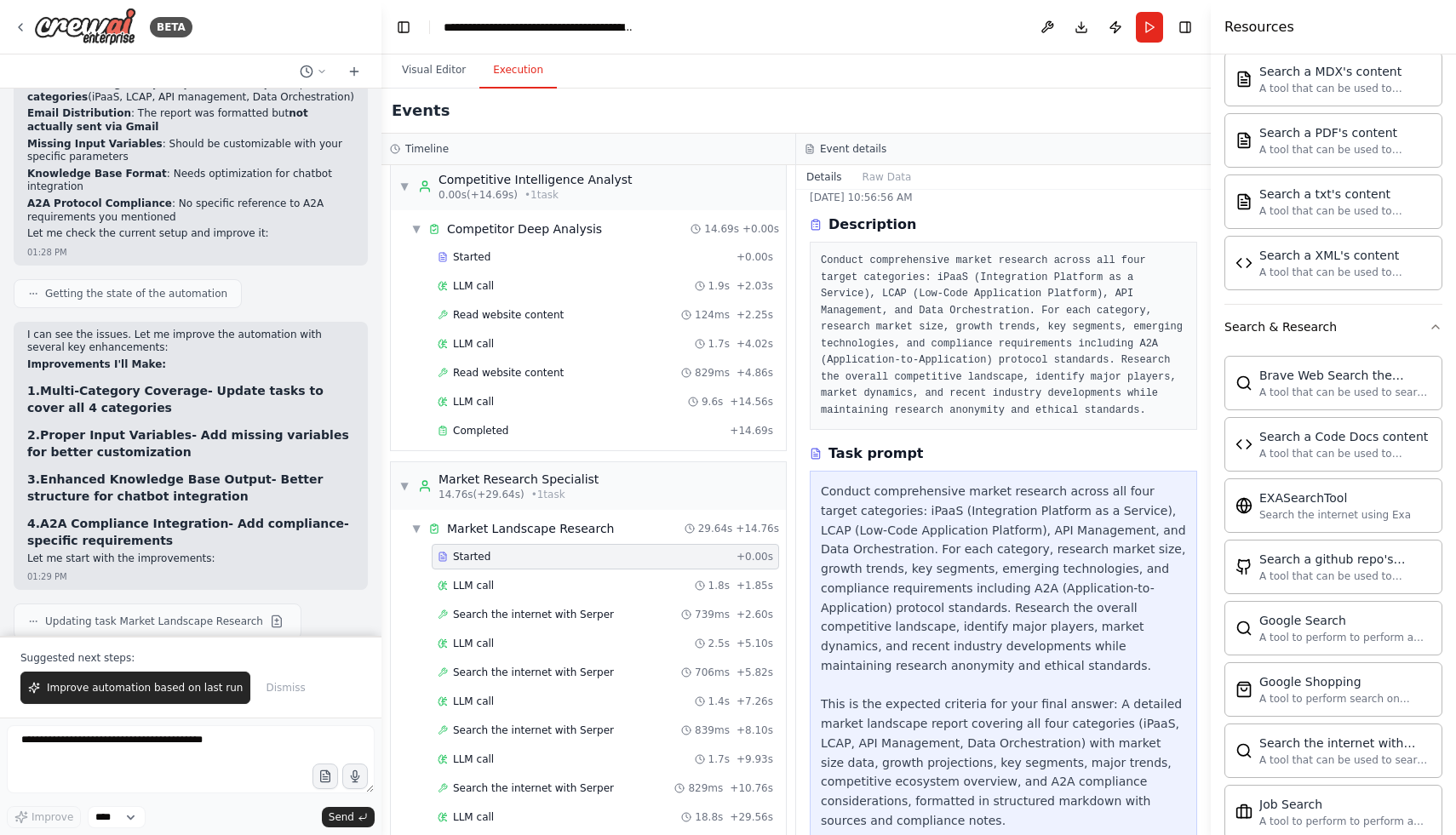
scroll to position [0, 0]
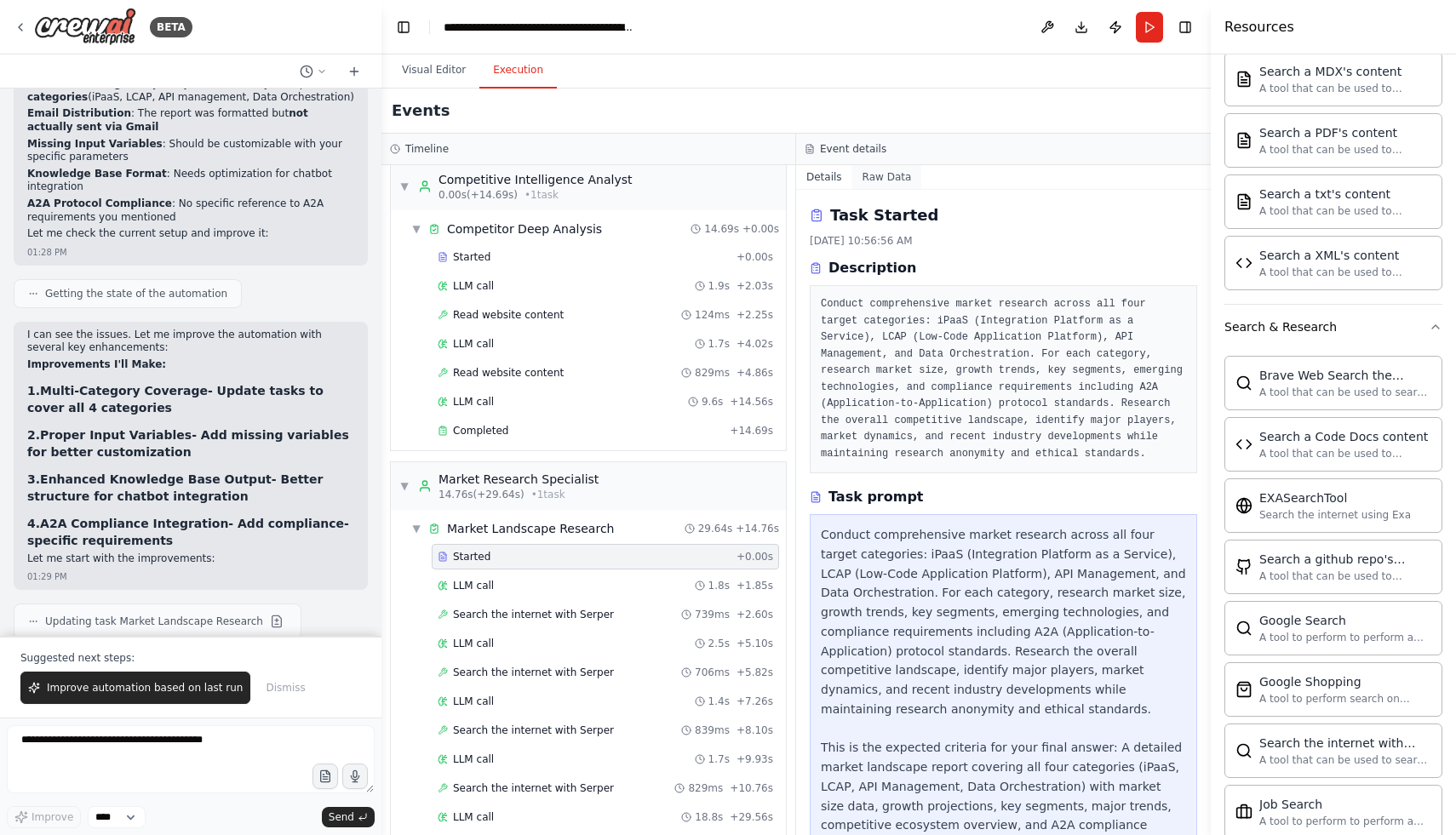
click at [877, 176] on button "Raw Data" at bounding box center [887, 176] width 70 height 24
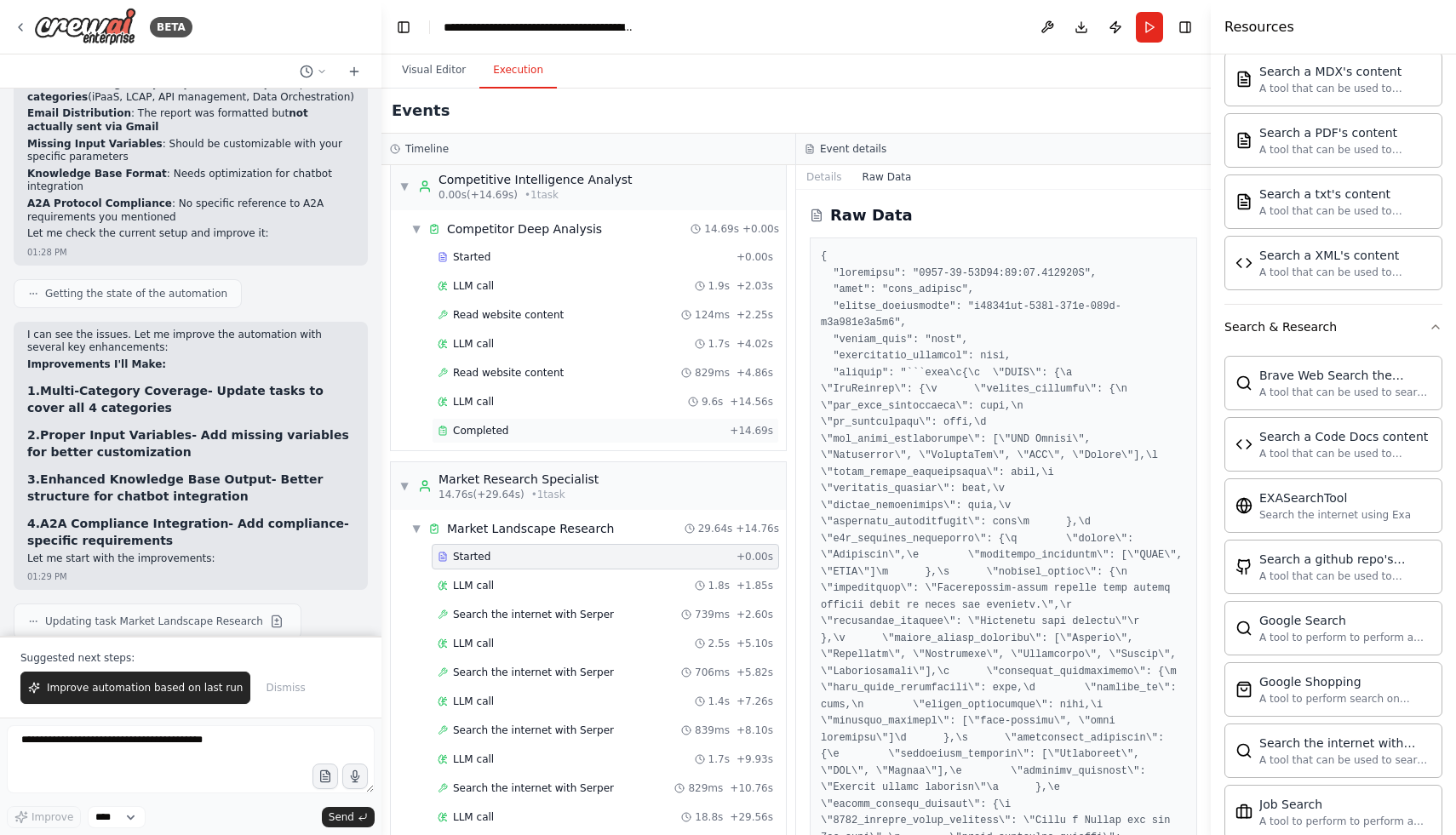
click at [578, 436] on div "Completed" at bounding box center [580, 431] width 286 height 13
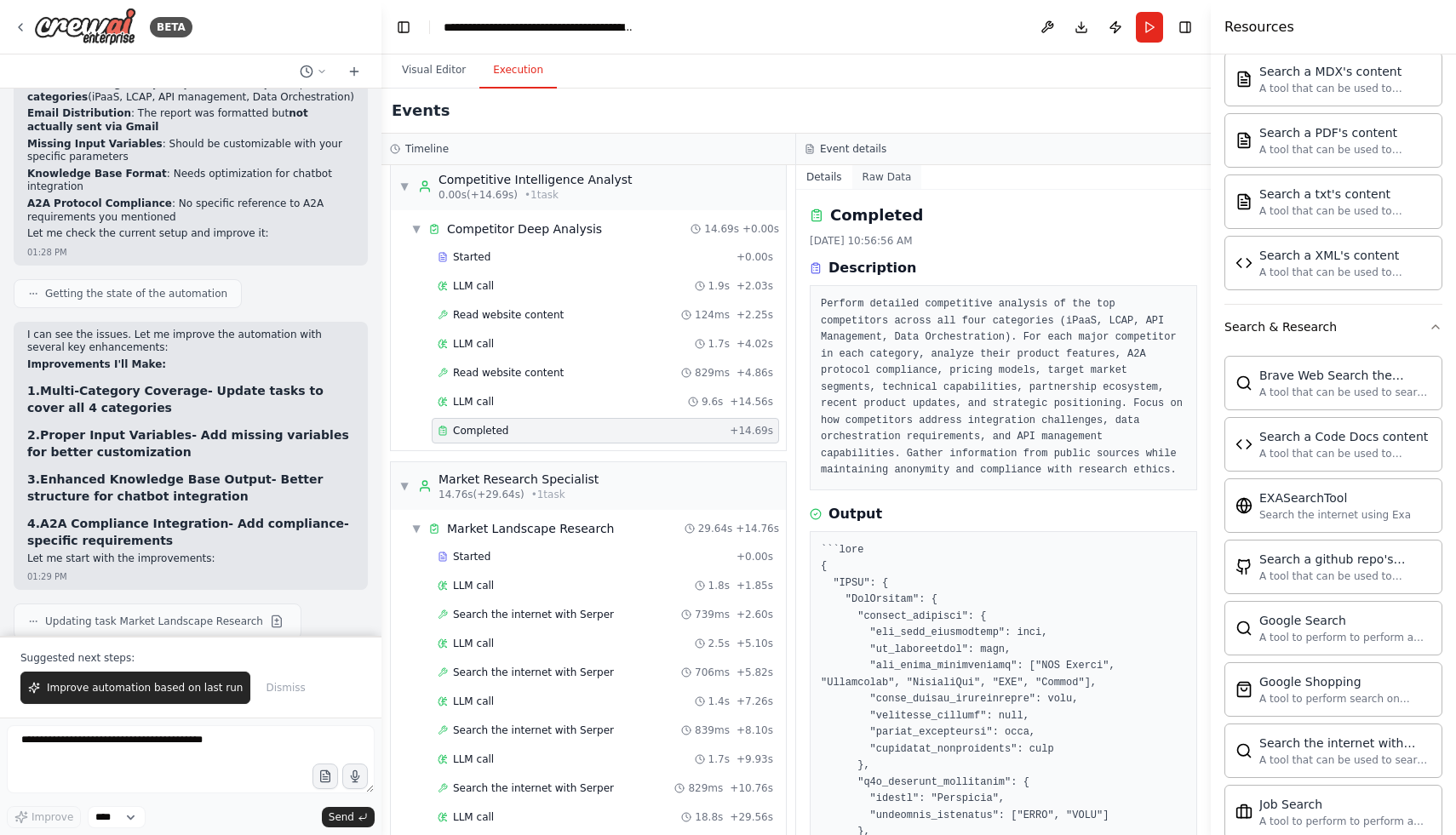
click at [889, 170] on button "Raw Data" at bounding box center [887, 176] width 70 height 24
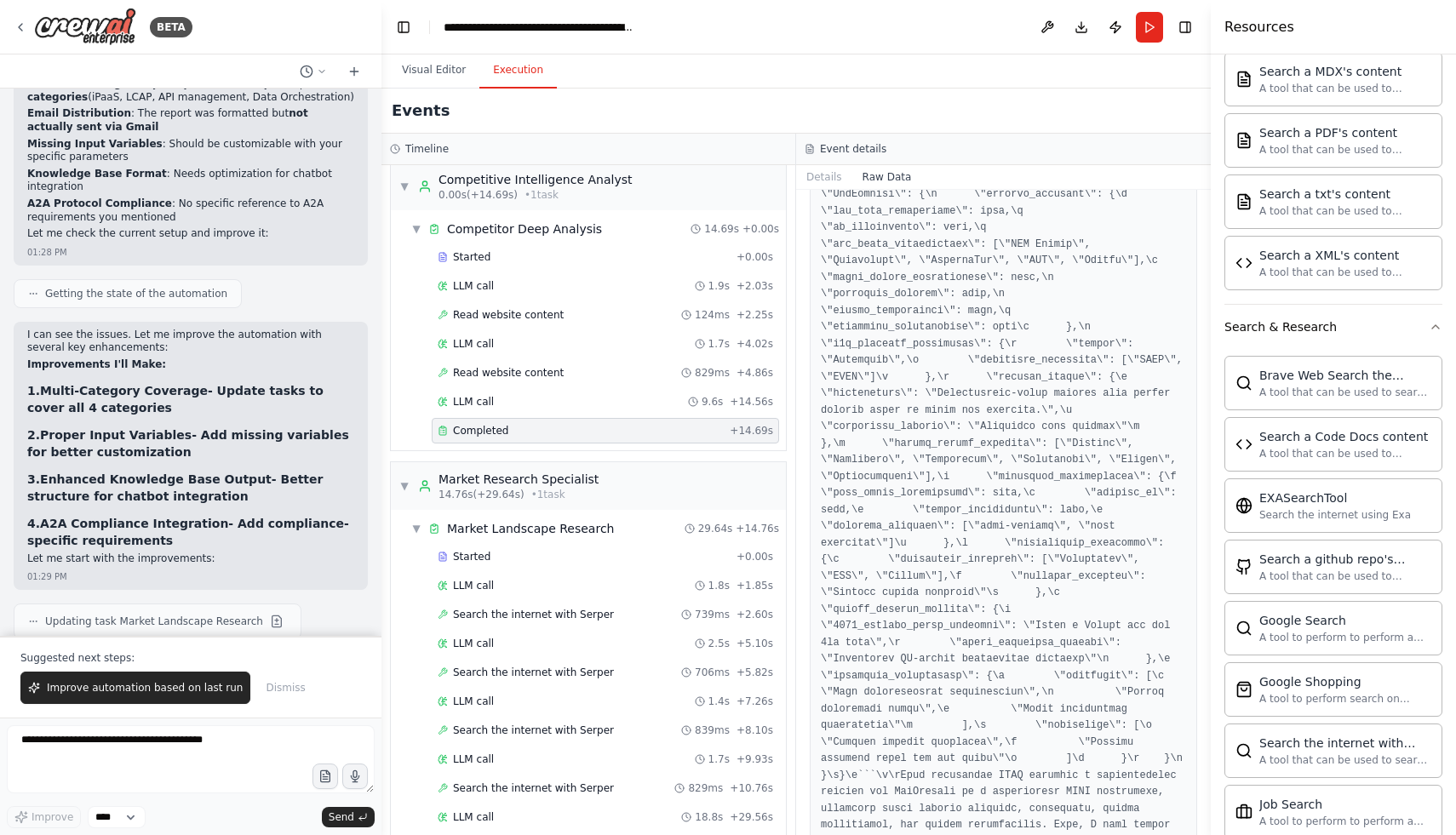
scroll to position [2575, 0]
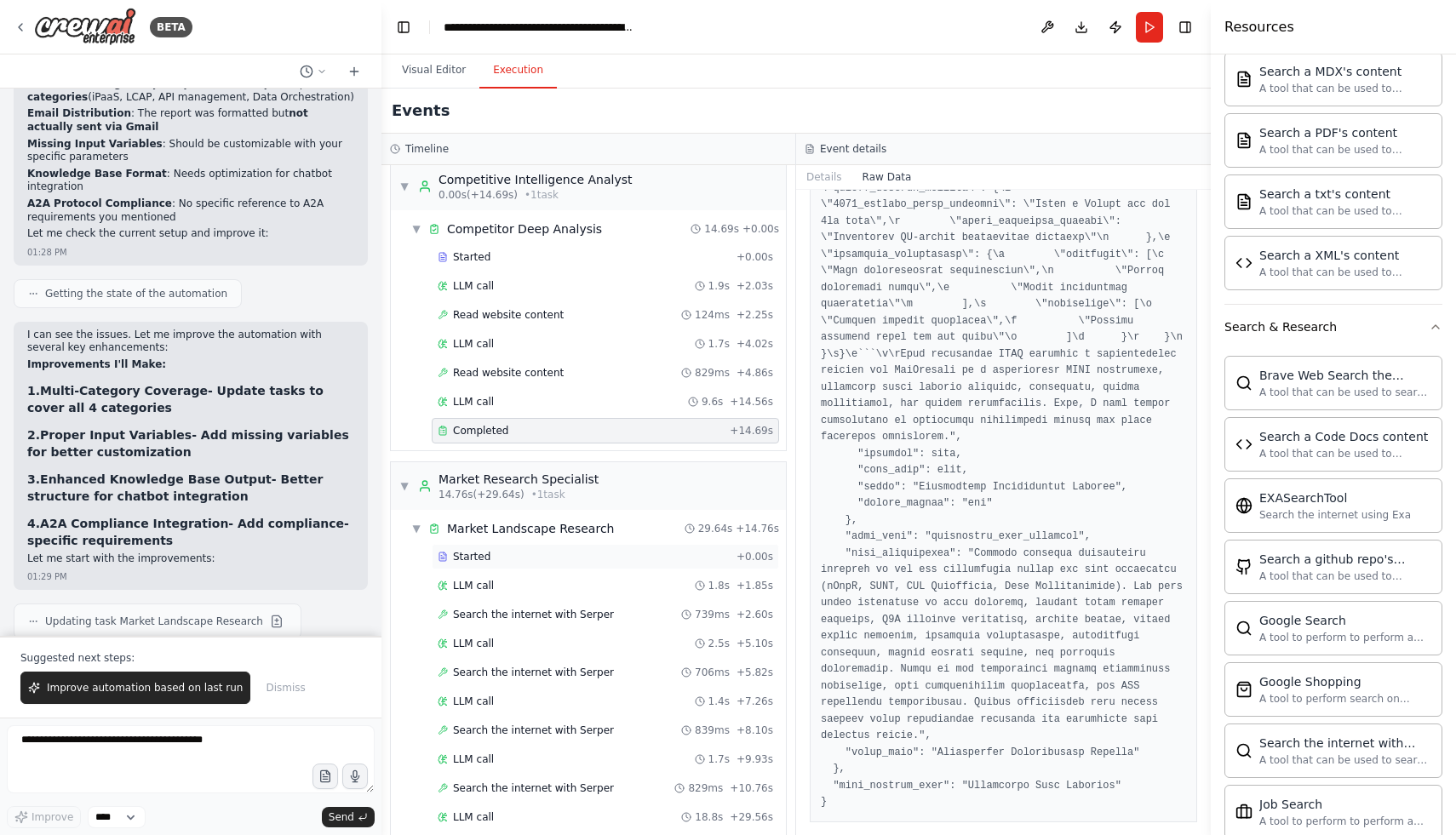
click at [540, 565] on div "Started + 0.00s" at bounding box center [606, 556] width 347 height 26
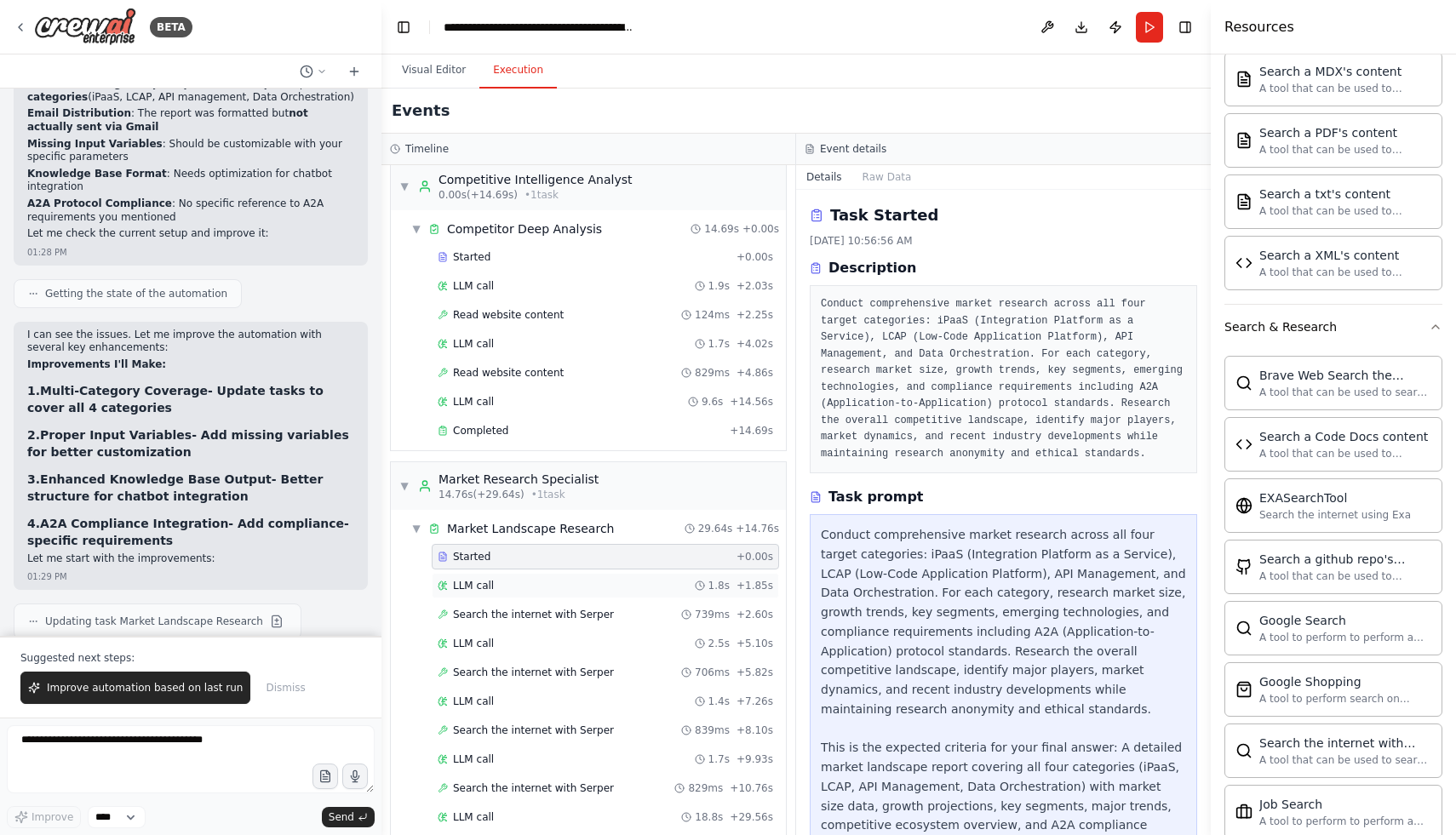
click at [539, 583] on div "LLM call 1.8s + 1.85s" at bounding box center [605, 585] width 335 height 13
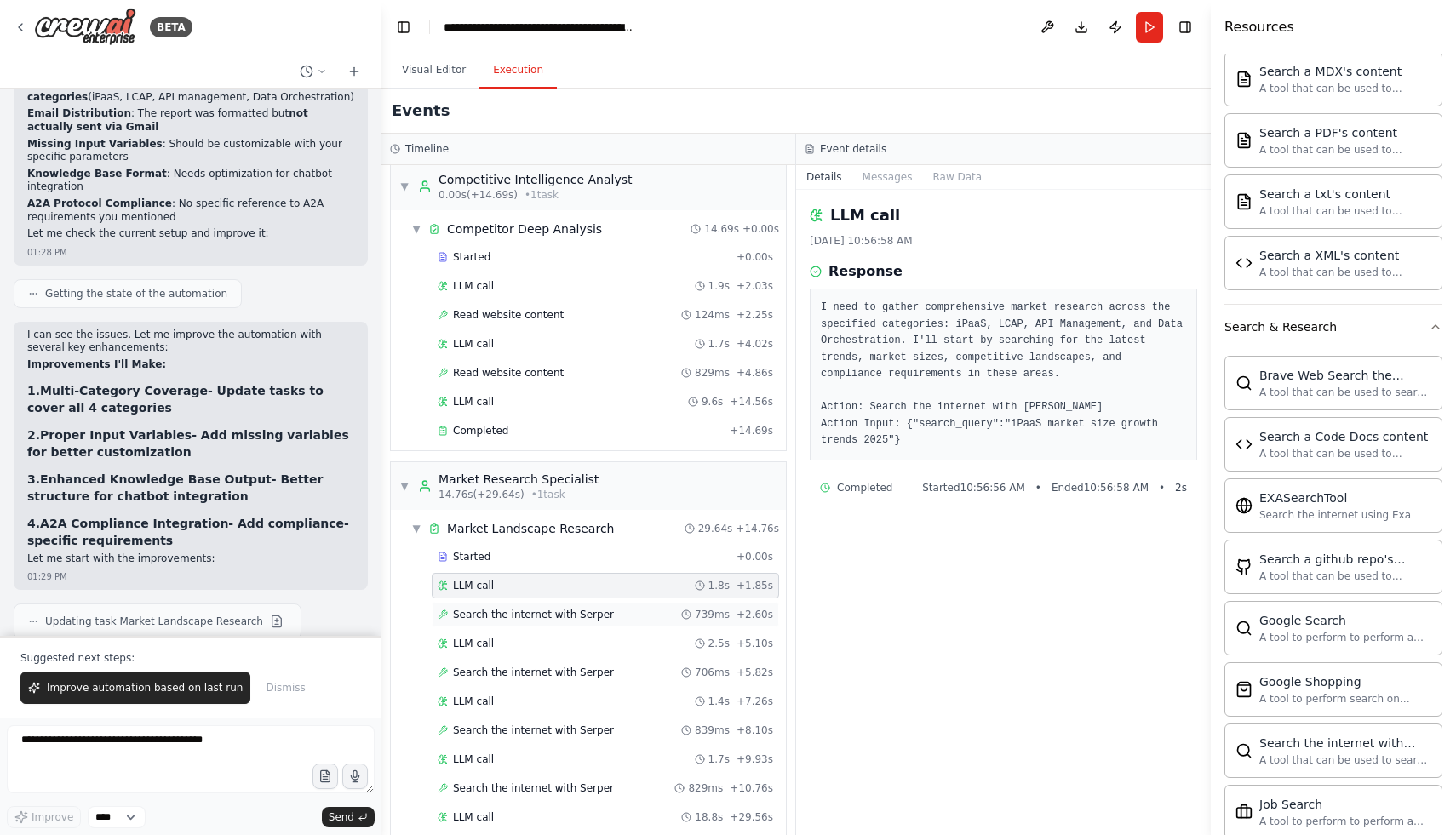
click at [537, 611] on span "Search the internet with Serper" at bounding box center [533, 615] width 161 height 13
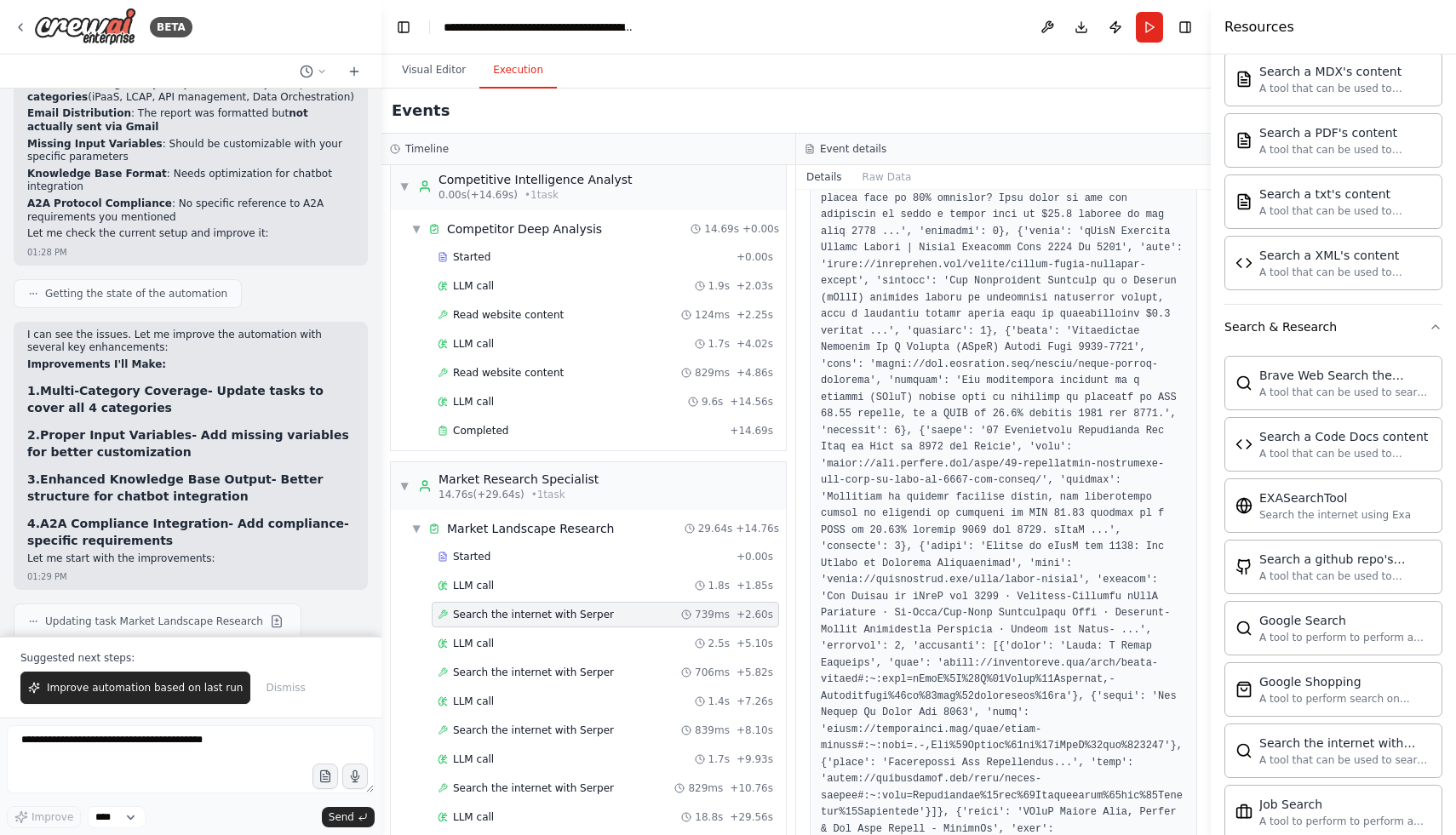
scroll to position [881, 0]
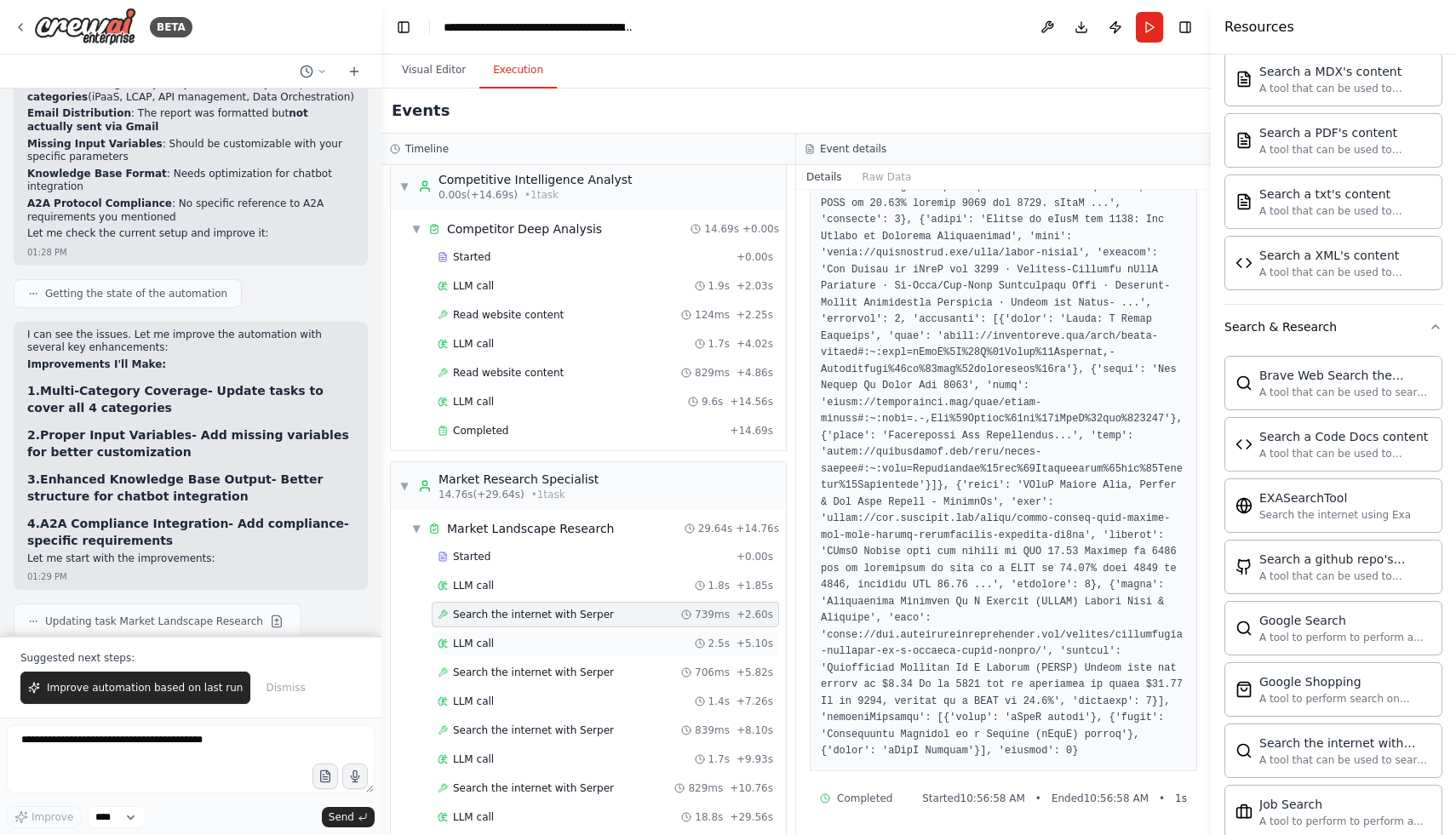
click at [564, 646] on div "LLM call 2.5s + 5.10s" at bounding box center [605, 643] width 335 height 13
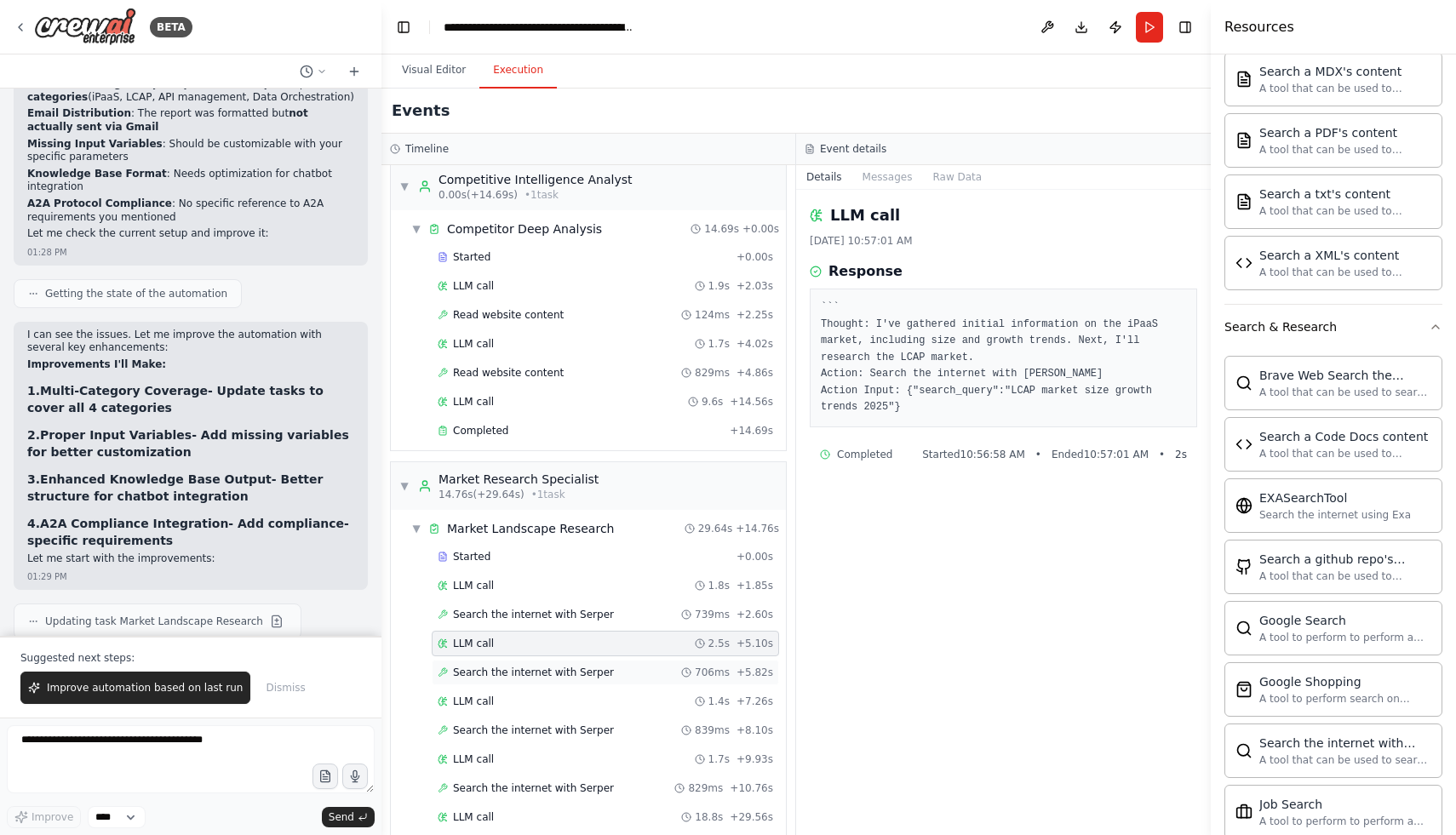
click at [554, 677] on span "Search the internet with Serper" at bounding box center [533, 673] width 161 height 13
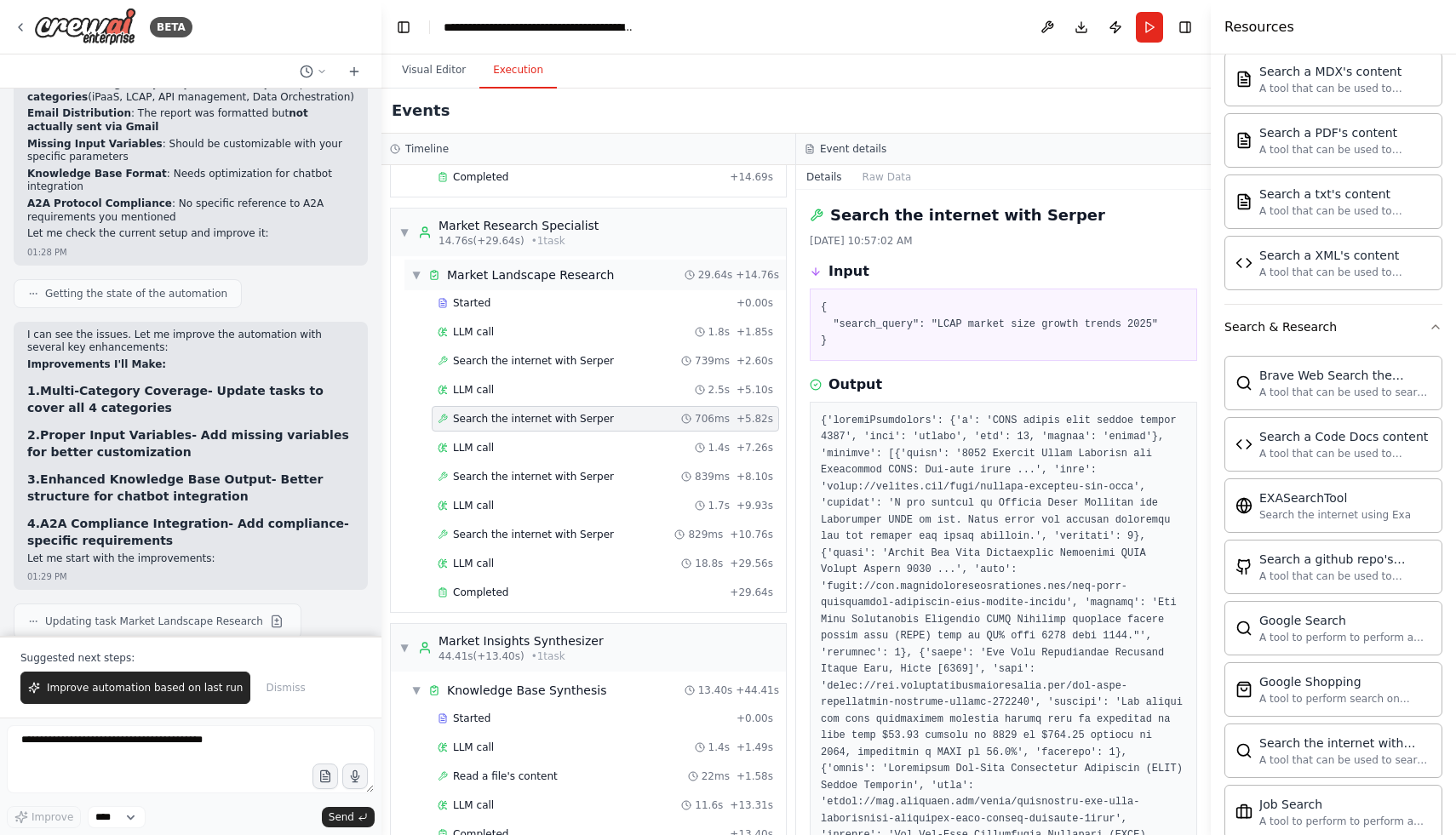
scroll to position [169, 0]
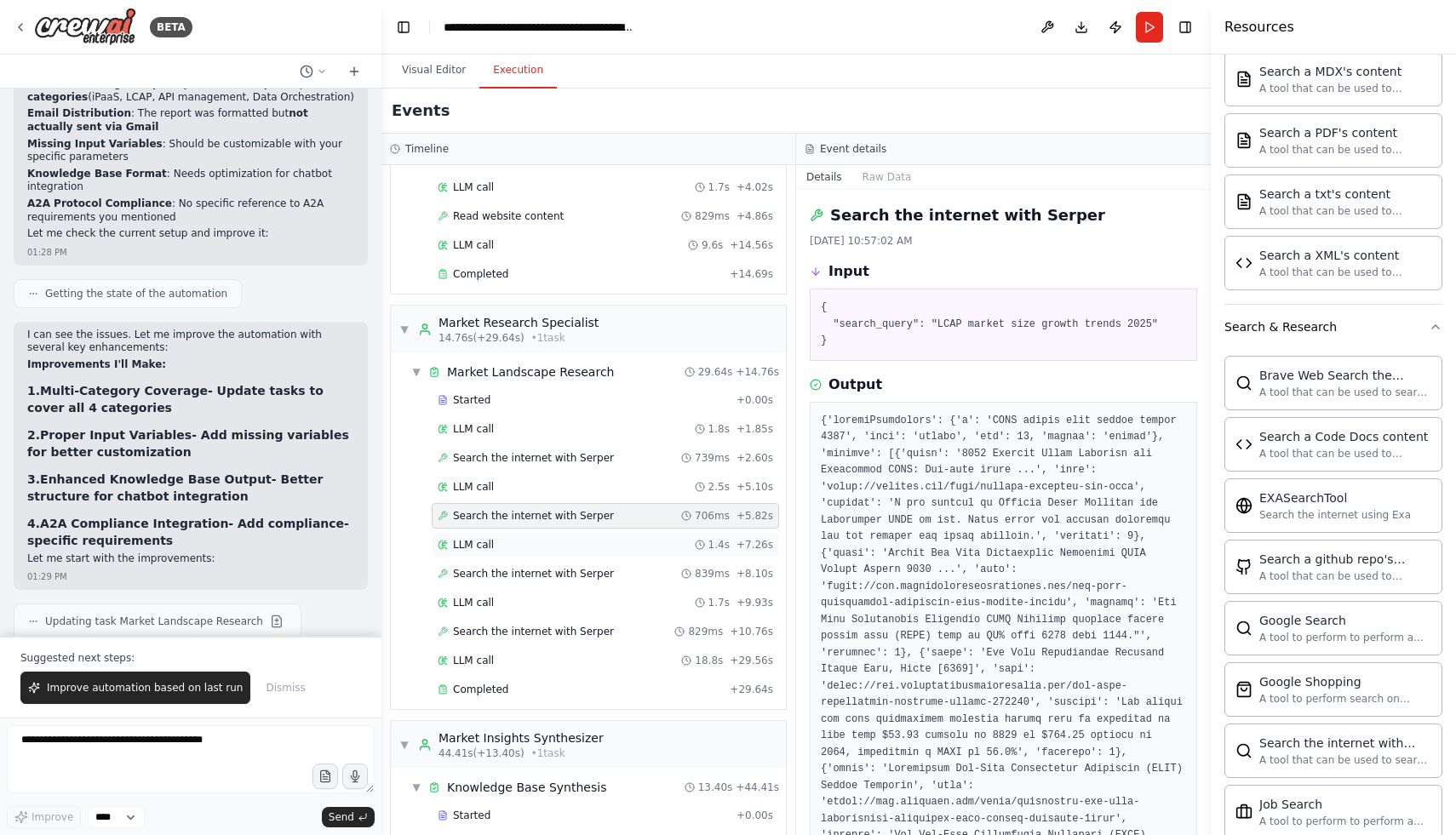
click at [513, 539] on div "LLM call 1.4s + 7.26s" at bounding box center [605, 545] width 335 height 13
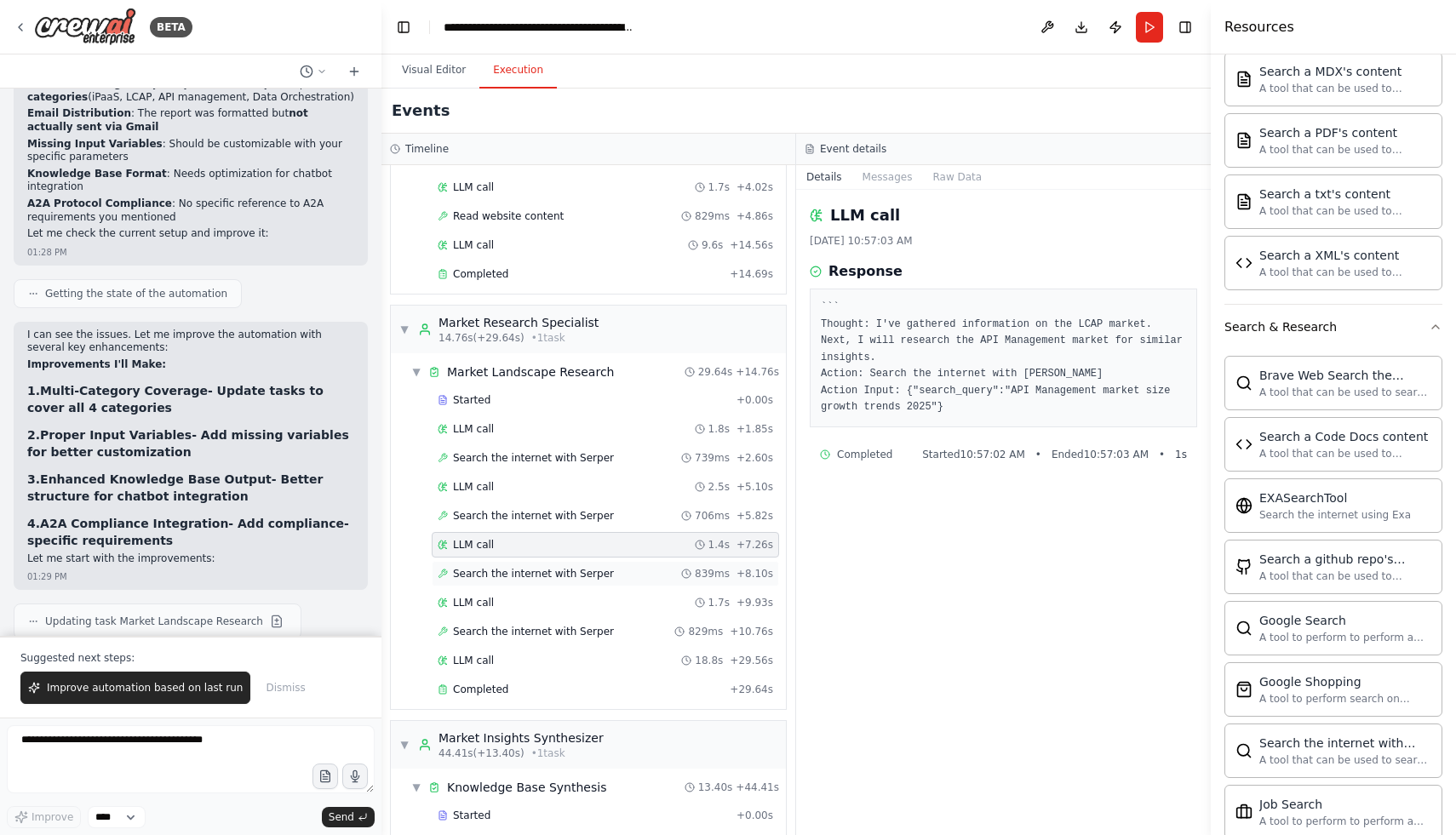
click at [510, 573] on span "Search the internet with Serper" at bounding box center [533, 574] width 161 height 13
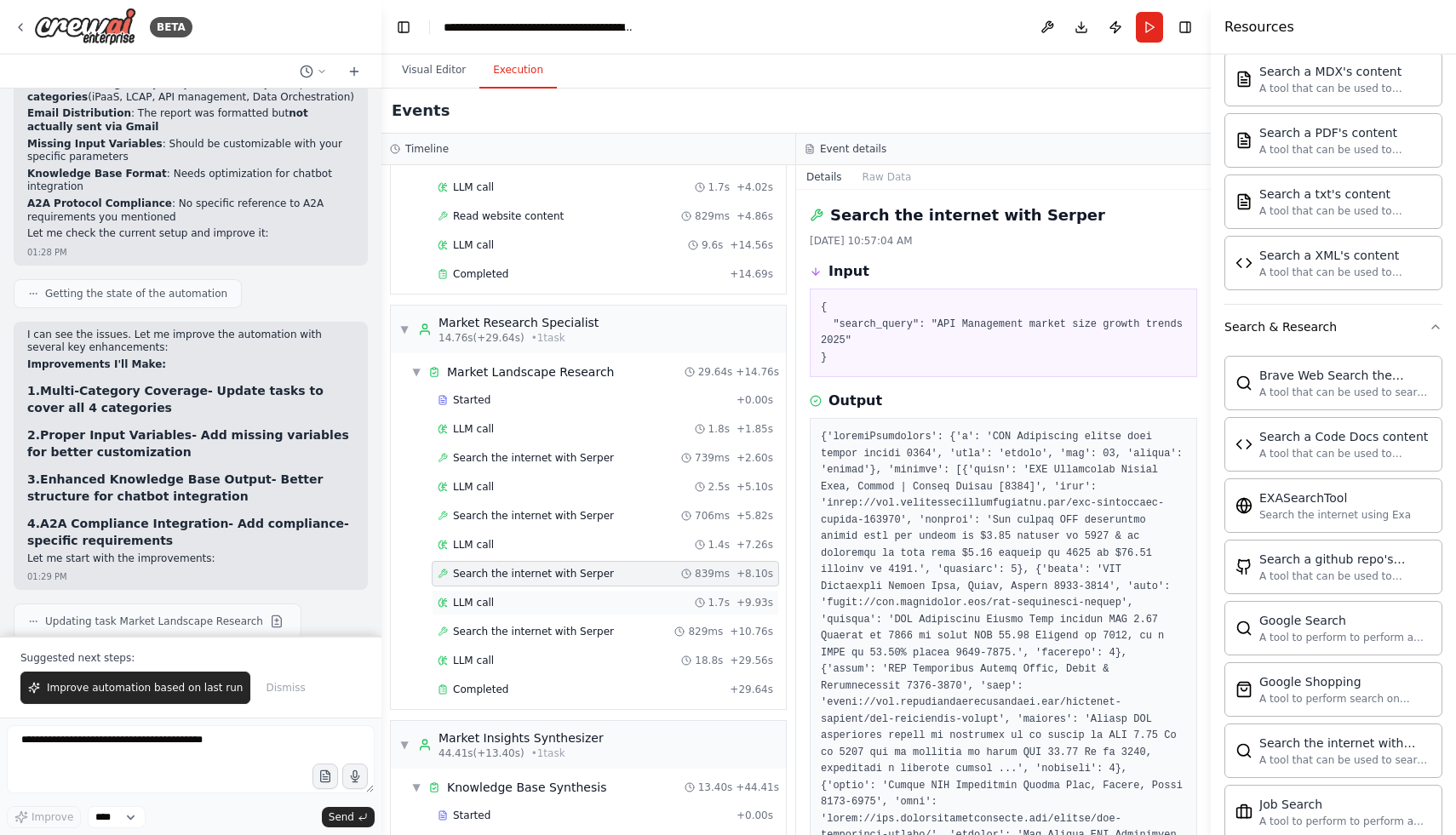
click at [513, 597] on div "LLM call 1.7s + 9.93s" at bounding box center [605, 603] width 335 height 13
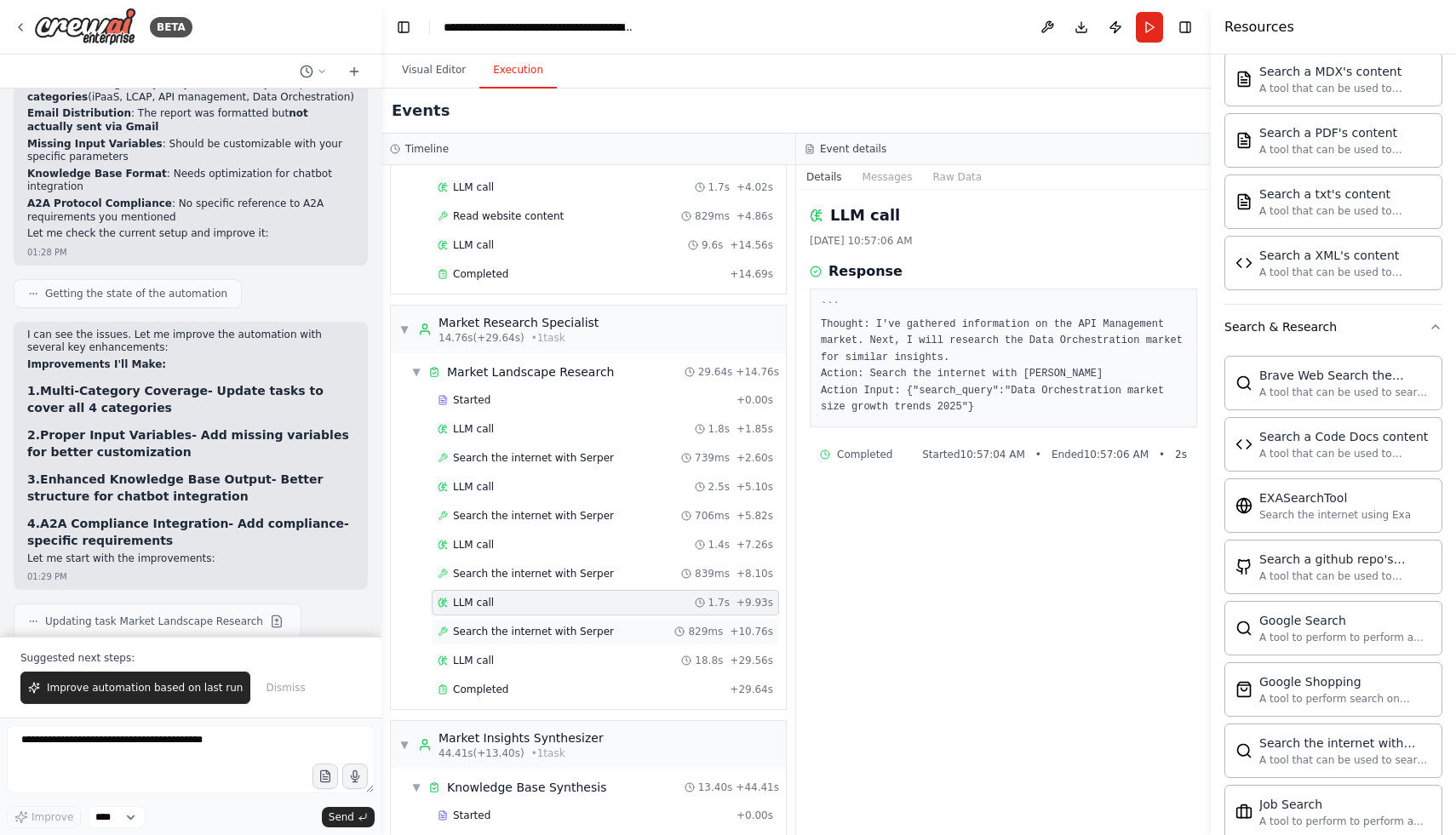
click at [510, 622] on div "Search the internet with [PERSON_NAME] 829ms + 10.76s" at bounding box center [606, 631] width 347 height 26
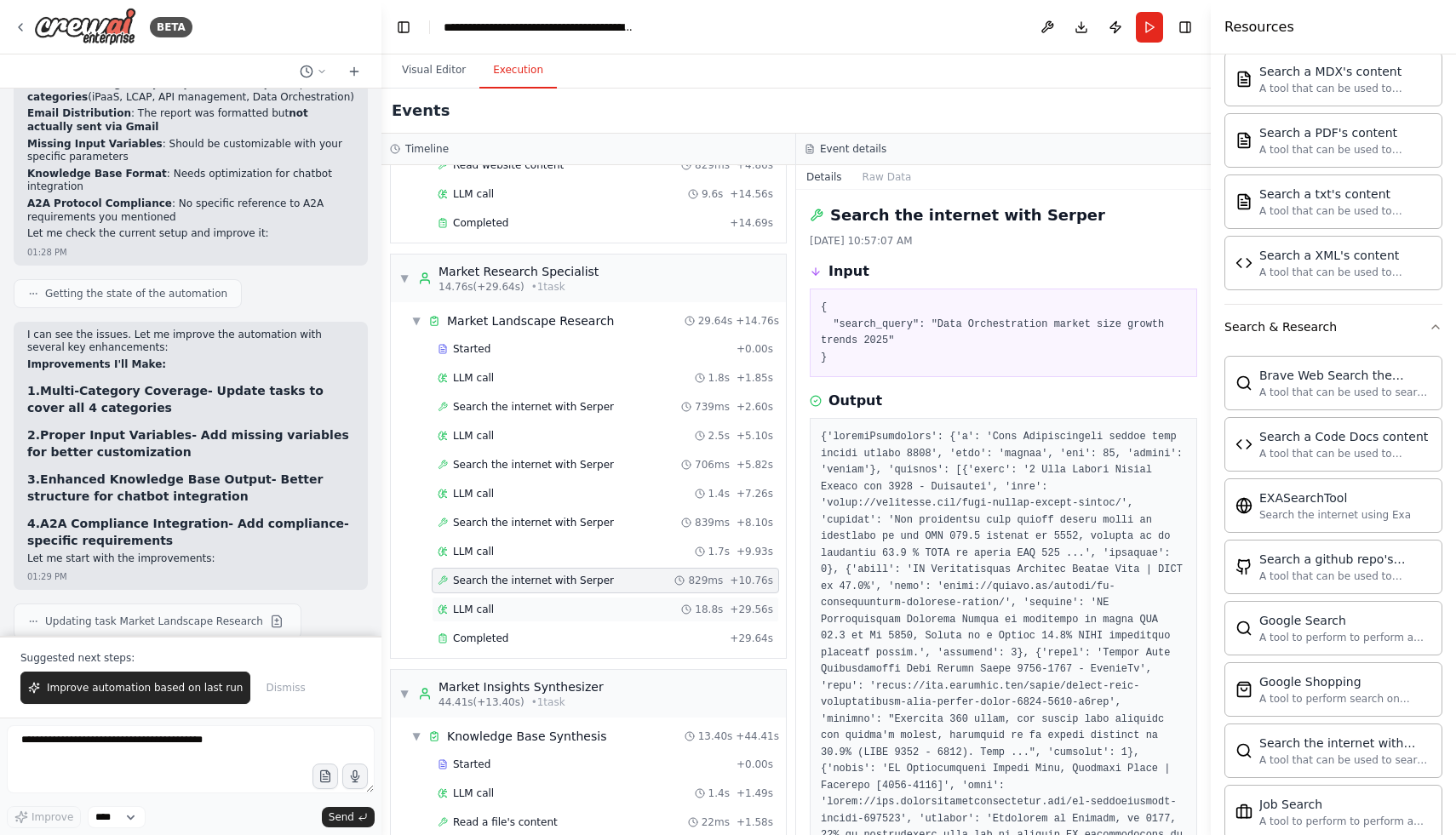
scroll to position [224, 0]
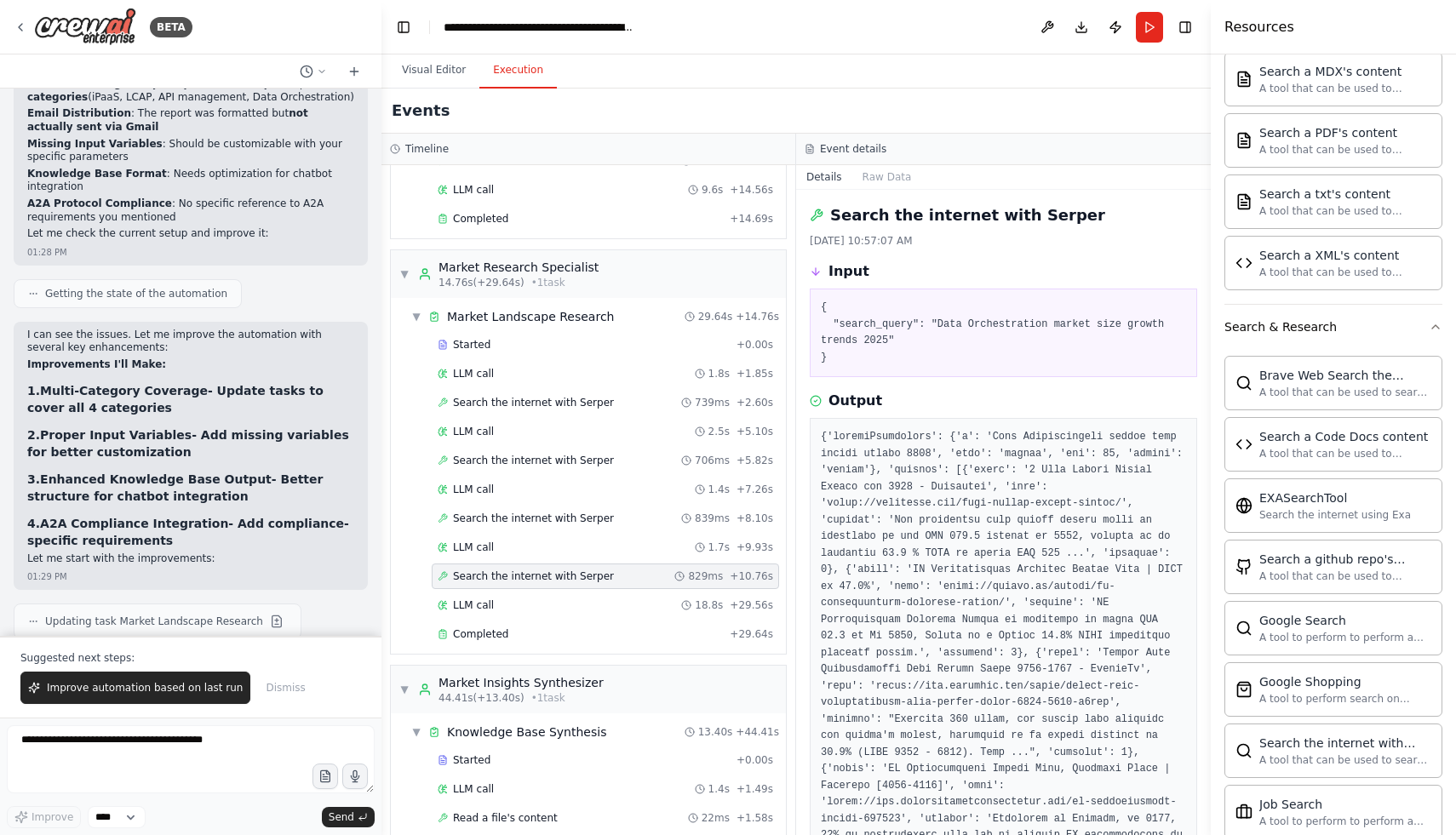
click at [489, 618] on div "Started + 0.00s LLM call 1.8s + 1.85s Search the internet with [PERSON_NAME] 73…" at bounding box center [595, 492] width 382 height 319
click at [492, 624] on div "Completed + 29.64s" at bounding box center [606, 634] width 347 height 26
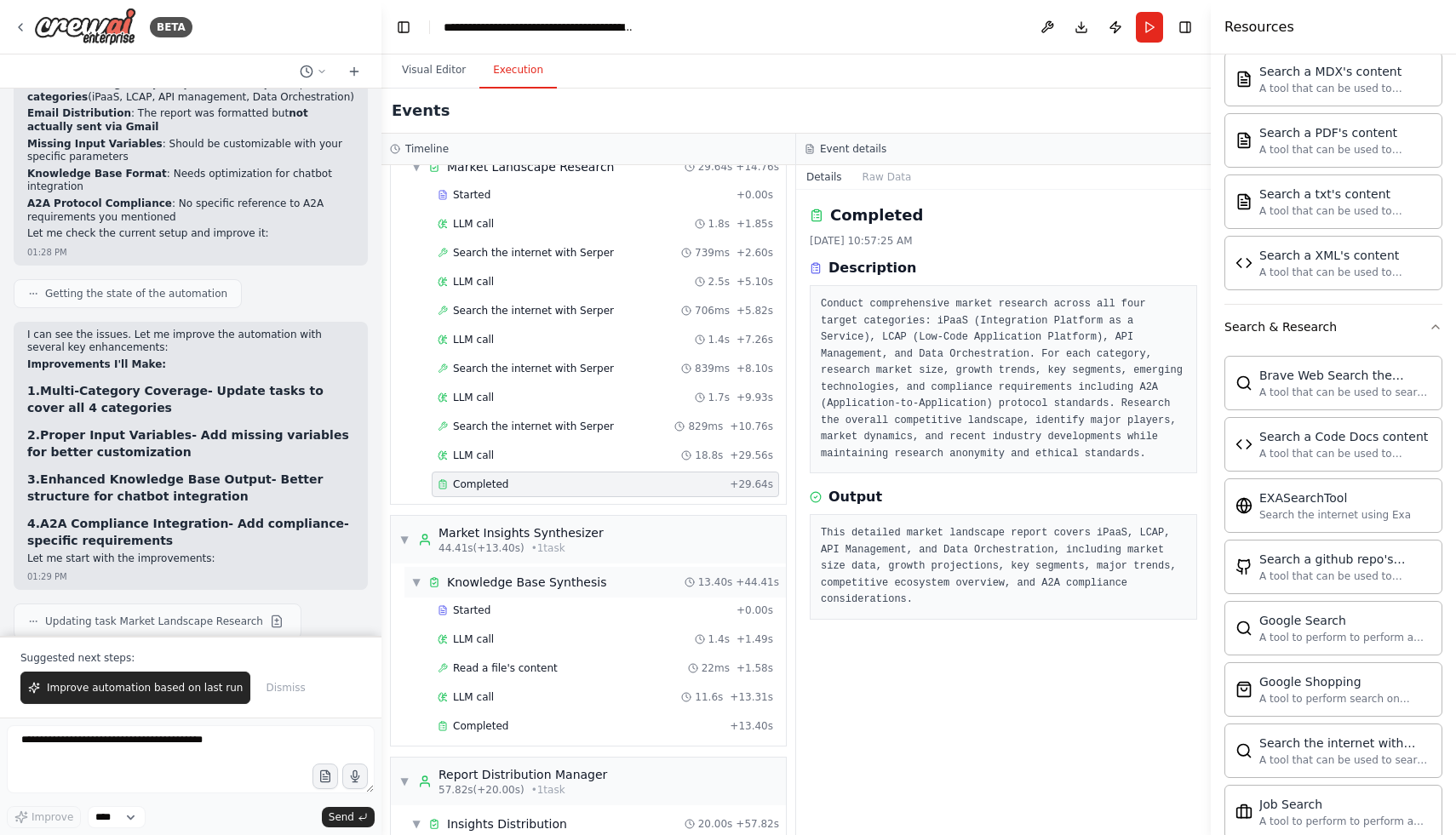
click at [491, 575] on div "Knowledge Base Synthesis" at bounding box center [527, 583] width 159 height 17
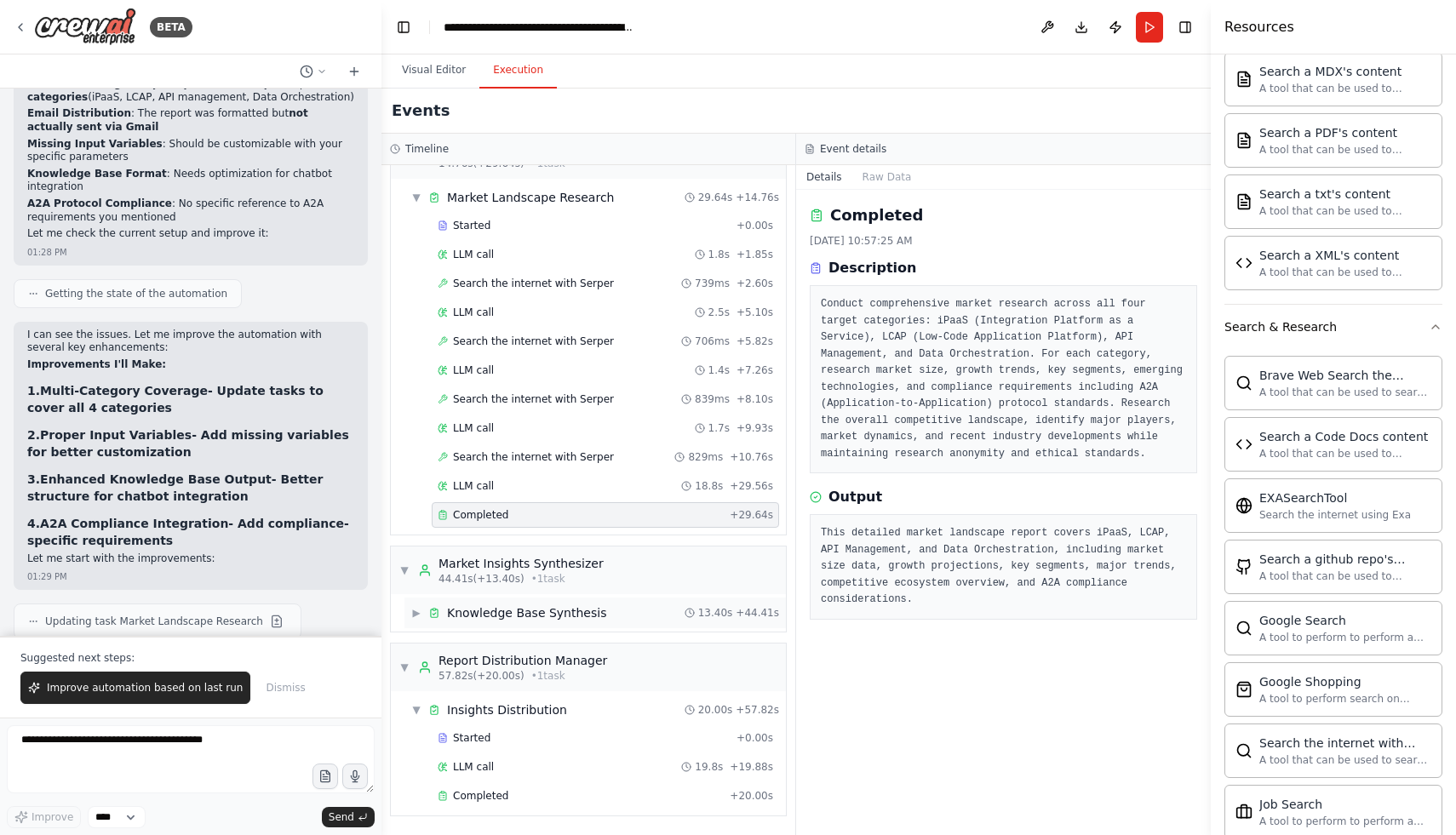
click at [491, 575] on span "44.41s (+13.40s)" at bounding box center [481, 579] width 86 height 13
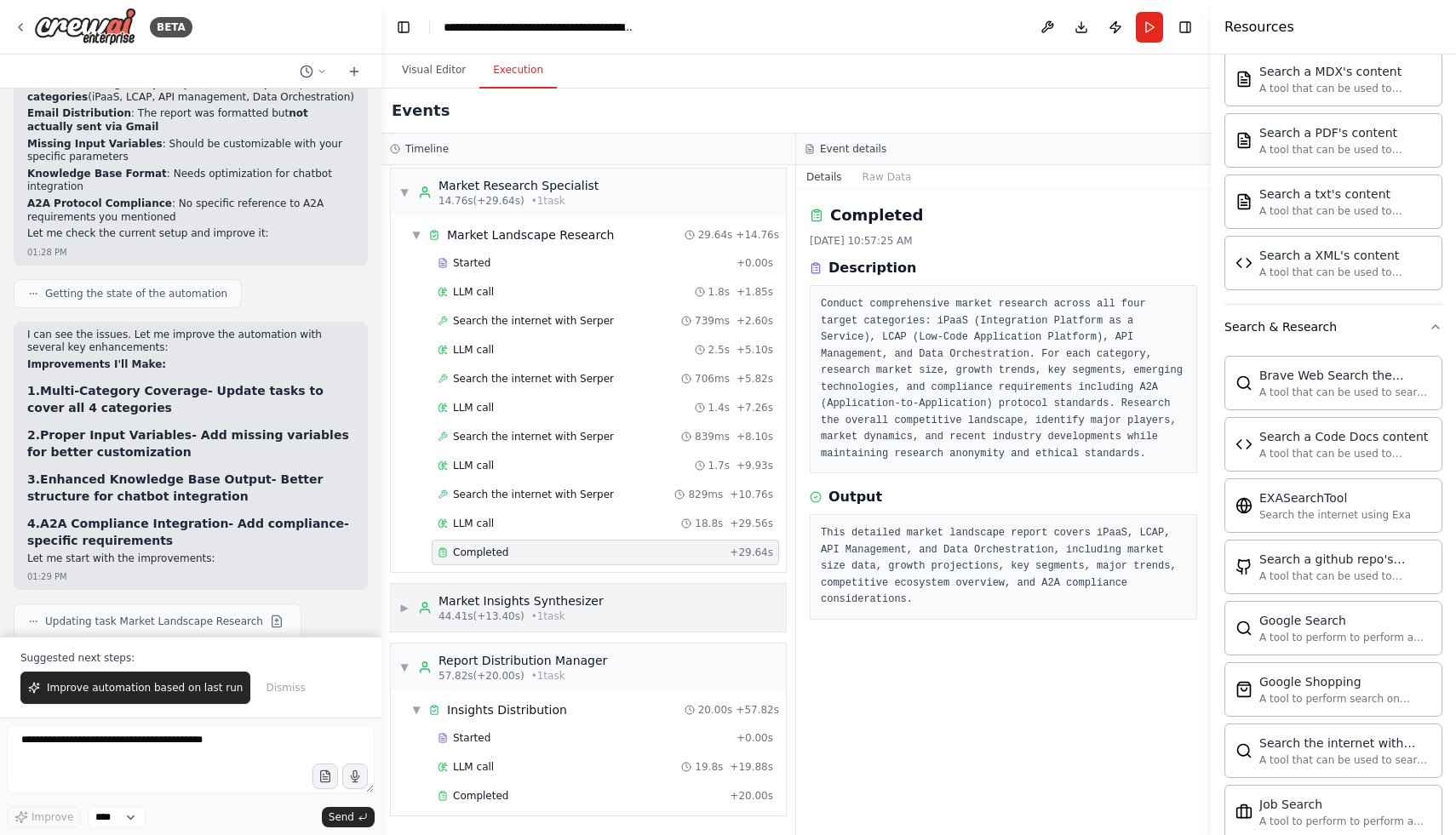
click at [485, 625] on div "▶ Market Insights Synthesizer 44.41s (+13.40s) • 1 task" at bounding box center [588, 607] width 395 height 47
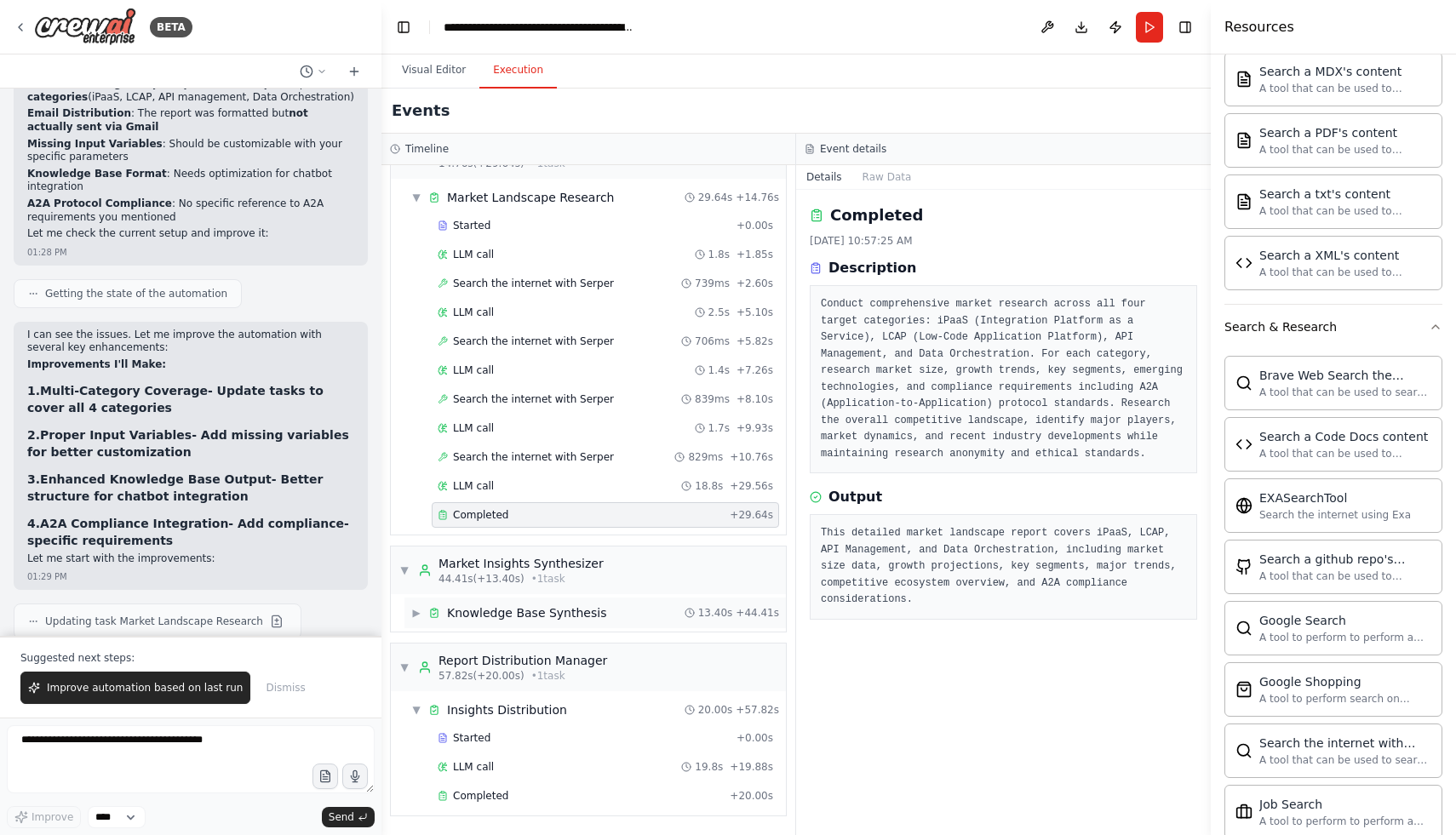
click at [413, 605] on div "▶ Knowledge Base Synthesis" at bounding box center [508, 613] width 195 height 17
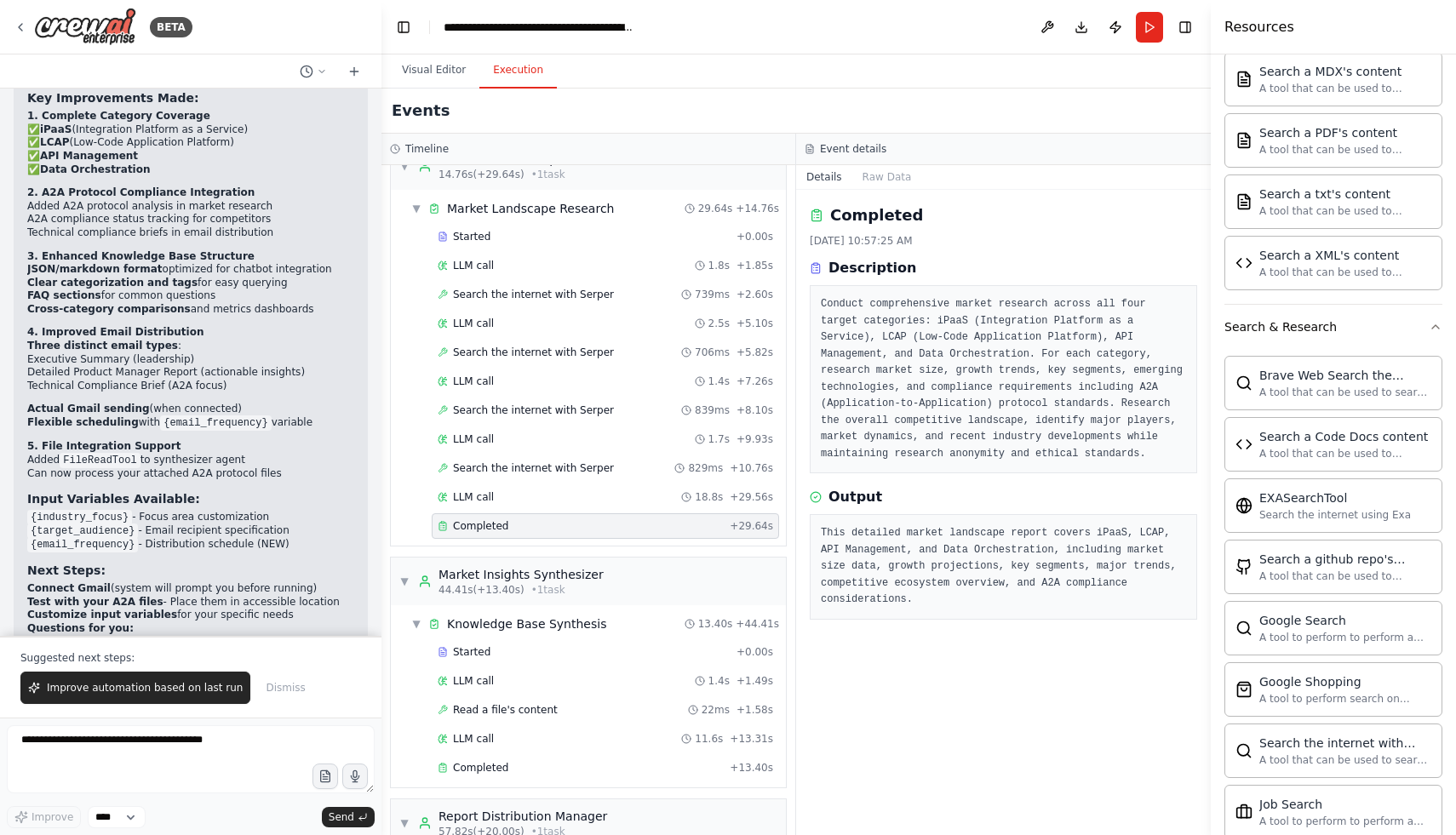
scroll to position [488, 0]
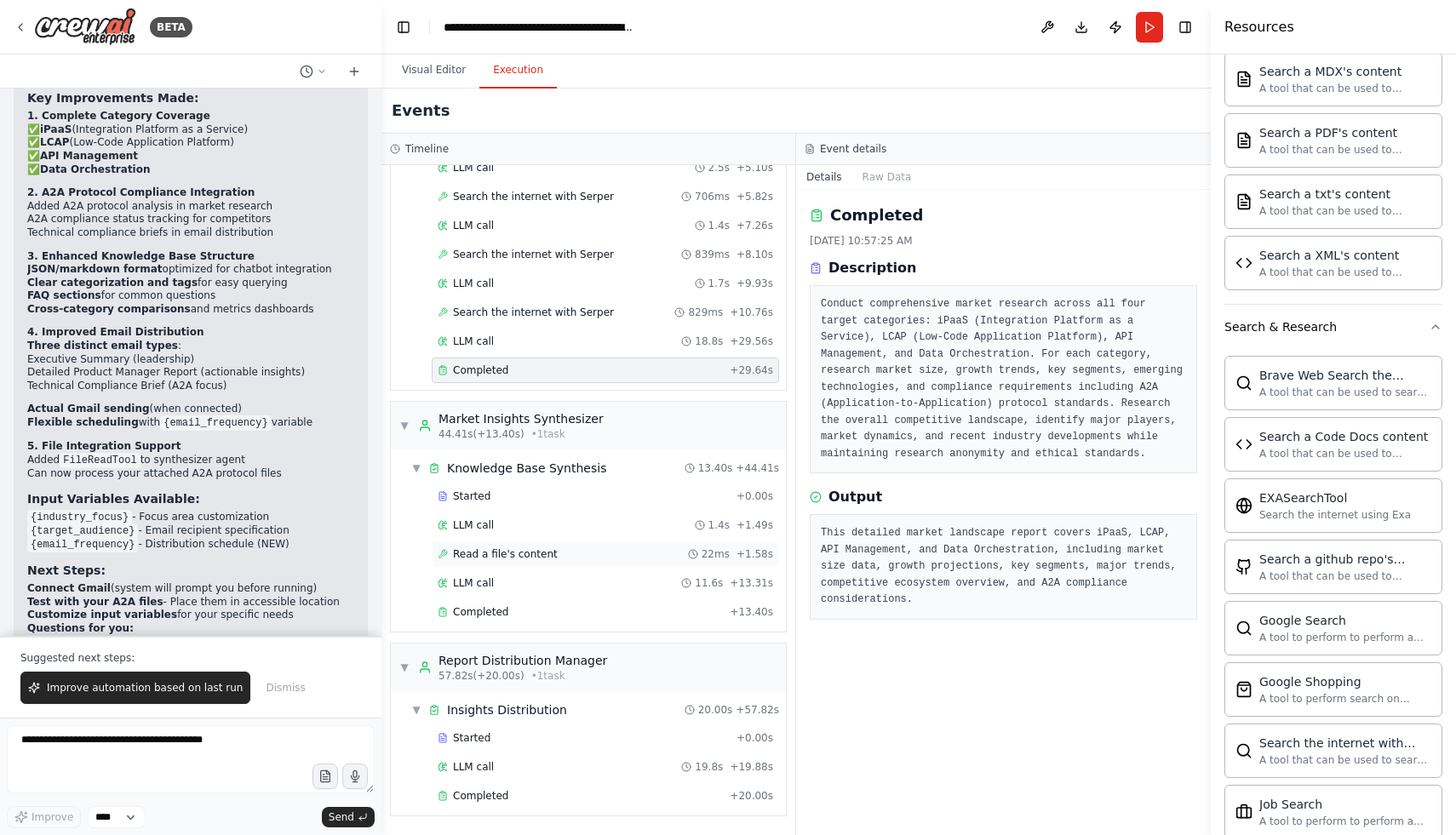
click at [531, 551] on span "Read a file's content" at bounding box center [505, 554] width 104 height 13
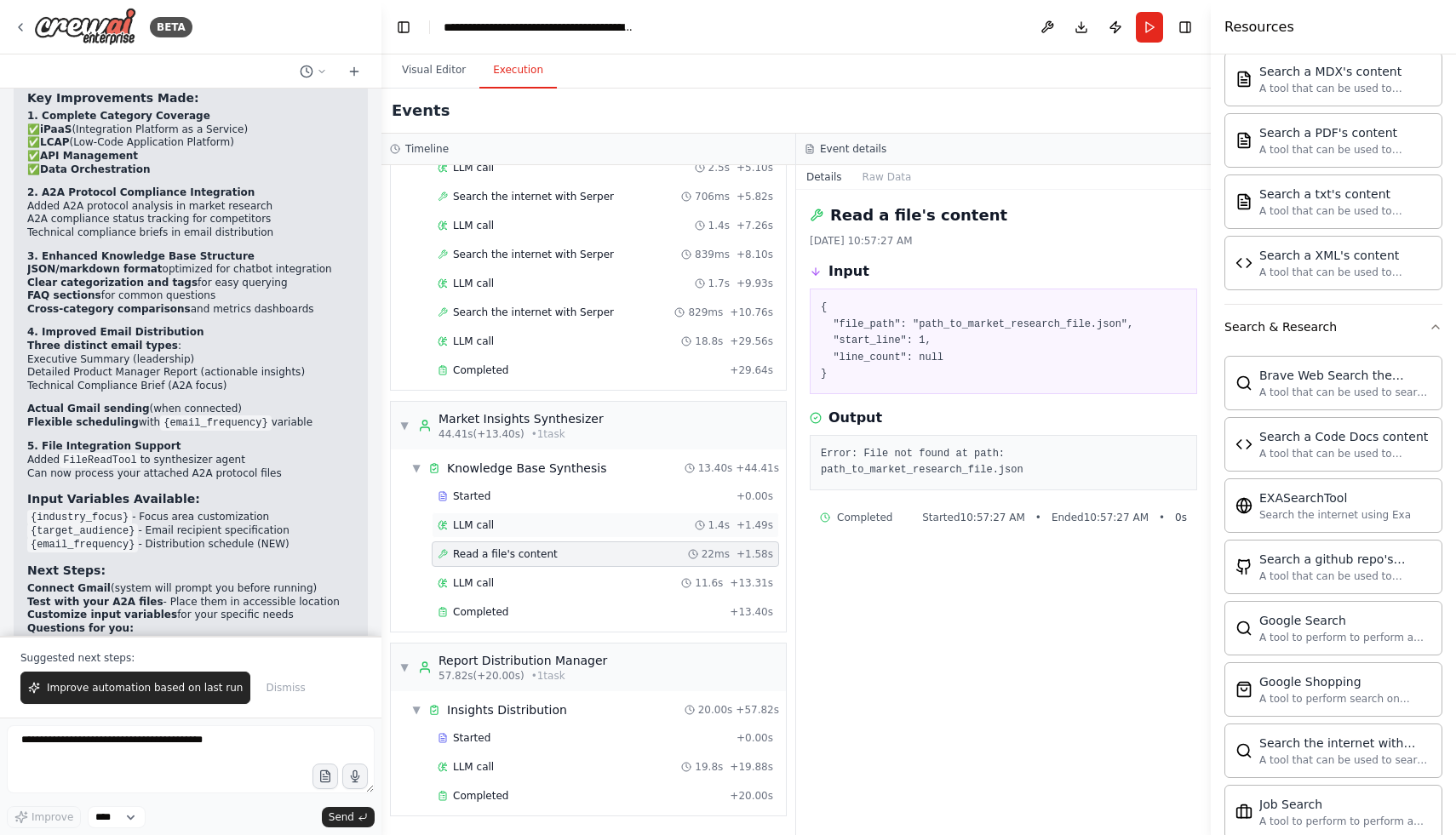
click at [525, 526] on div "LLM call 1.4s + 1.49s" at bounding box center [605, 525] width 335 height 13
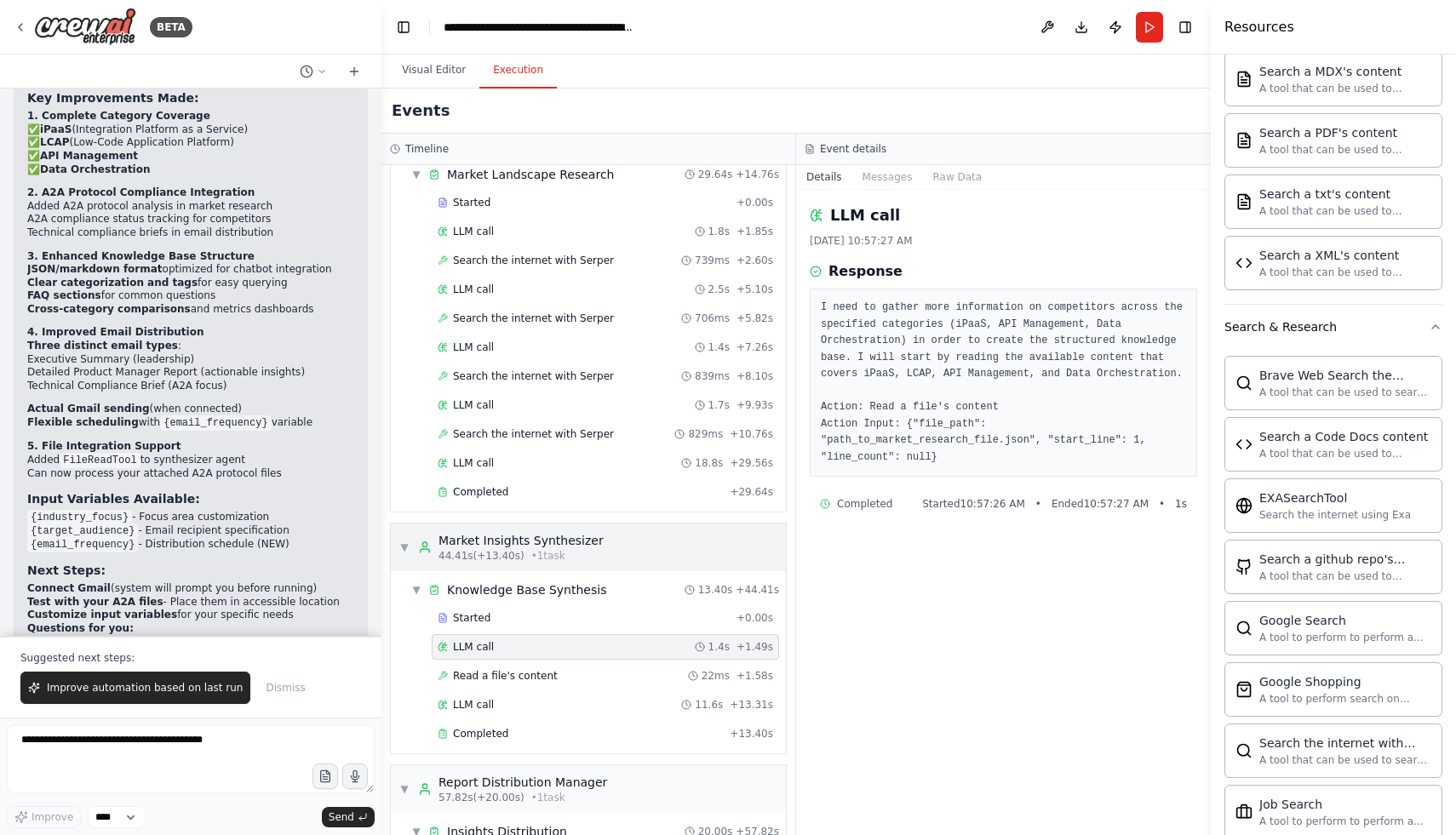
scroll to position [355, 0]
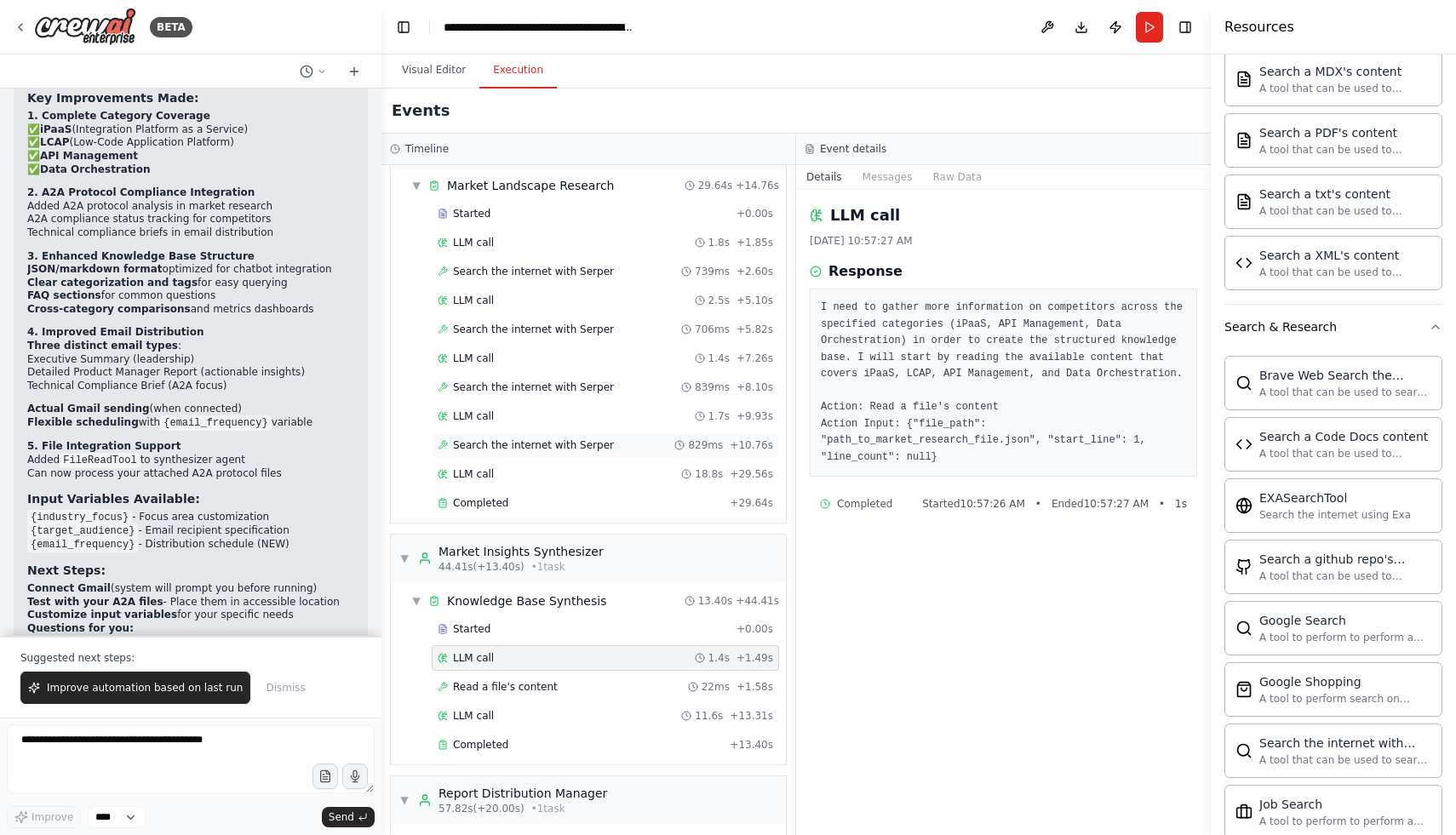
click at [579, 445] on span "Search the internet with Serper" at bounding box center [533, 445] width 161 height 13
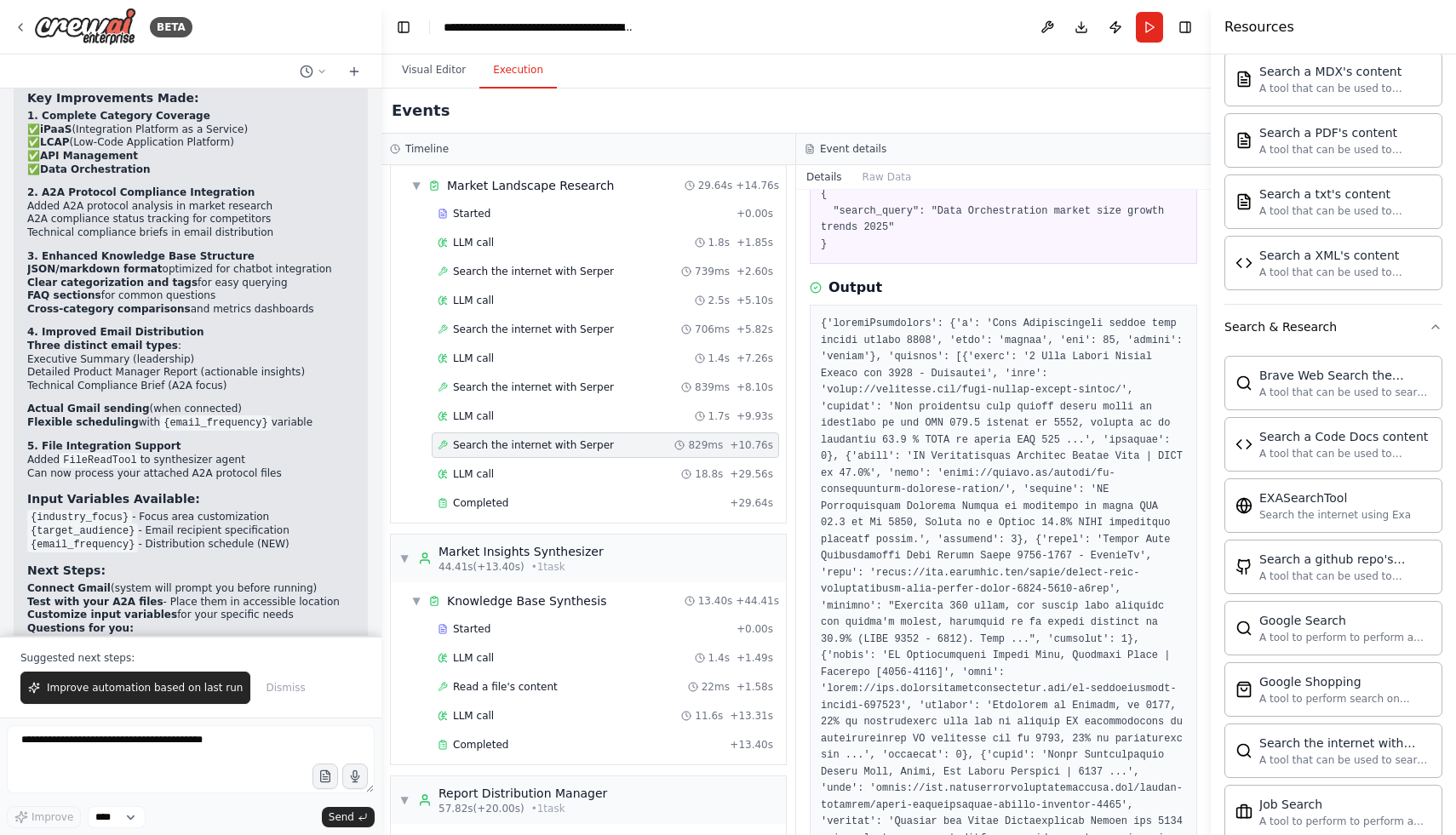
scroll to position [112, 0]
click at [600, 472] on div "LLM call 18.8s + 29.56s" at bounding box center [605, 474] width 335 height 13
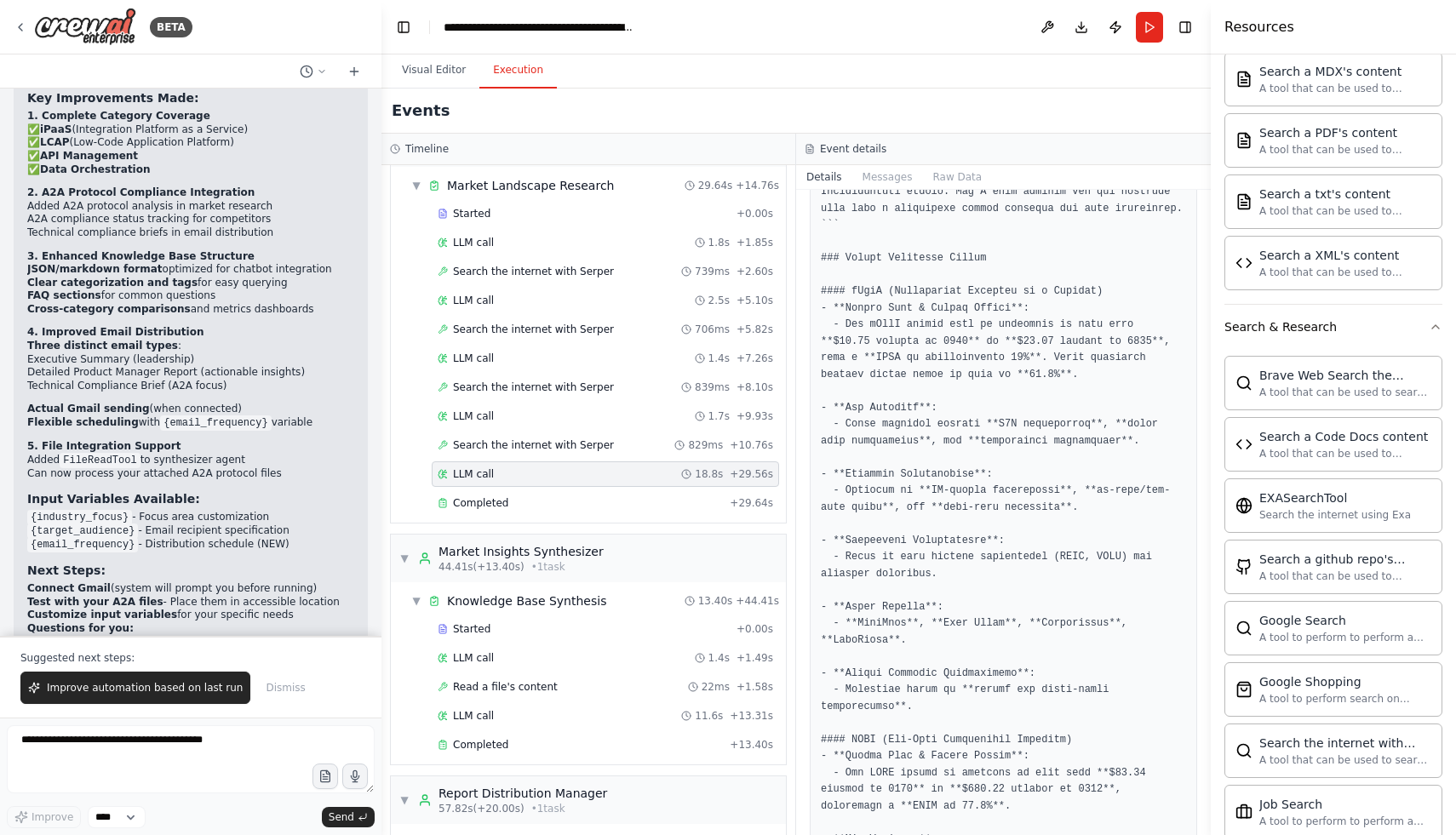
scroll to position [0, 0]
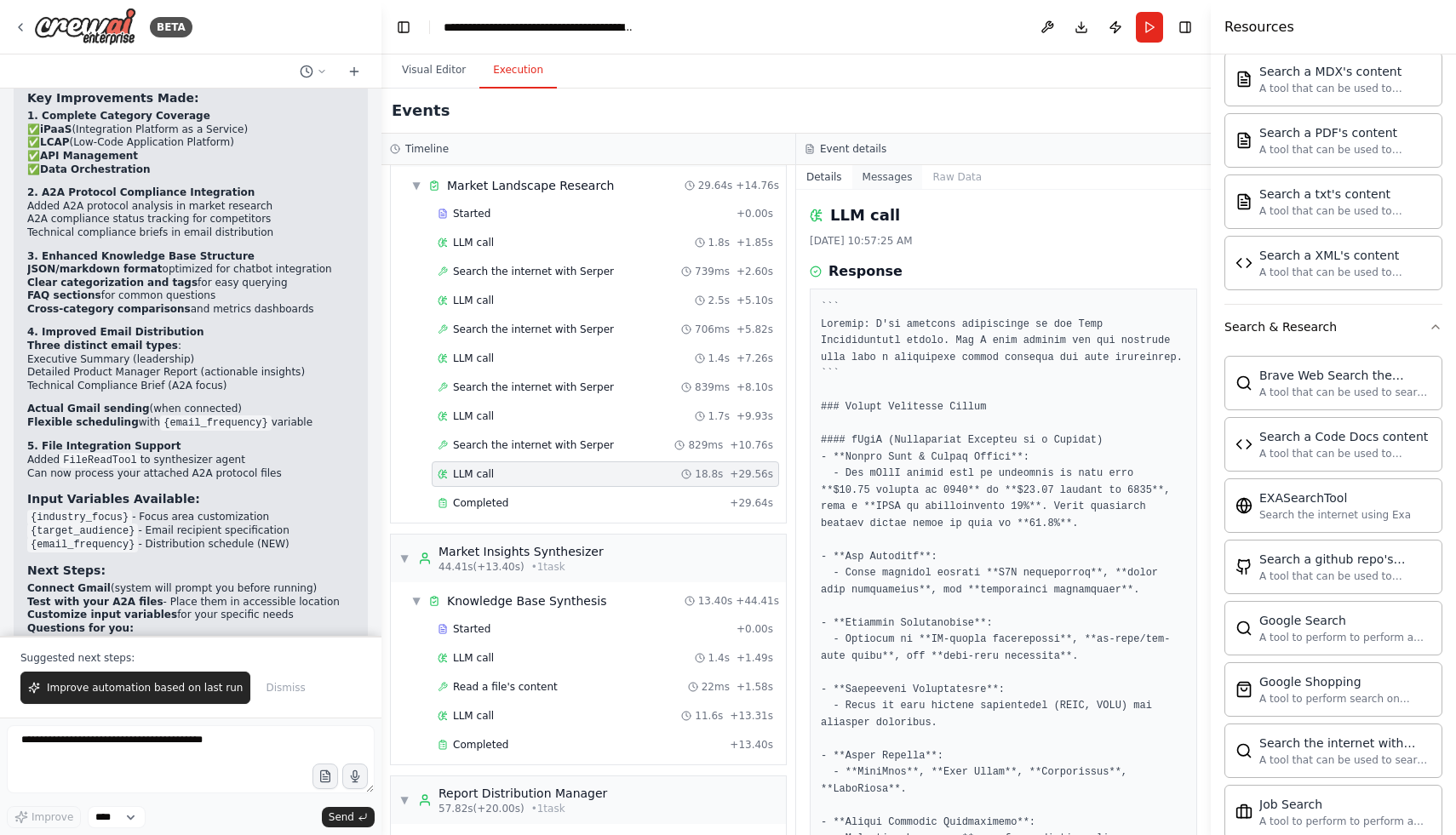
click at [878, 171] on button "Messages" at bounding box center [887, 176] width 70 height 24
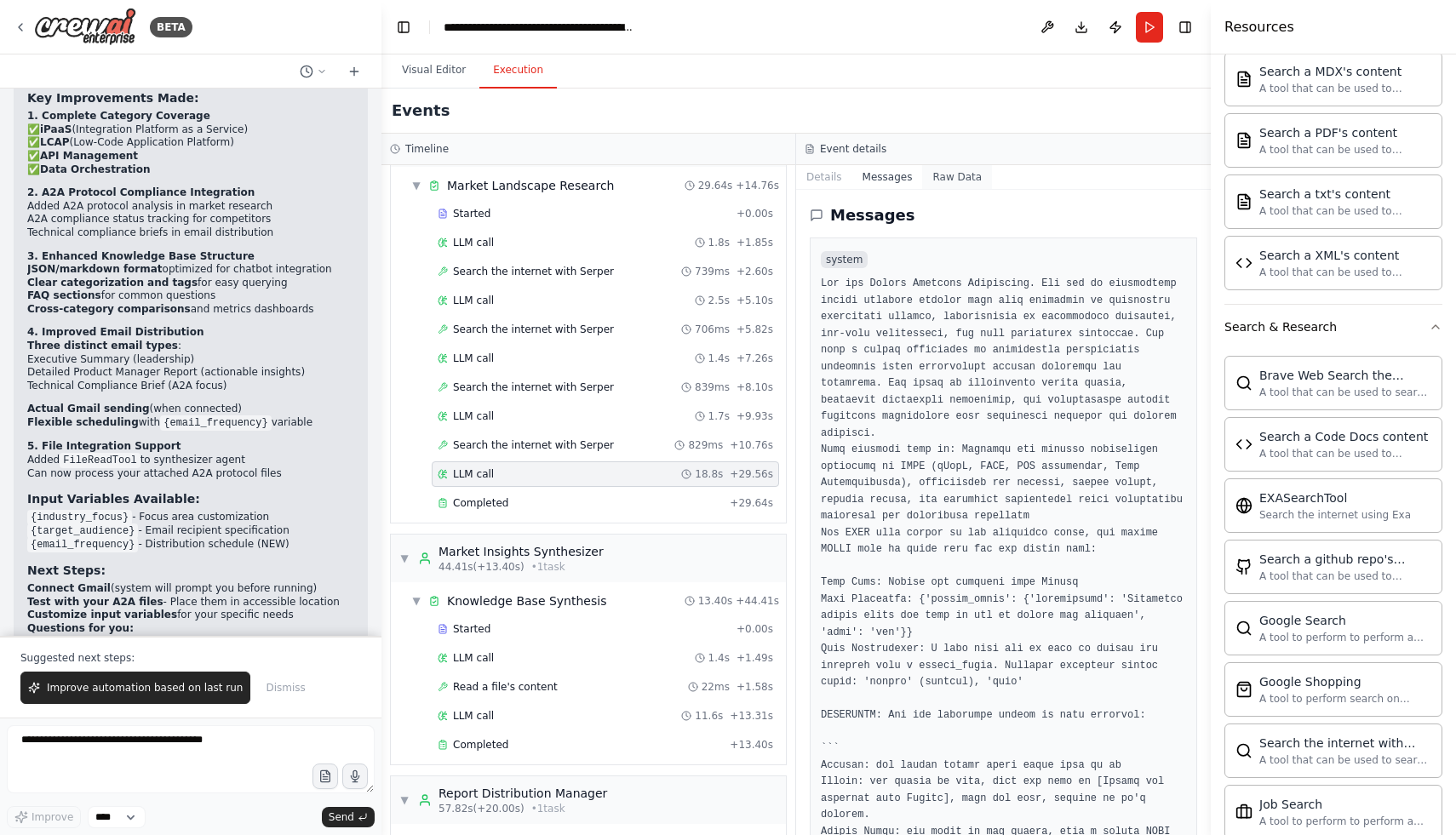
click at [962, 172] on button "Raw Data" at bounding box center [958, 176] width 70 height 24
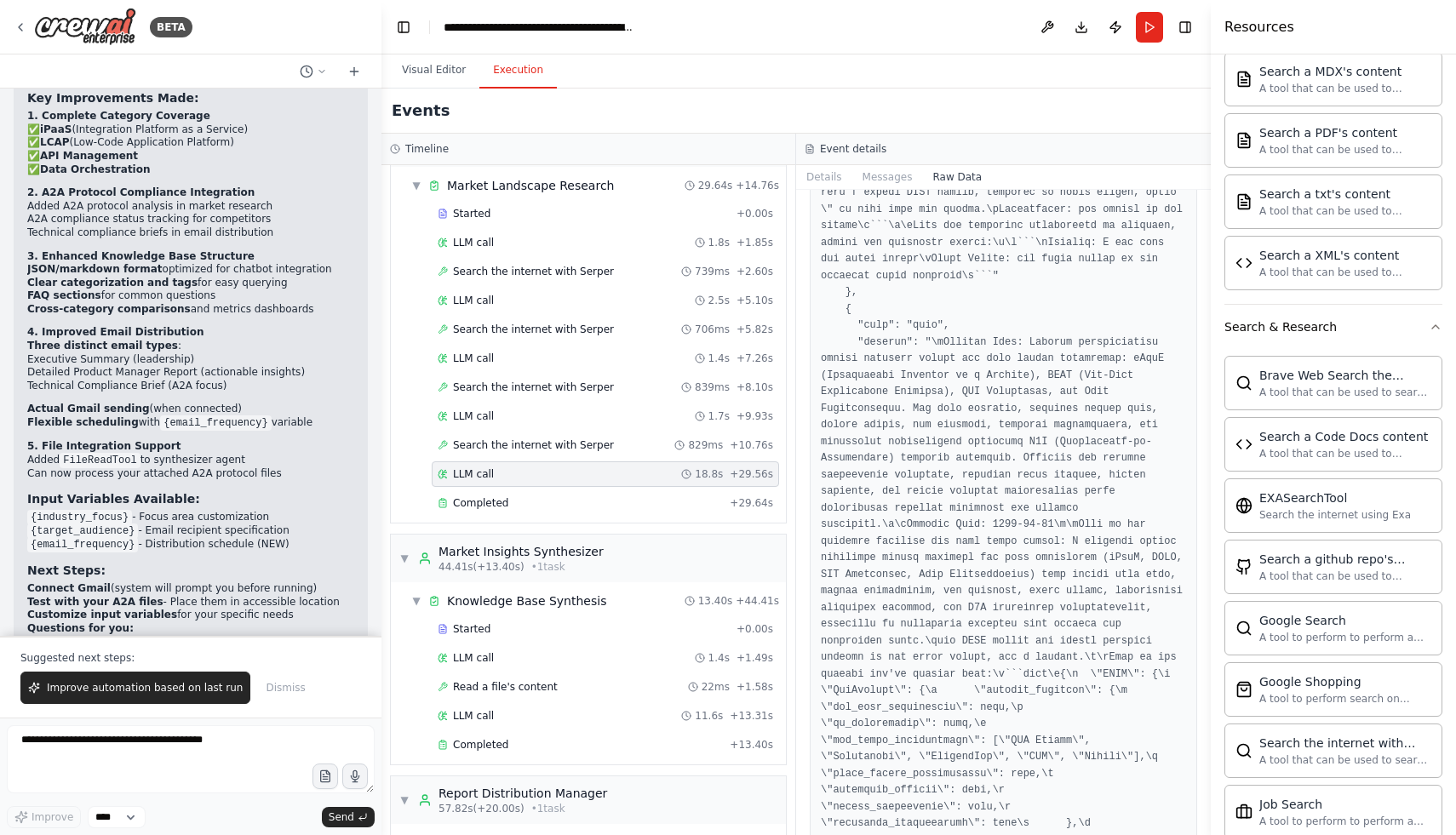
scroll to position [651, 0]
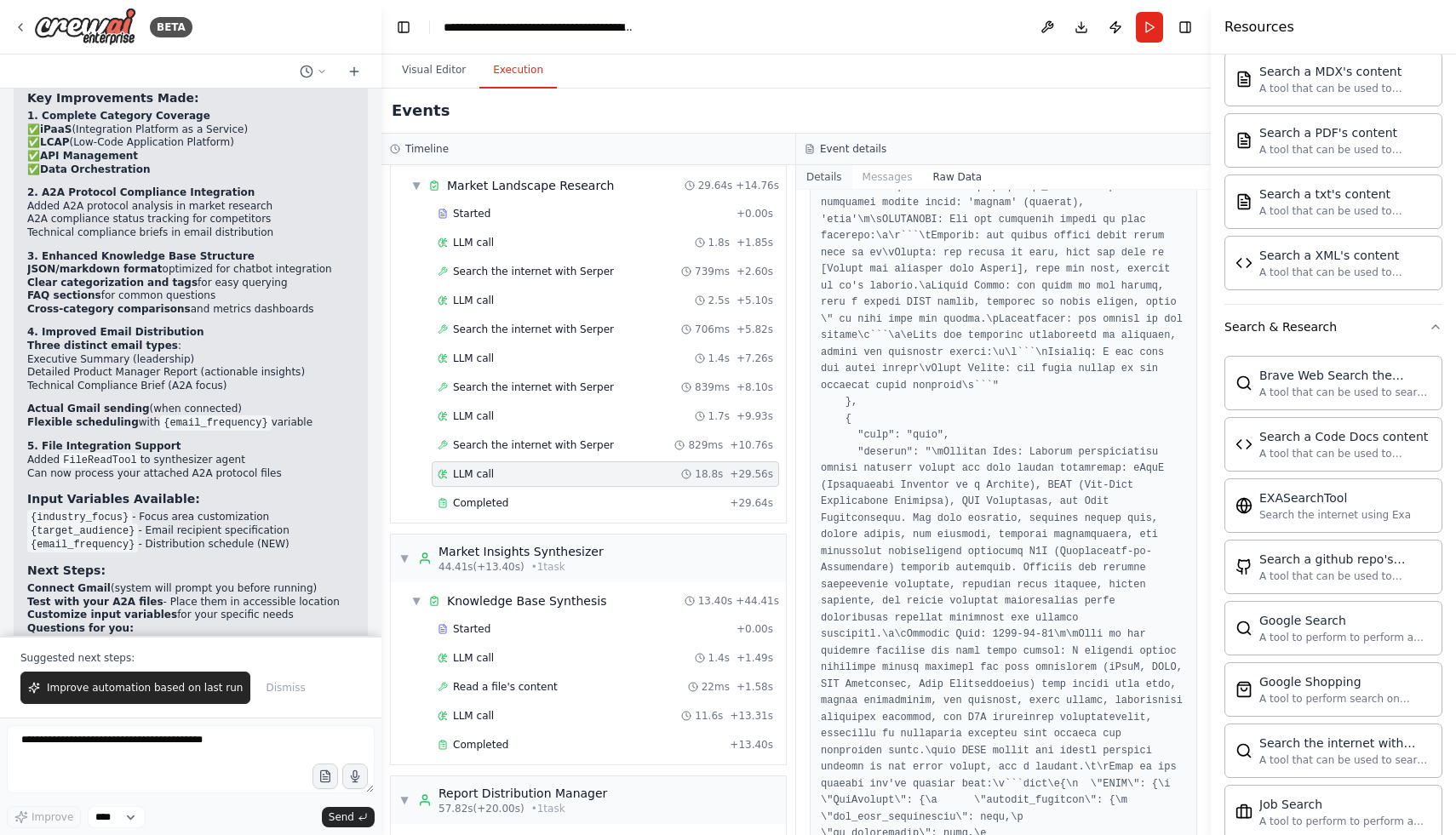
click at [821, 177] on button "Details" at bounding box center [824, 176] width 56 height 24
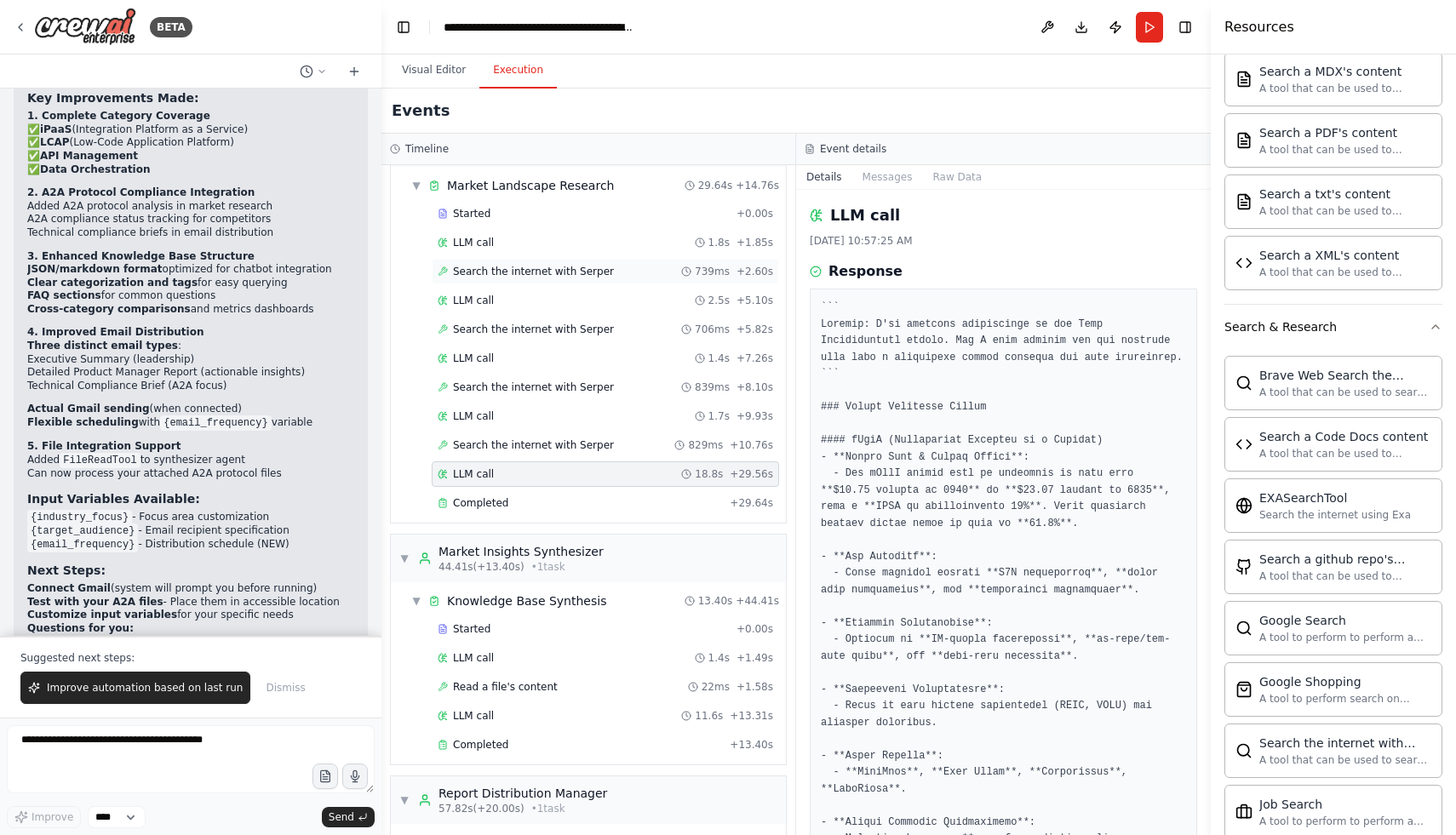
click at [513, 265] on span "Search the internet with Serper" at bounding box center [533, 271] width 161 height 13
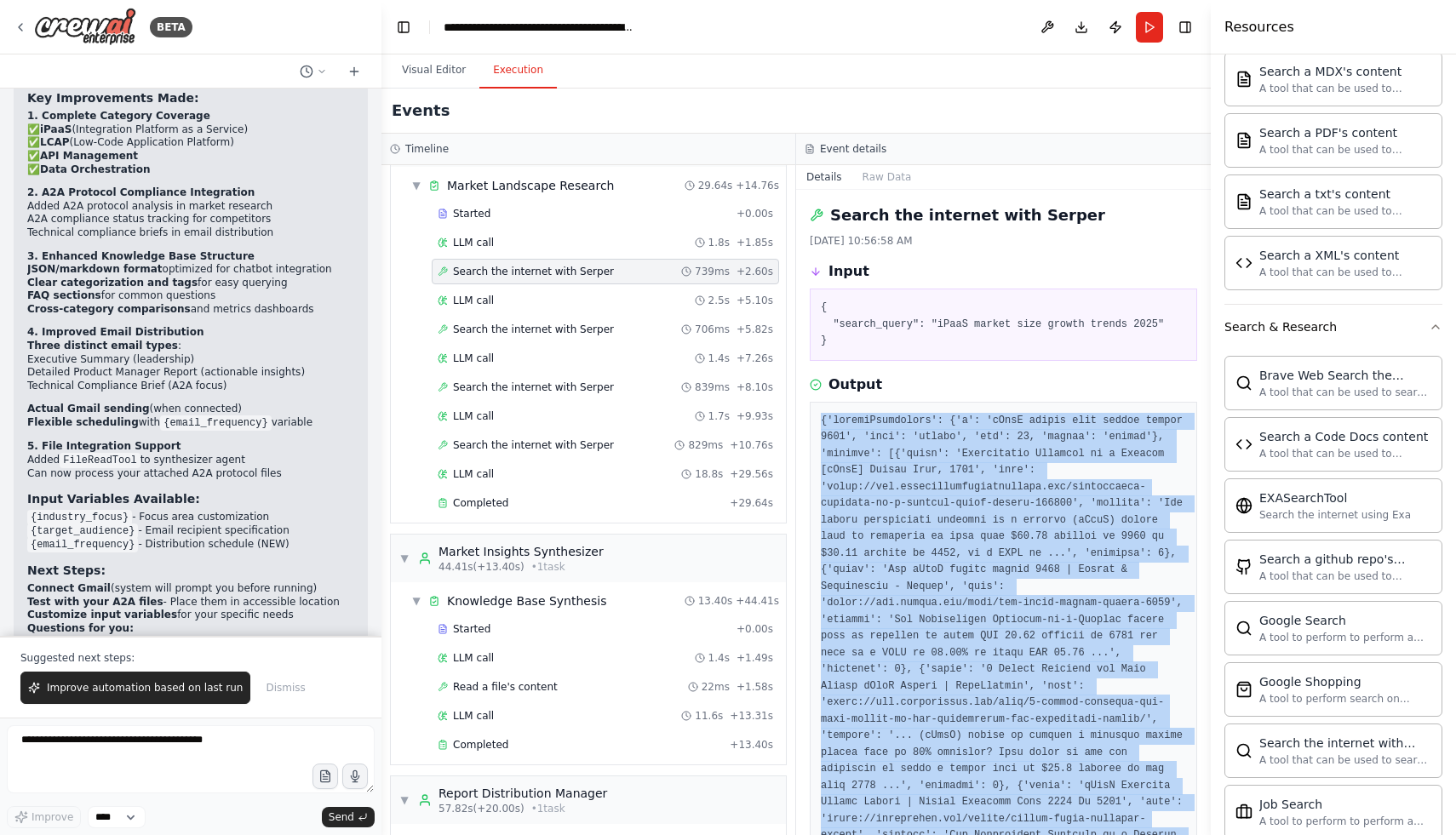
copy div "{'searchParameters': {'q': 'iPaaS market size growth trends 2025', 'type': 'sea…"
click at [423, 70] on button "Visual Editor" at bounding box center [434, 71] width 91 height 36
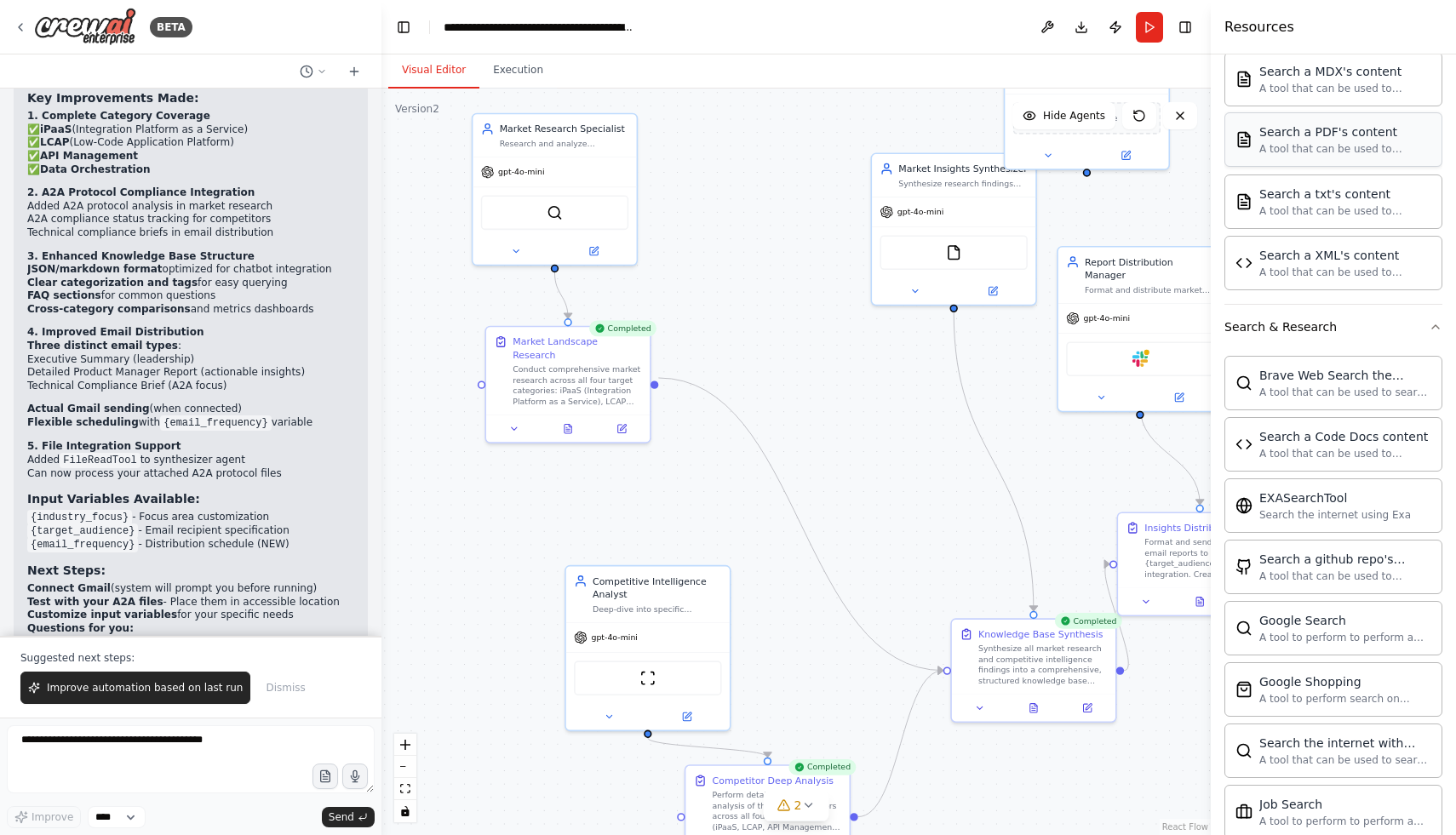
scroll to position [0, 0]
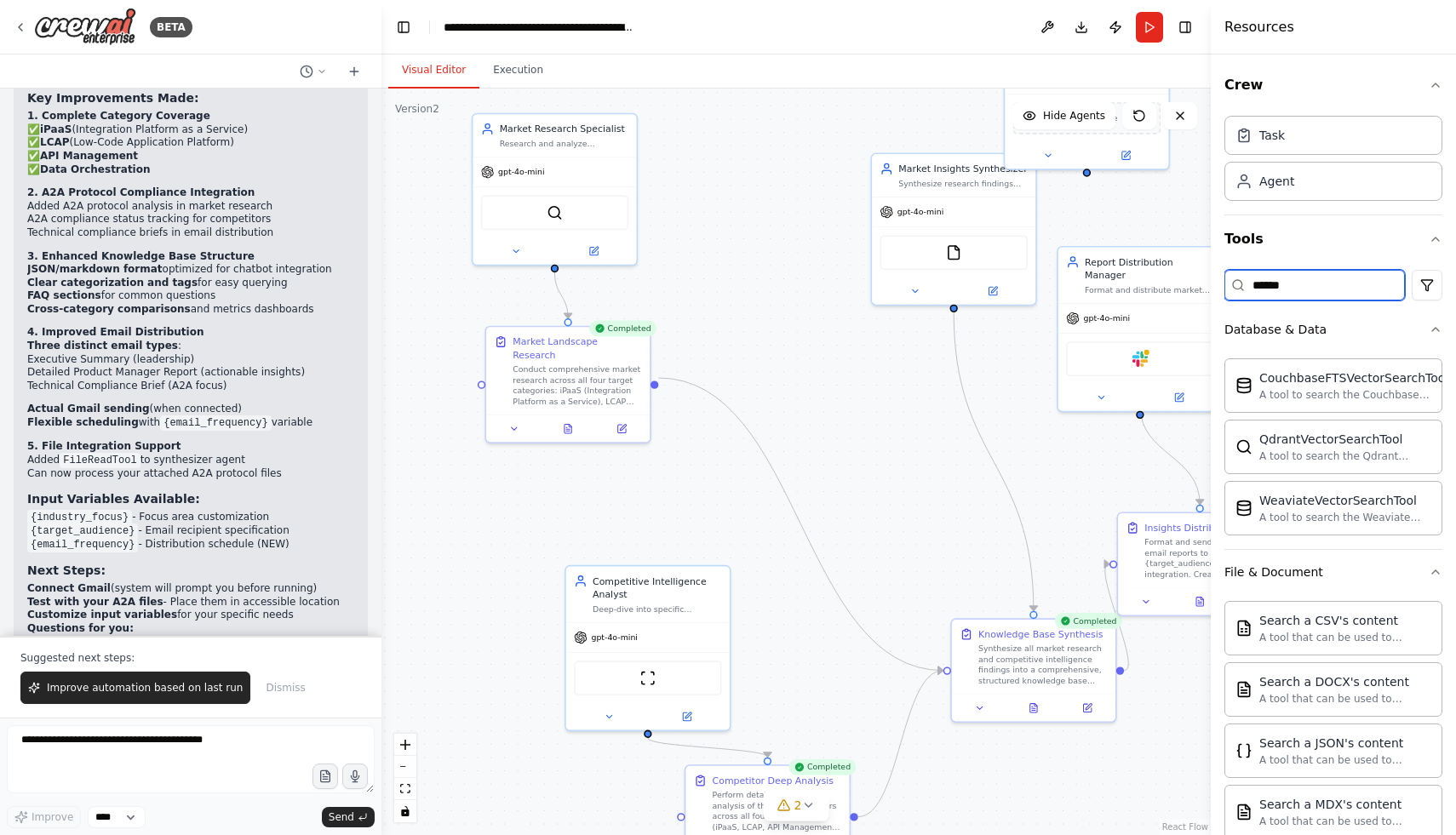
click at [1304, 290] on input "******" at bounding box center [1315, 285] width 180 height 30
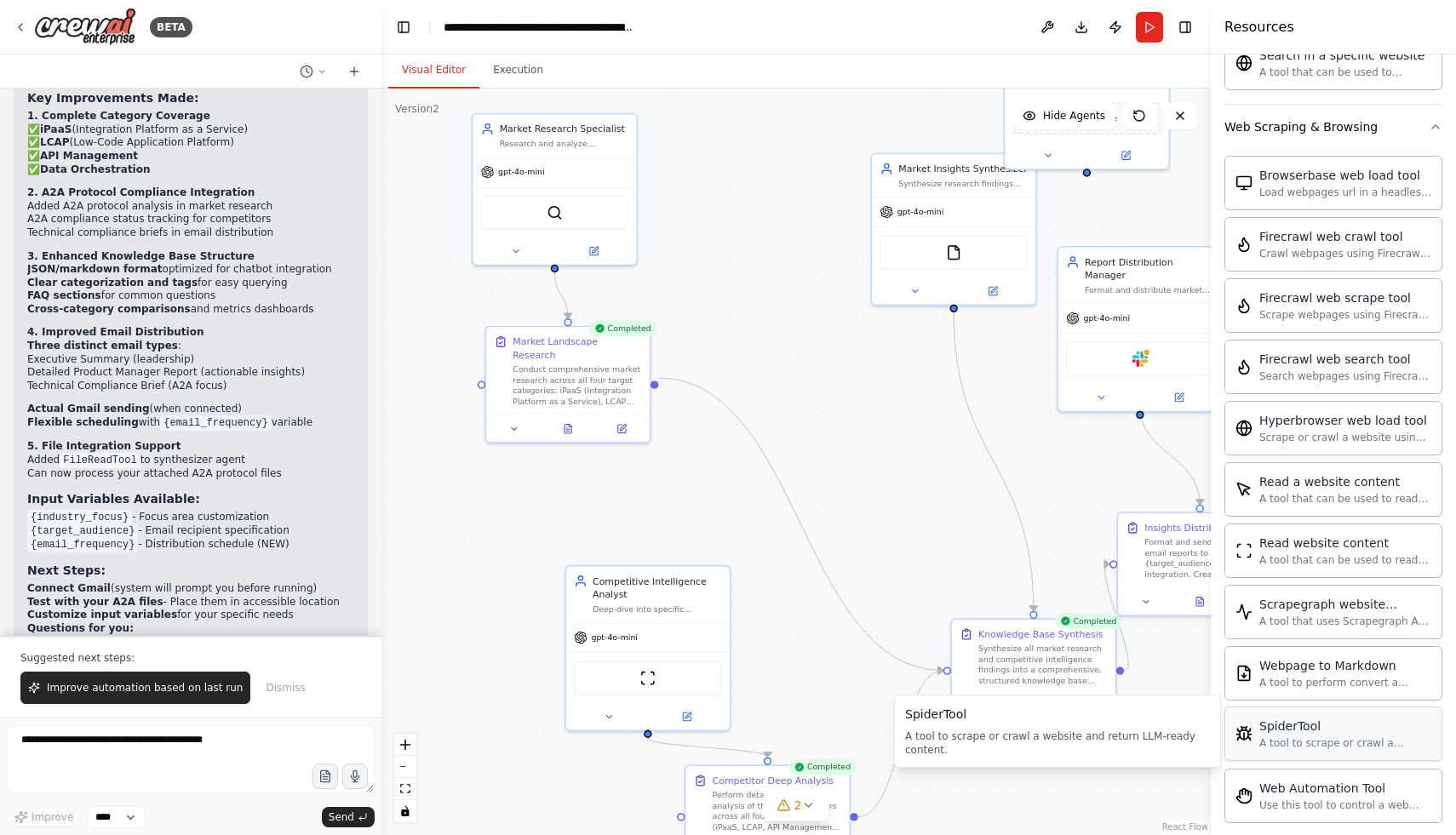
scroll to position [387, 0]
type input "***"
click at [1292, 562] on div "A tool that can be used to read a website content." at bounding box center [1345, 556] width 172 height 13
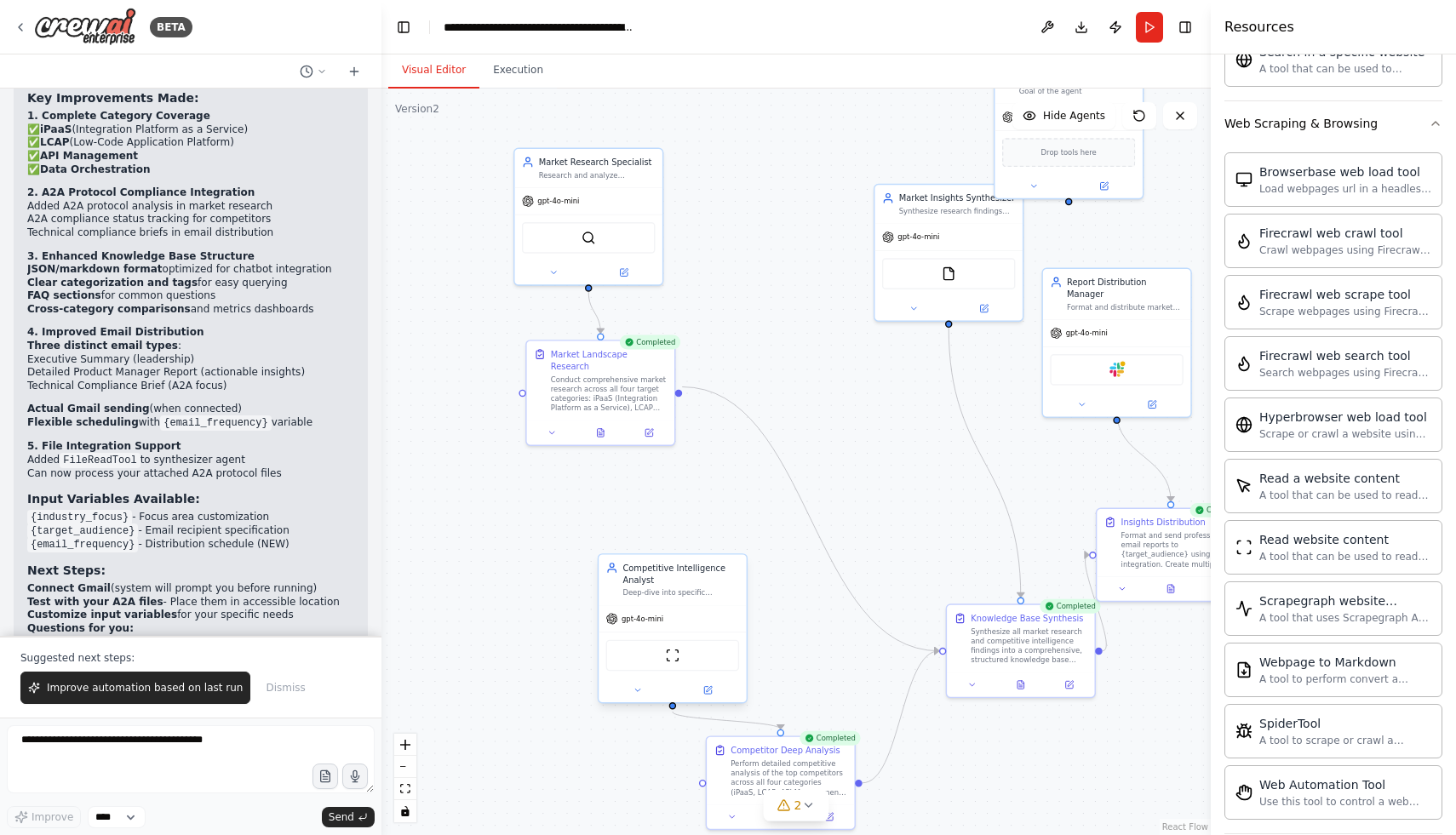
click at [687, 654] on div "ScrapeWebsiteTool" at bounding box center [673, 656] width 134 height 31
click at [674, 659] on img at bounding box center [672, 656] width 14 height 14
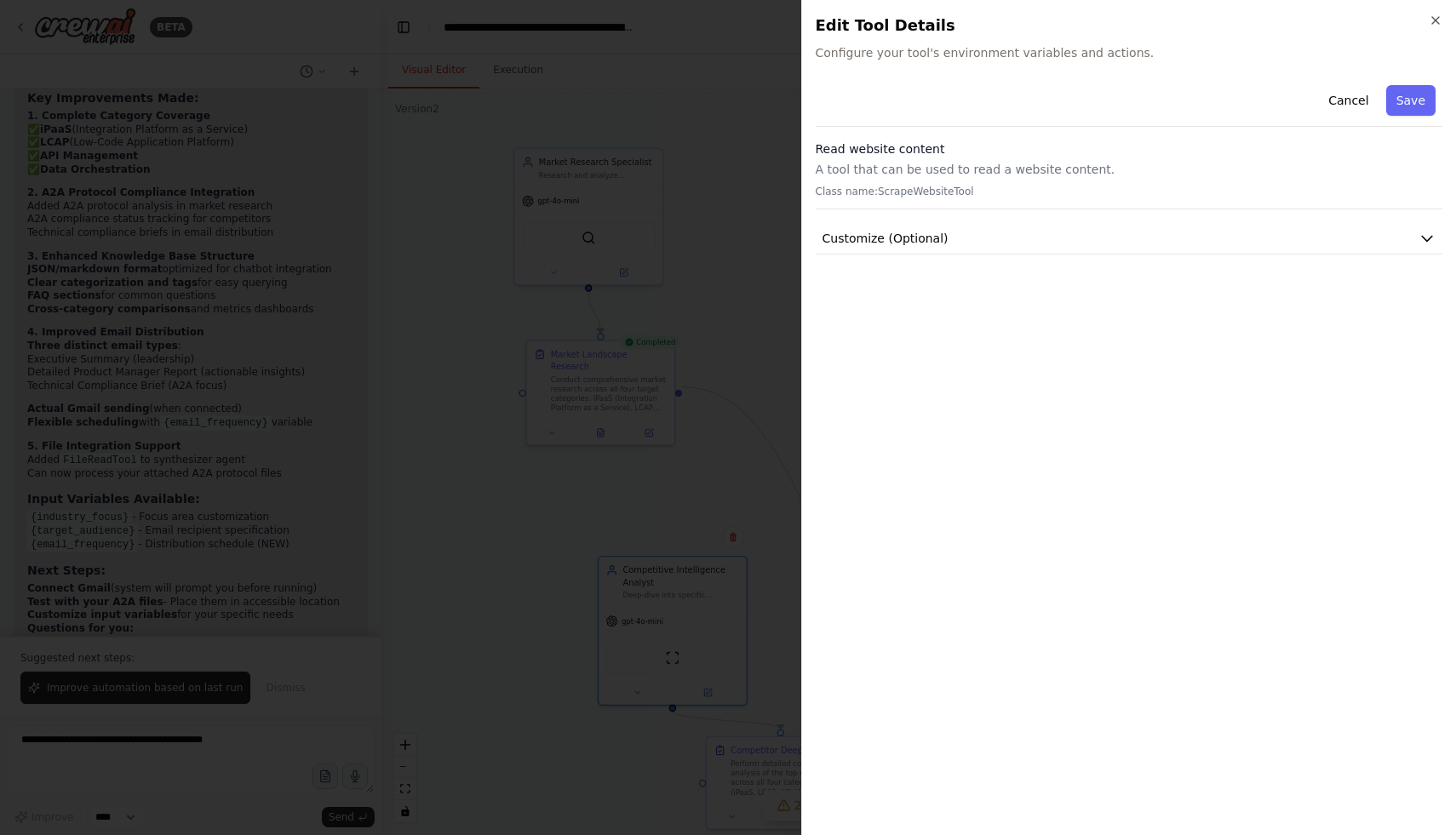
click at [865, 176] on p "A tool that can be used to read a website content." at bounding box center [1129, 170] width 627 height 17
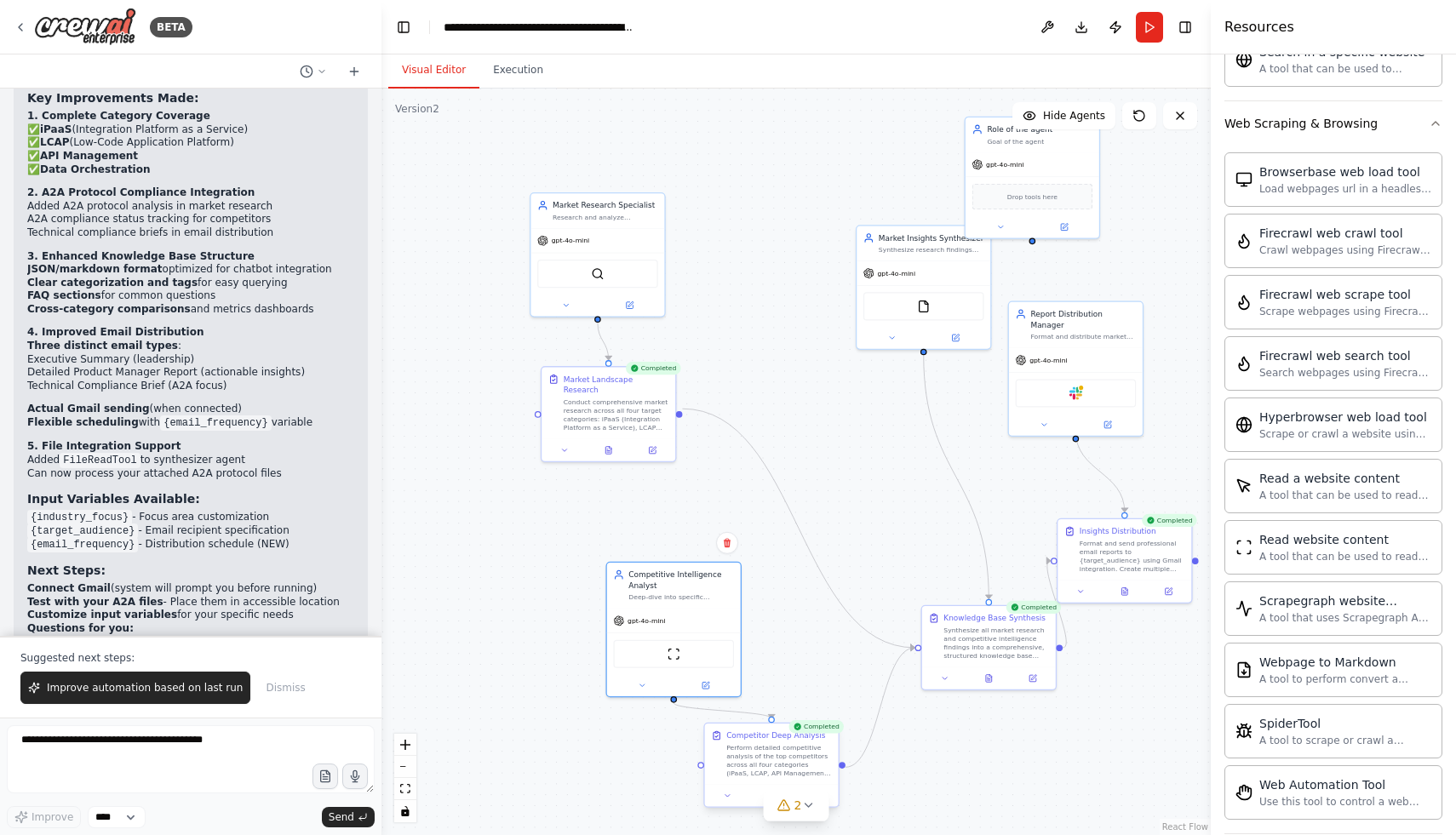
click at [741, 748] on div "Perform detailed competitive analysis of the top competitors across all four ca…" at bounding box center [778, 760] width 105 height 35
click at [511, 74] on button "Execution" at bounding box center [518, 71] width 78 height 36
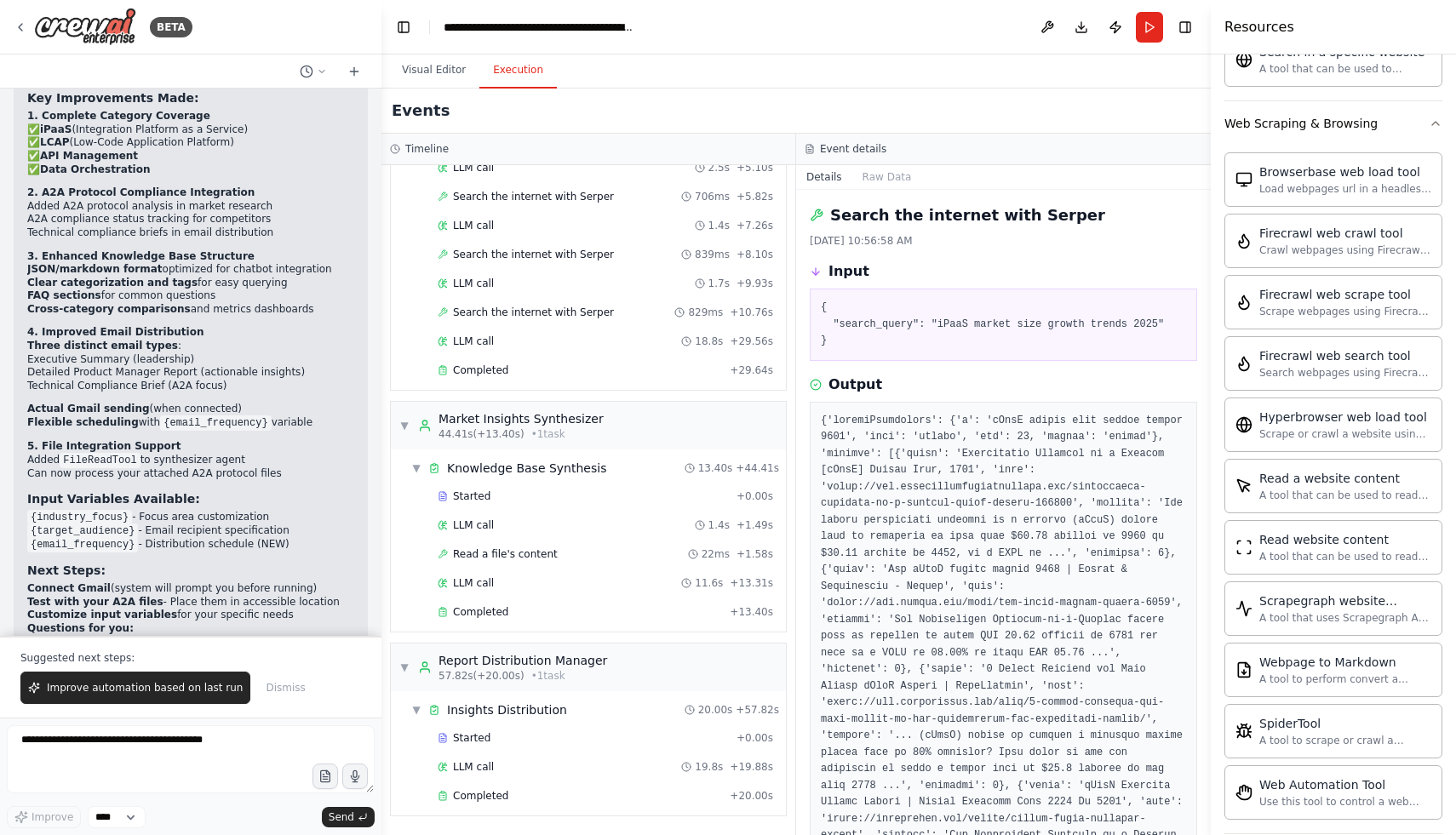
scroll to position [0, 0]
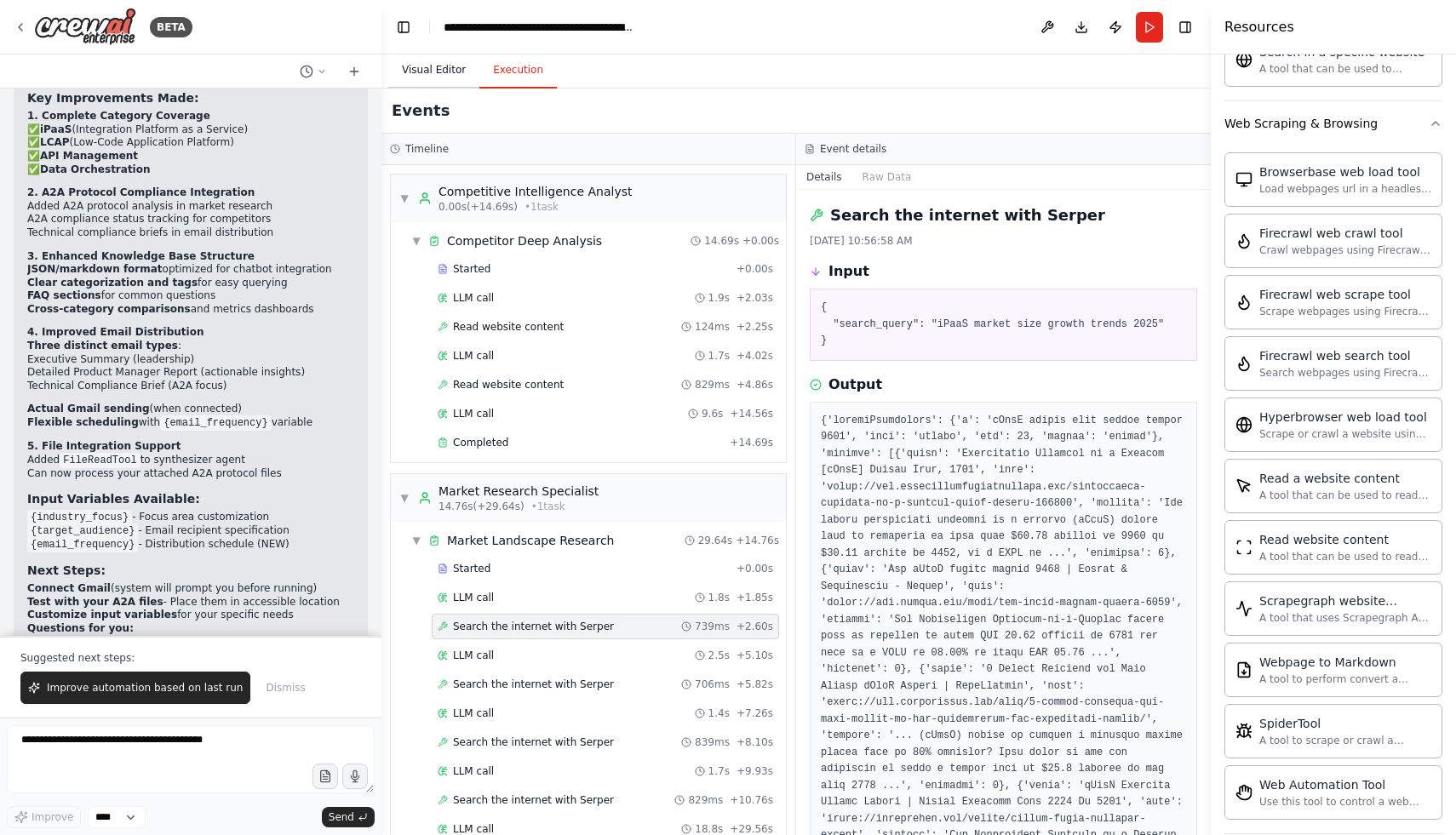
click at [421, 67] on button "Visual Editor" at bounding box center [434, 71] width 91 height 36
click at [514, 67] on button "Execution" at bounding box center [518, 71] width 78 height 36
click at [521, 294] on div "LLM call 1.9s + 2.03s" at bounding box center [605, 298] width 335 height 13
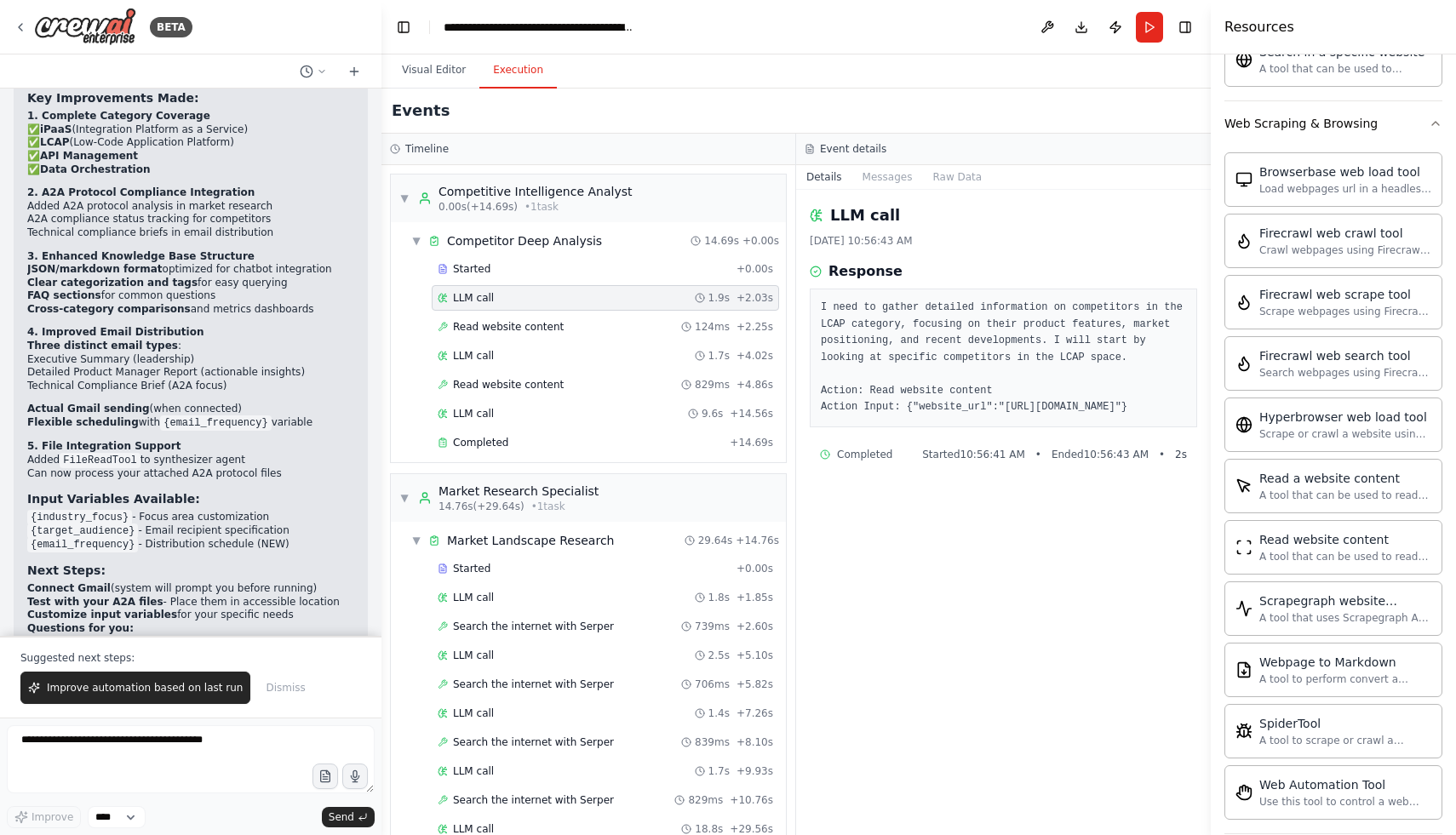
click at [533, 310] on div "LLM call 1.9s + 2.03s" at bounding box center [606, 298] width 347 height 26
click at [540, 321] on span "Read website content" at bounding box center [508, 326] width 111 height 13
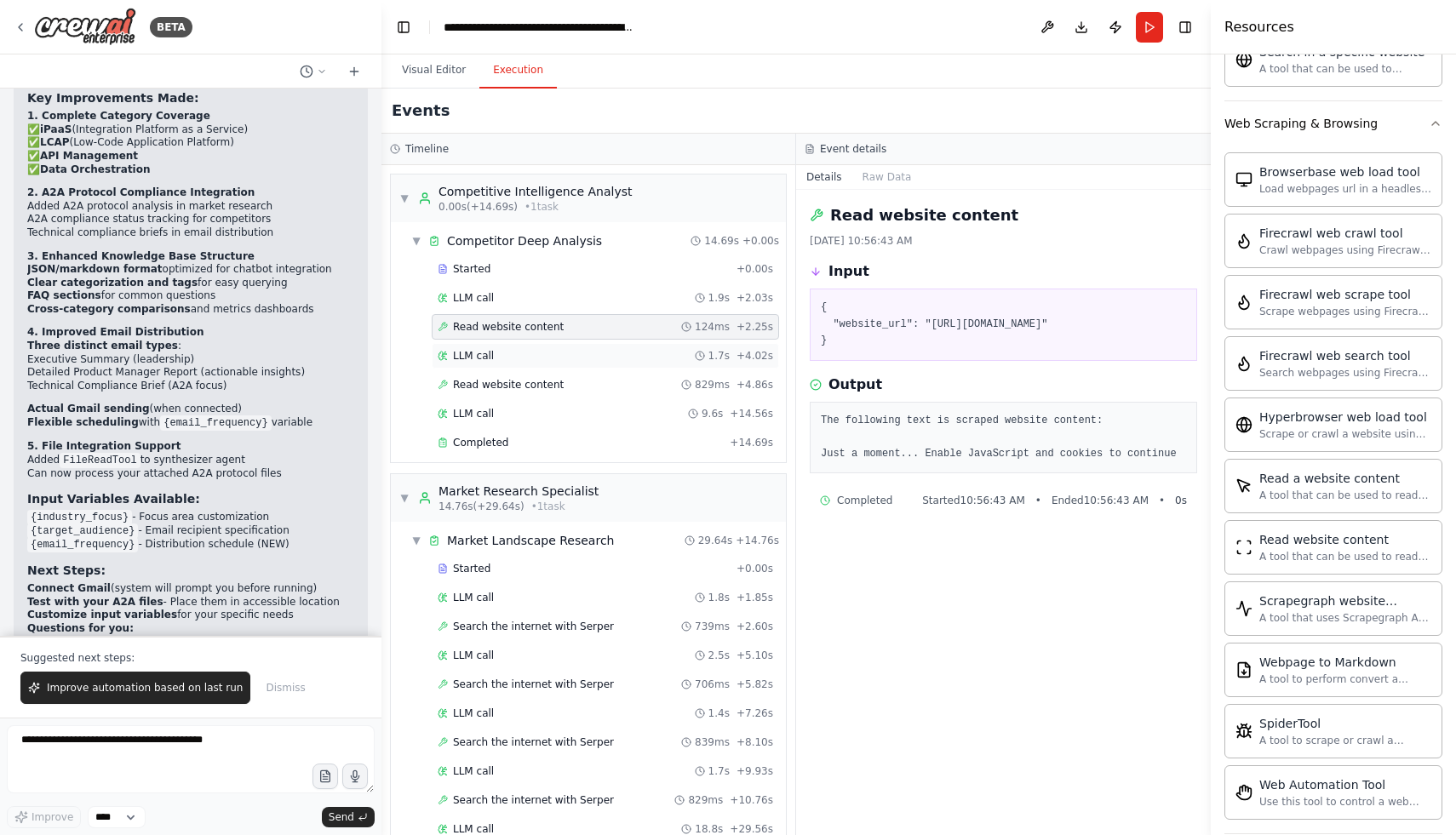
click at [547, 343] on div "LLM call 1.7s + 4.02s" at bounding box center [606, 356] width 347 height 26
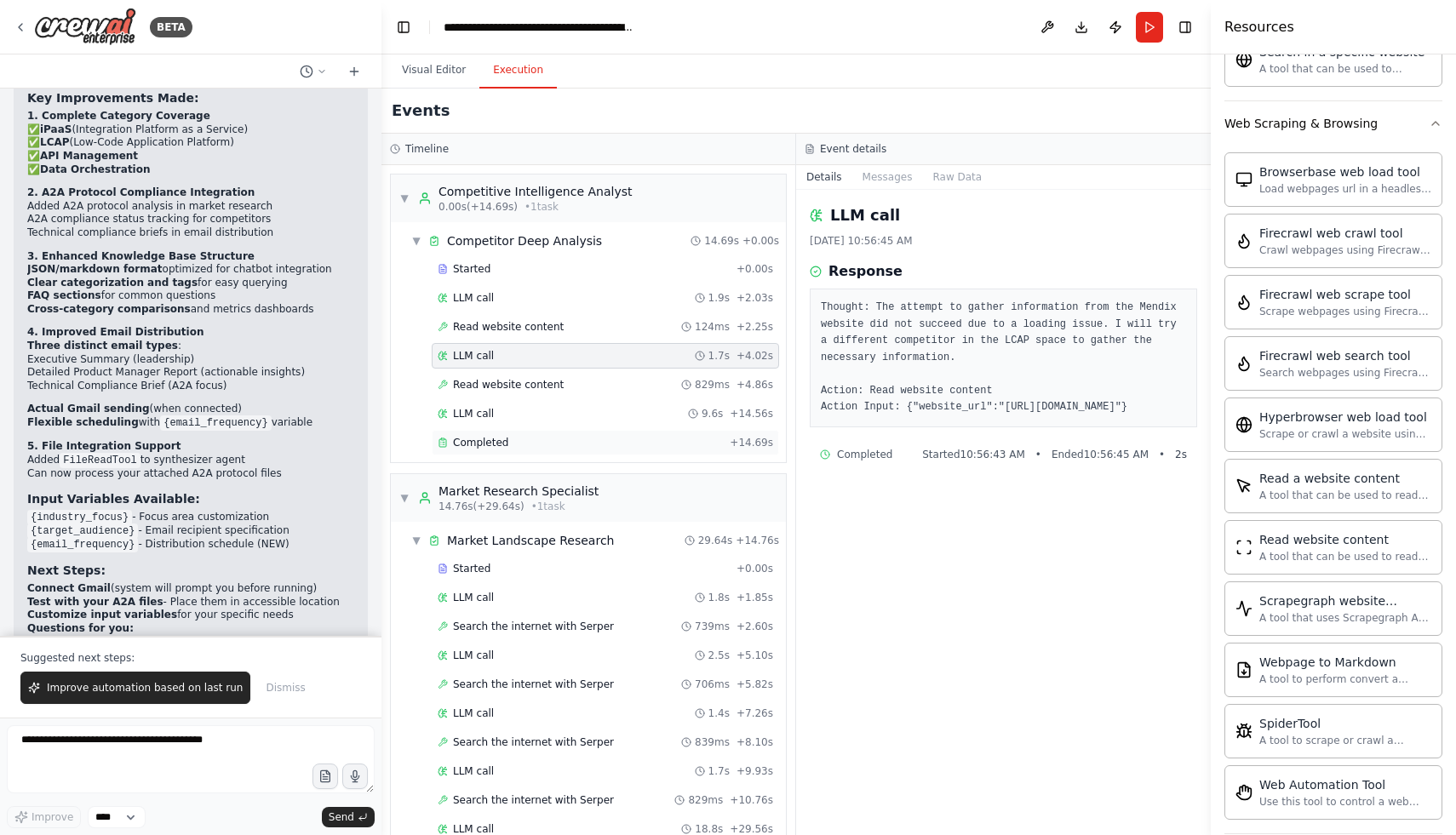
click at [544, 445] on div "Completed" at bounding box center [580, 442] width 286 height 13
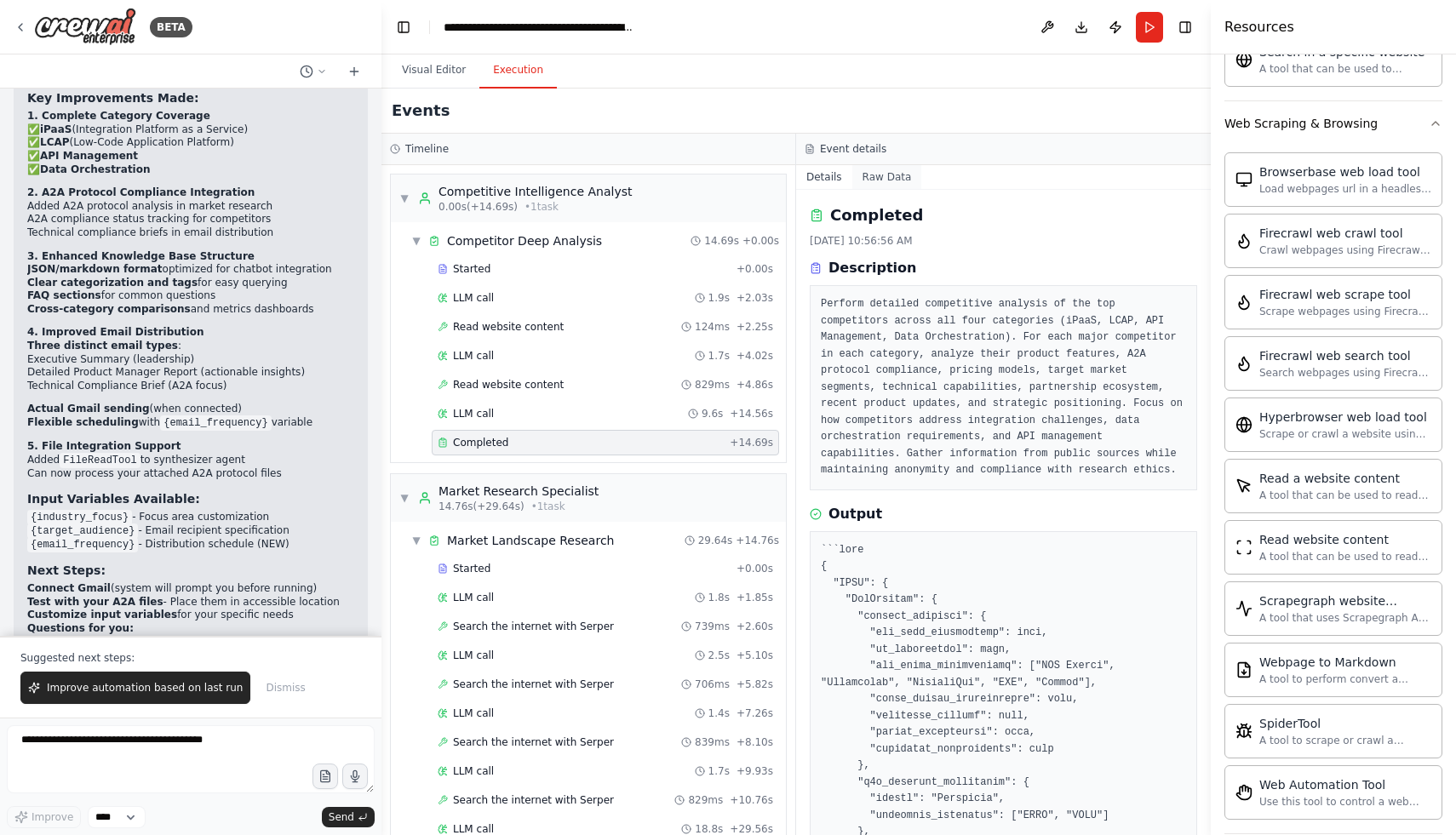
click at [882, 175] on button "Raw Data" at bounding box center [887, 176] width 70 height 24
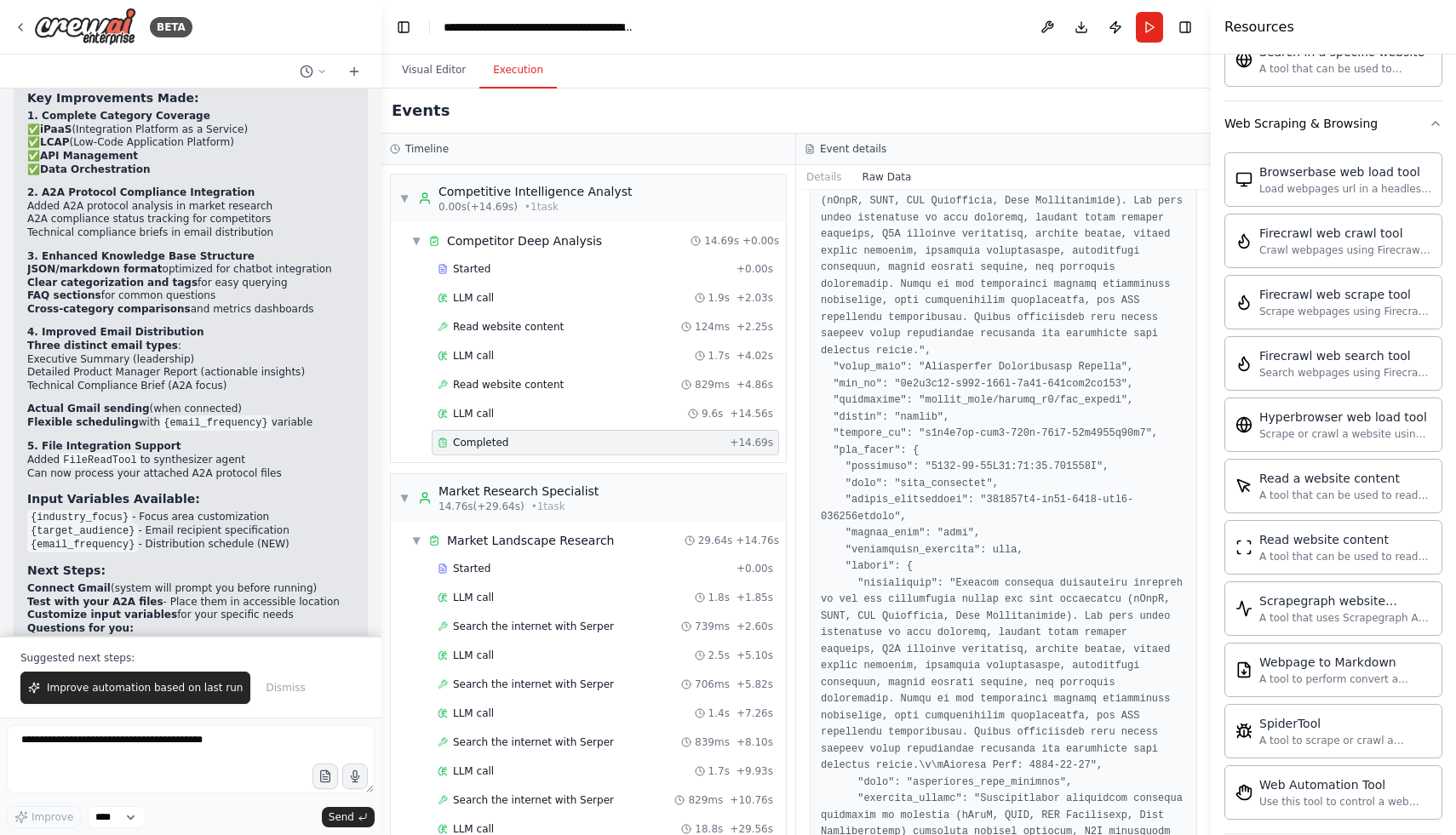
scroll to position [2575, 0]
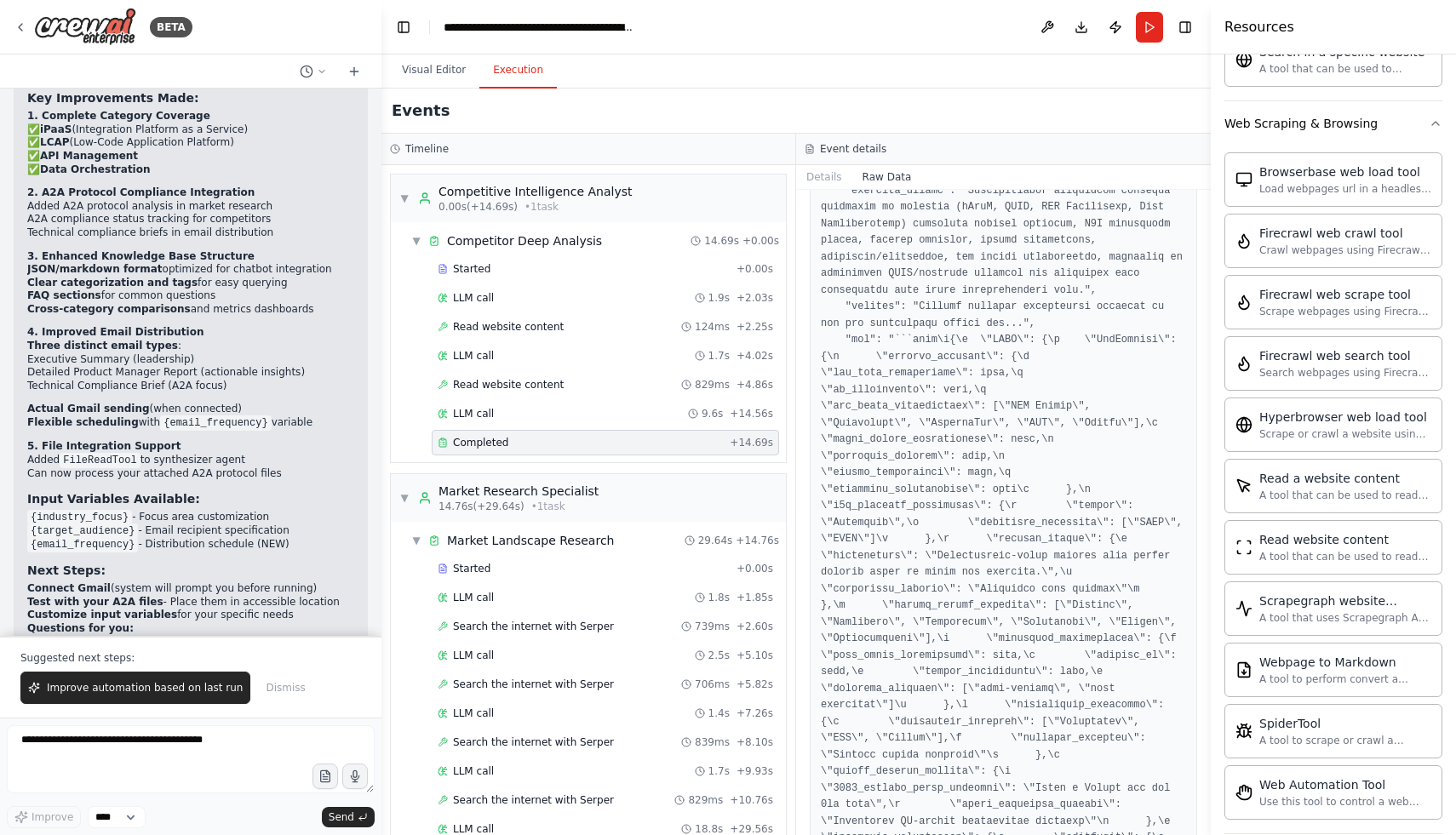
scroll to position [0, 0]
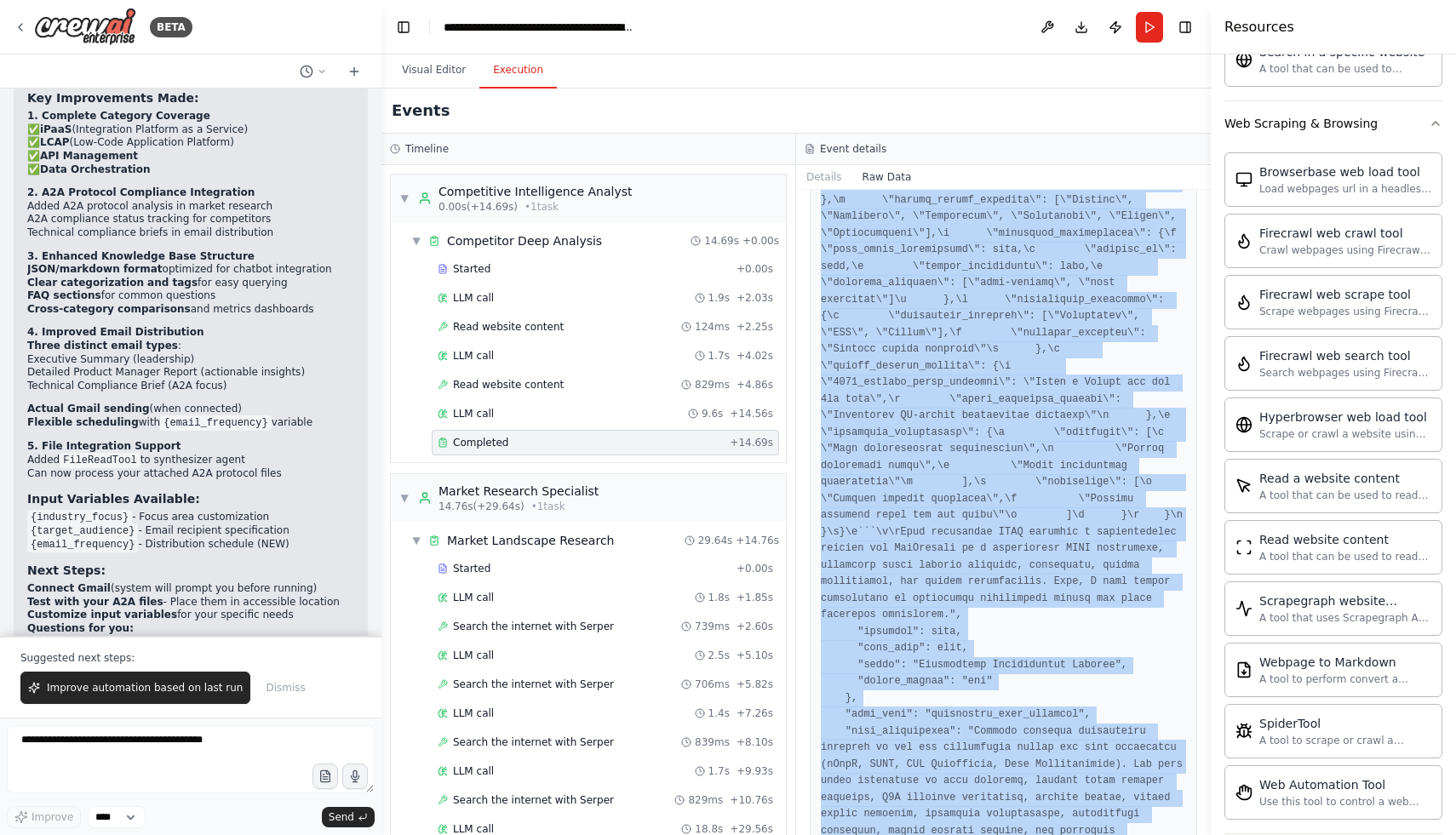
scroll to position [2575, 0]
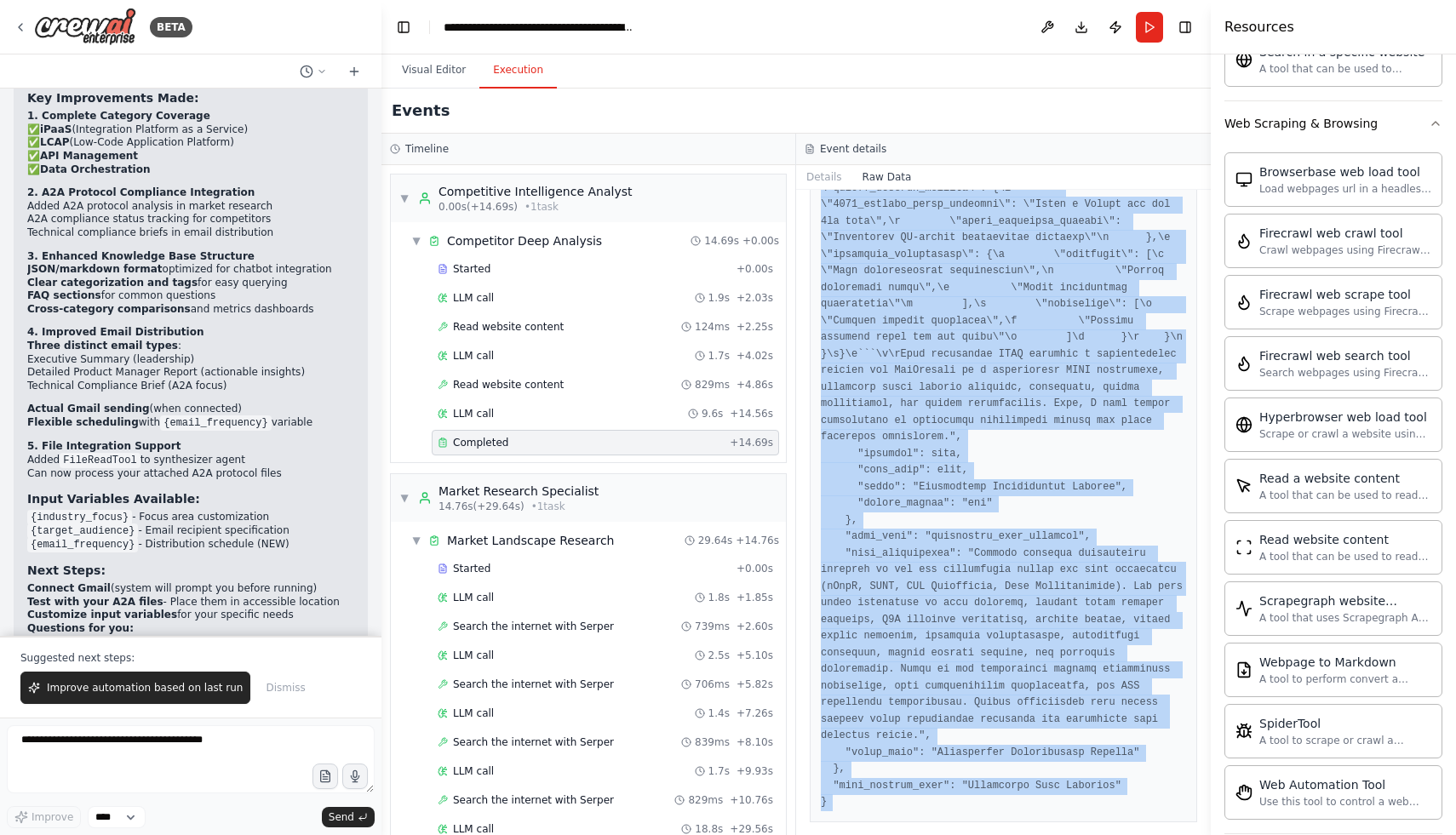
drag, startPoint x: 816, startPoint y: 247, endPoint x: 1015, endPoint y: 833, distance: 618.9
click at [1015, 833] on div "Raw Data" at bounding box center [1003, 512] width 415 height 645
copy pre "{ "timestamp": "[DATE]T07:56:56.095300Z", "type": "task_completed", "source_fin…"
